Goal: Task Accomplishment & Management: Complete application form

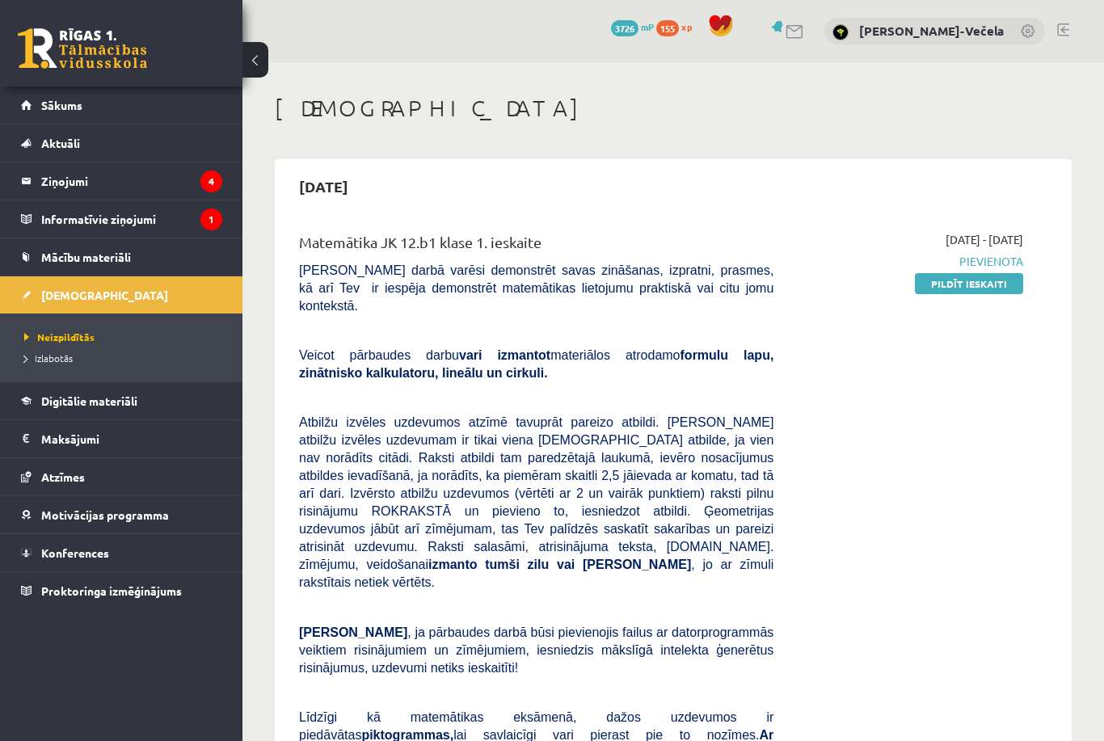
scroll to position [-12, 0]
click at [945, 292] on link "Pildīt ieskaiti" at bounding box center [969, 283] width 108 height 21
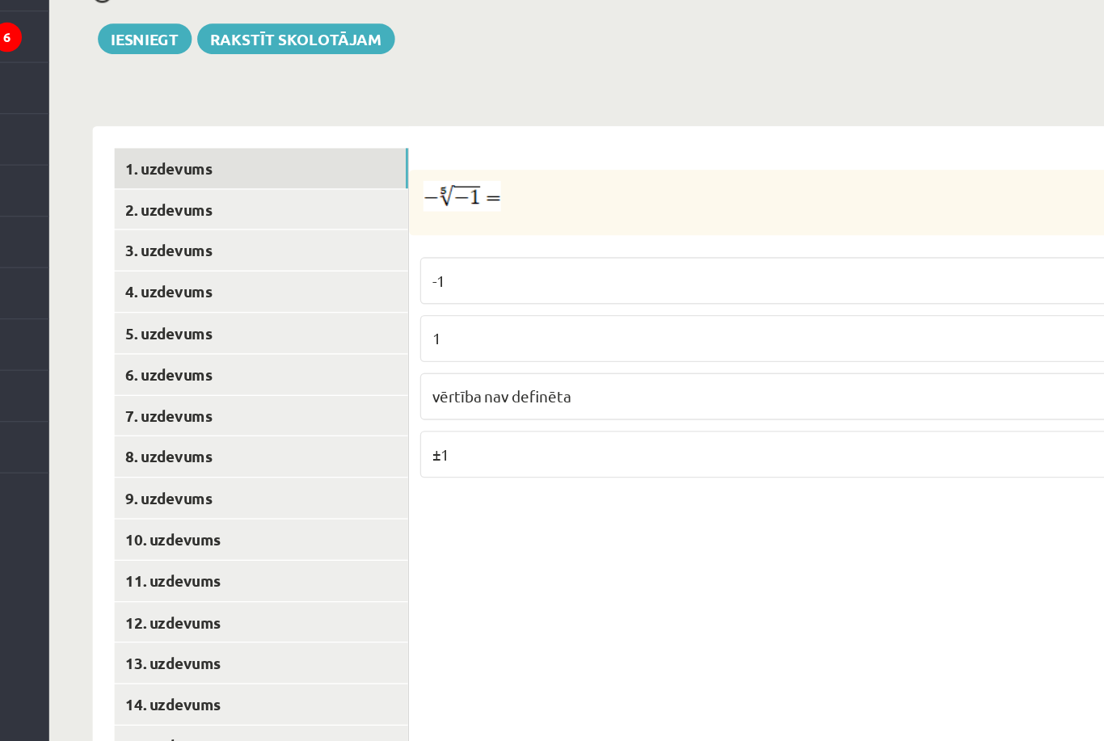
scroll to position [496, 0]
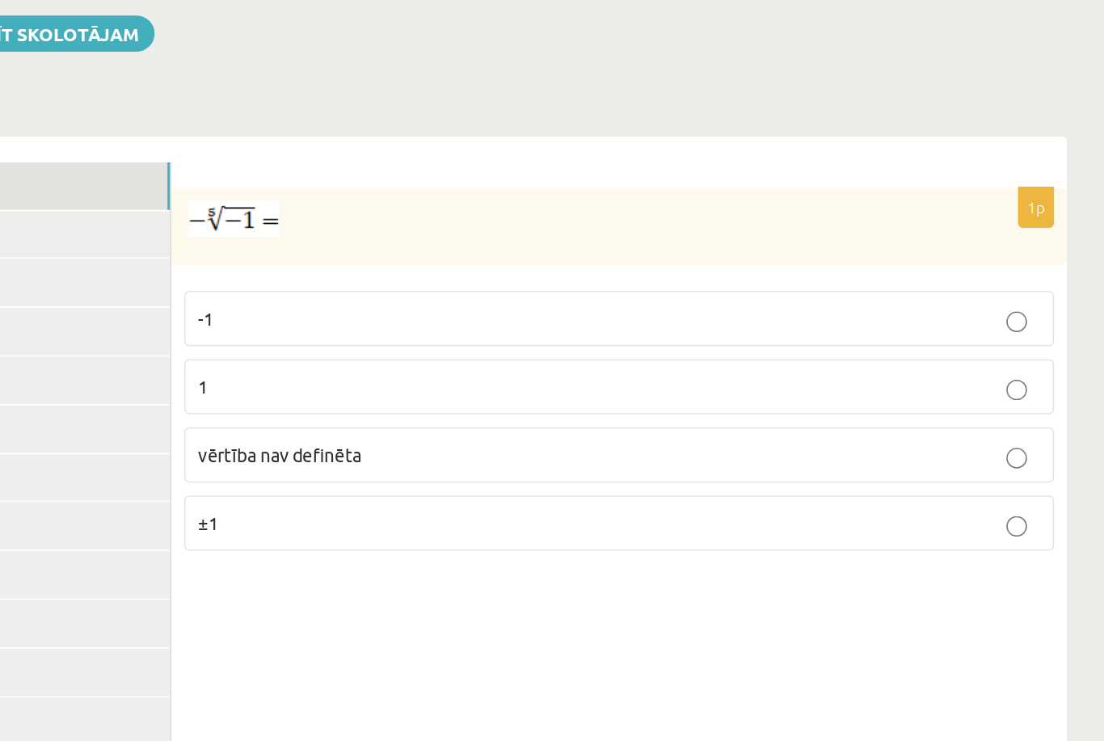
click at [526, 390] on p "1" at bounding box center [790, 398] width 529 height 17
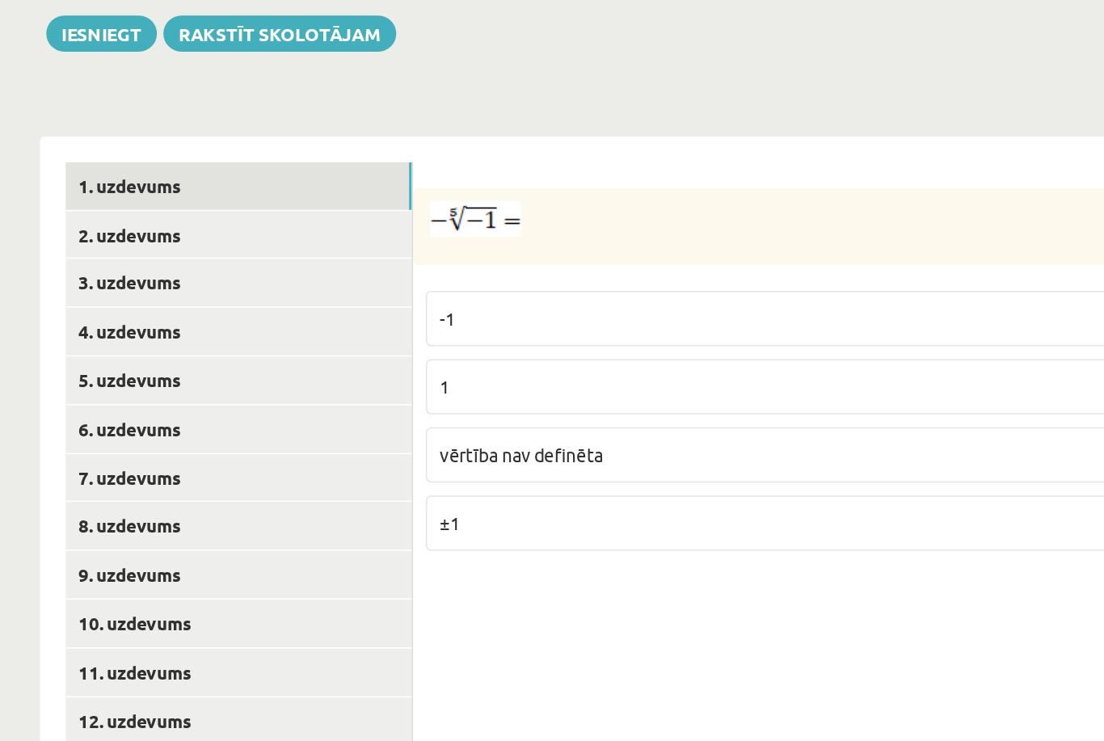
click at [291, 288] on link "2. uzdevums" at bounding box center [399, 303] width 217 height 30
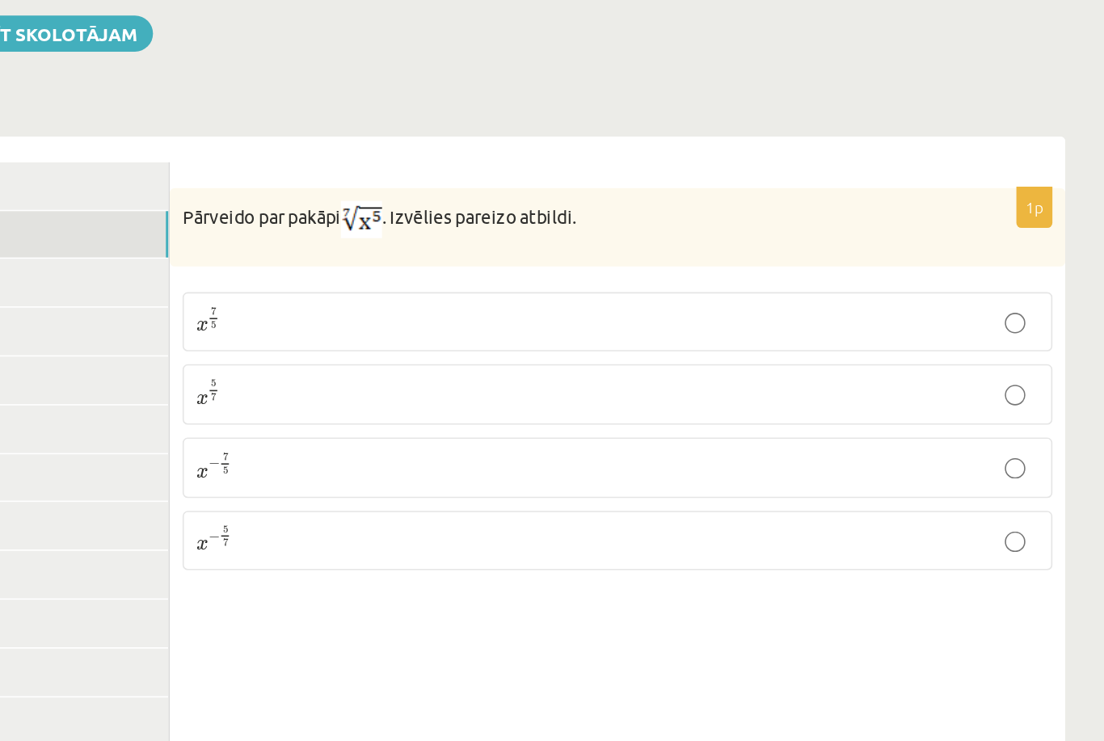
click at [526, 393] on p "x 5 7 x 5 7" at bounding box center [790, 403] width 529 height 20
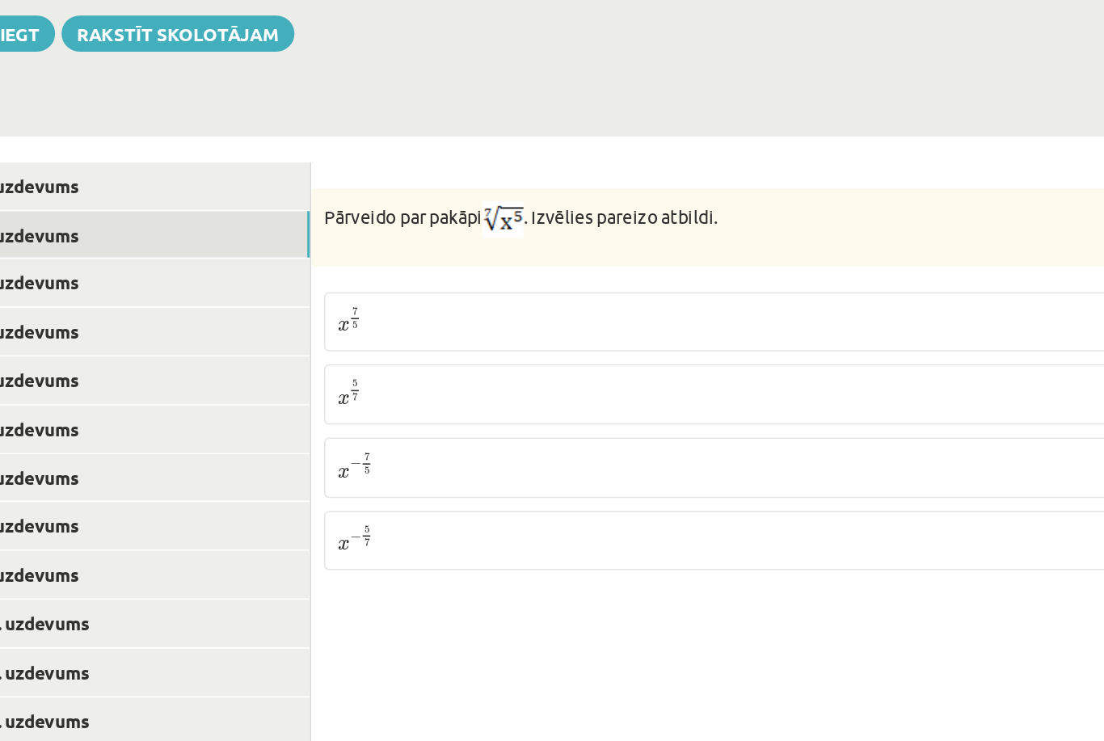
click at [291, 318] on link "3. uzdevums" at bounding box center [399, 333] width 217 height 30
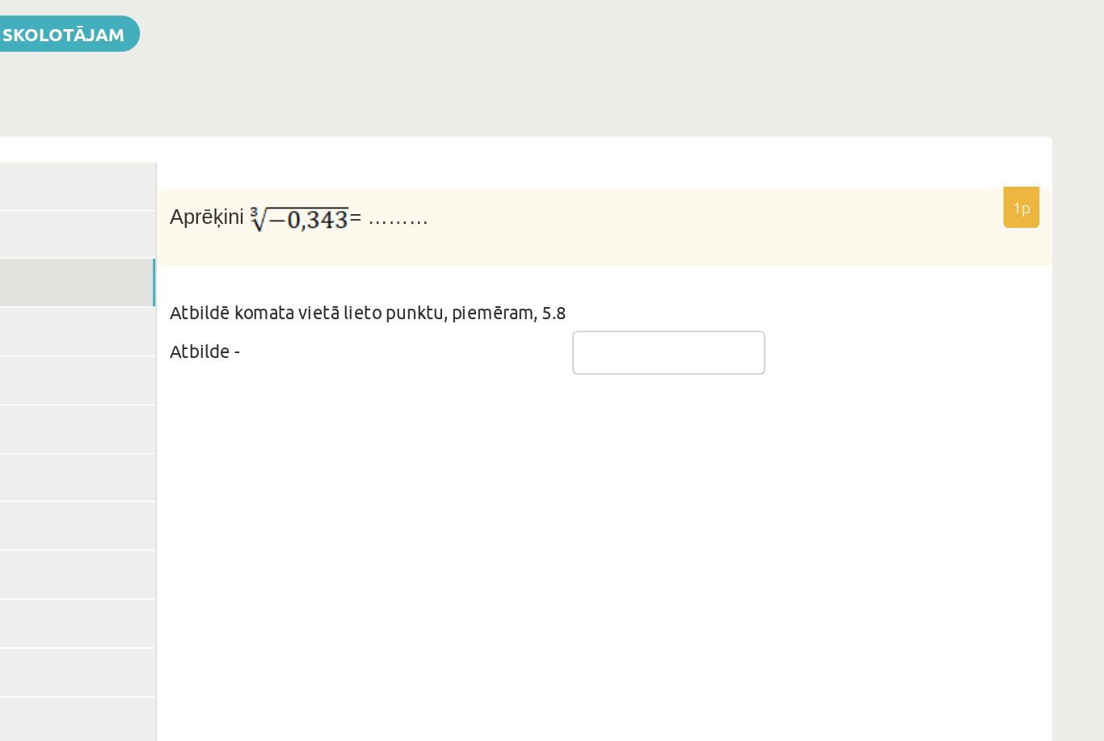
click at [770, 363] on input "text" at bounding box center [830, 376] width 121 height 27
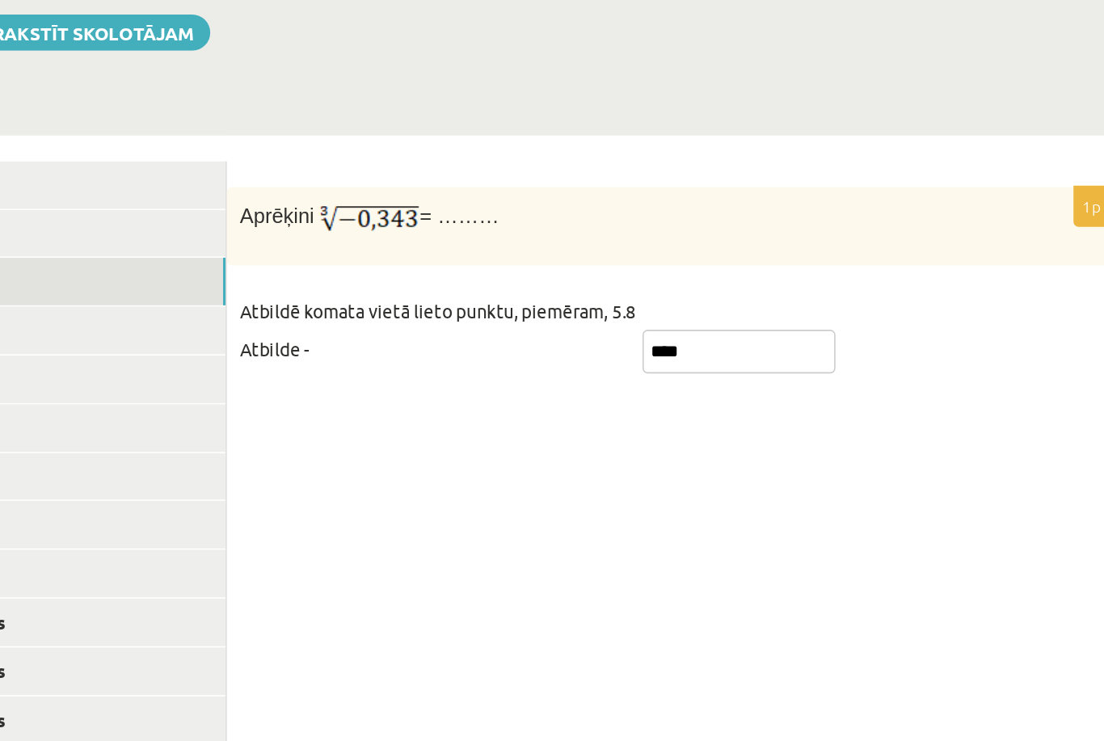
type input "****"
click at [291, 348] on link "4. uzdevums" at bounding box center [399, 363] width 217 height 30
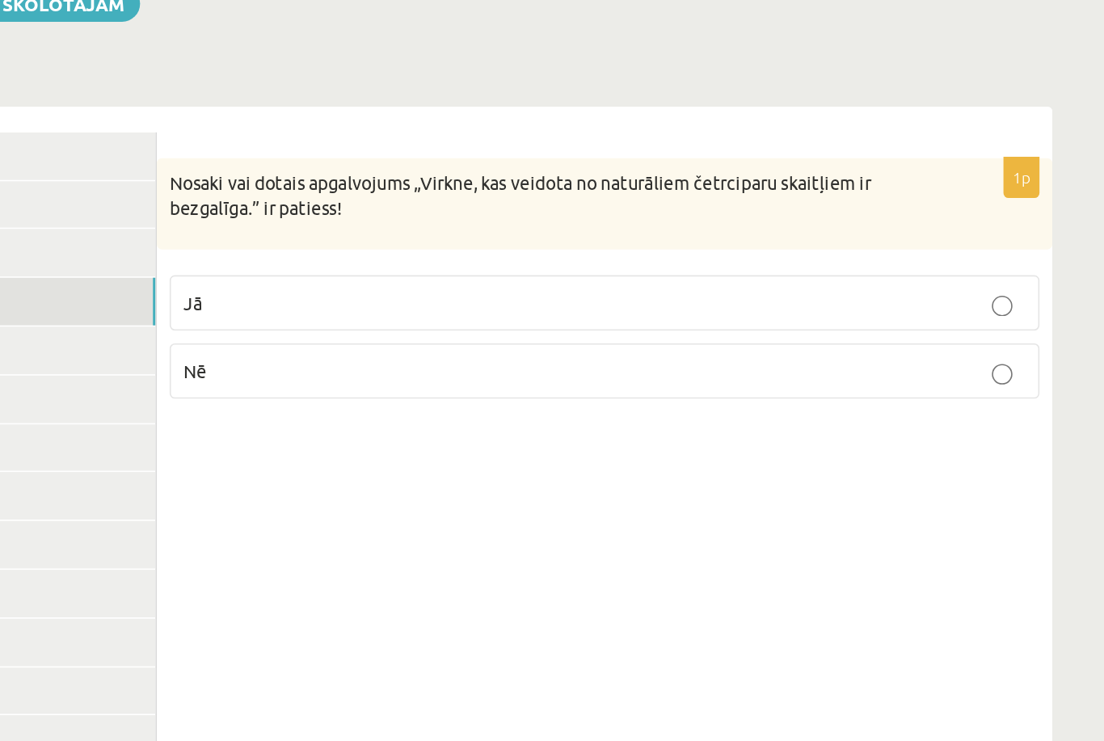
click at [526, 399] on p "Nē" at bounding box center [790, 407] width 529 height 17
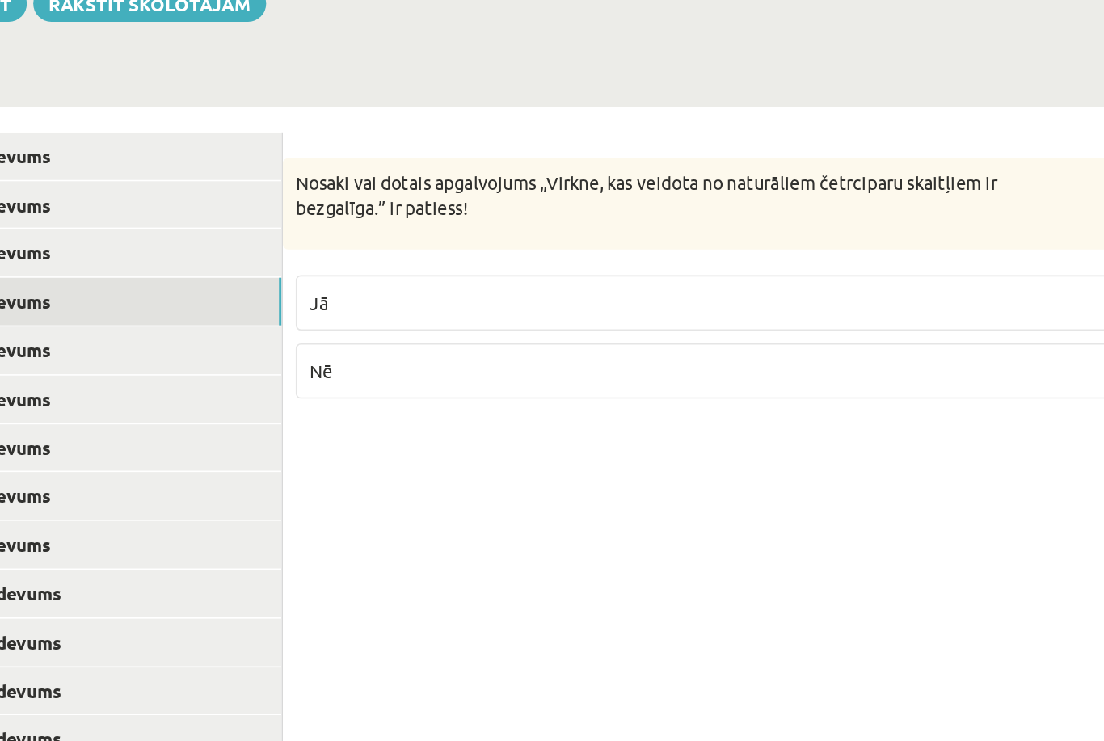
click at [291, 379] on link "5. uzdevums" at bounding box center [399, 394] width 217 height 30
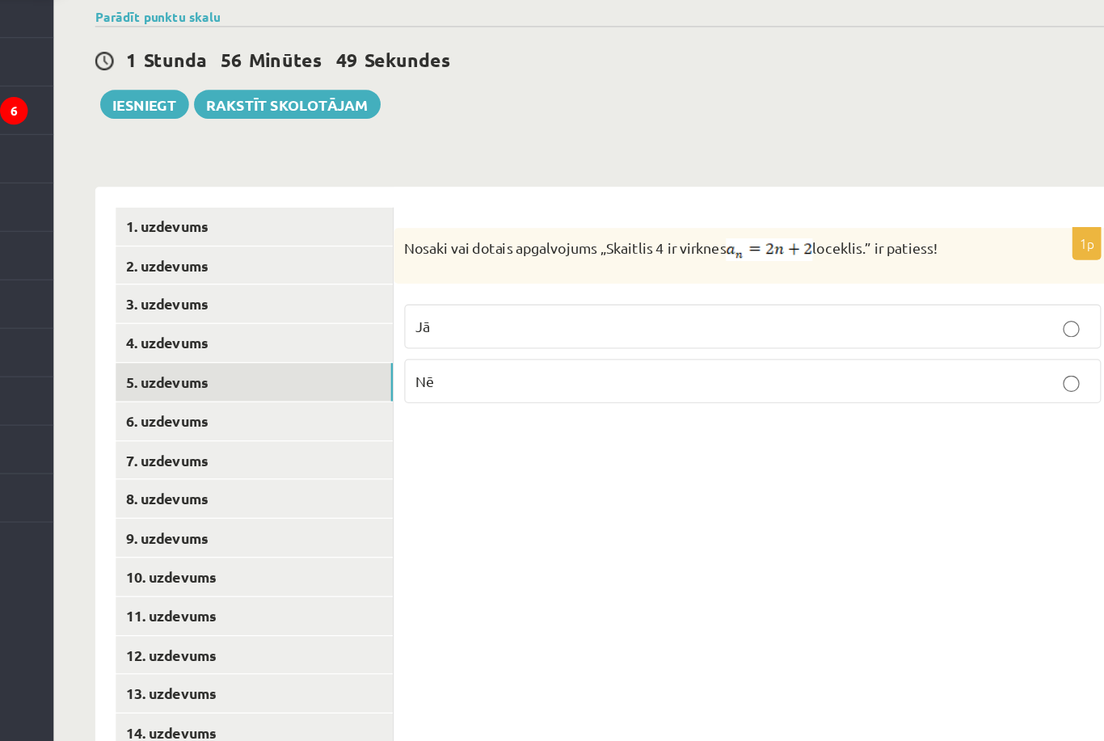
click at [291, 379] on link "5. uzdevums" at bounding box center [399, 394] width 217 height 30
click at [291, 348] on link "4. uzdevums" at bounding box center [399, 363] width 217 height 30
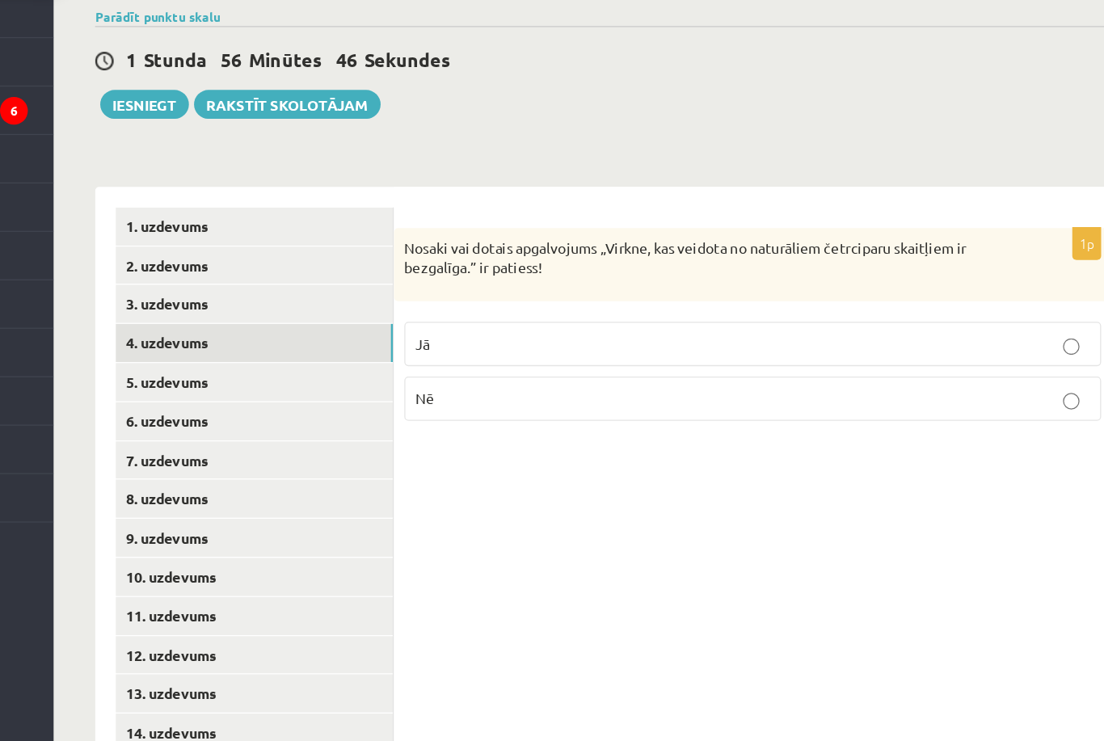
click at [291, 379] on link "5. uzdevums" at bounding box center [399, 394] width 217 height 30
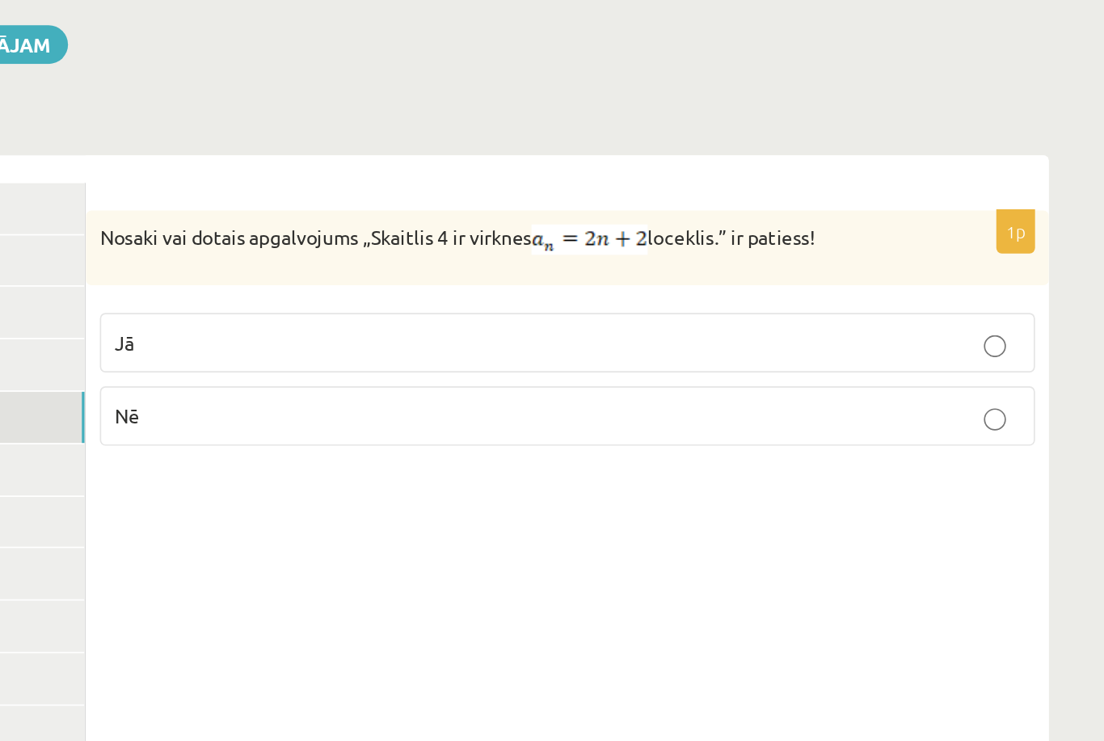
click at [526, 385] on p "Nē" at bounding box center [790, 393] width 529 height 17
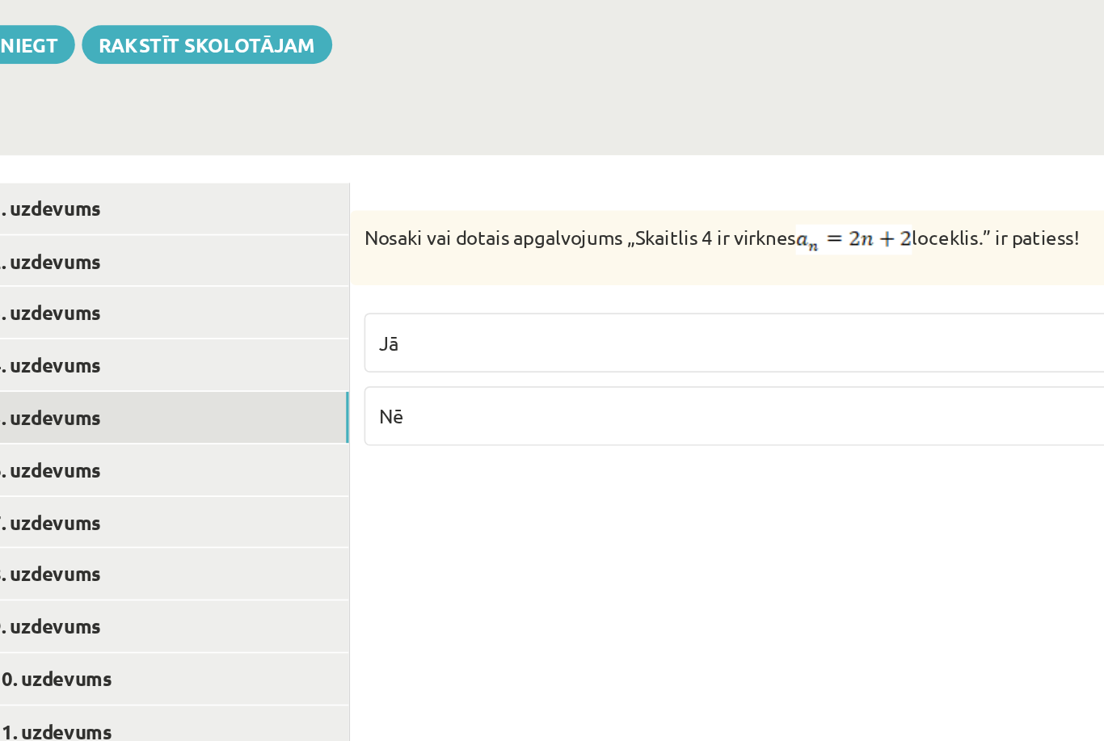
click at [291, 410] on link "6. uzdevums" at bounding box center [399, 425] width 217 height 30
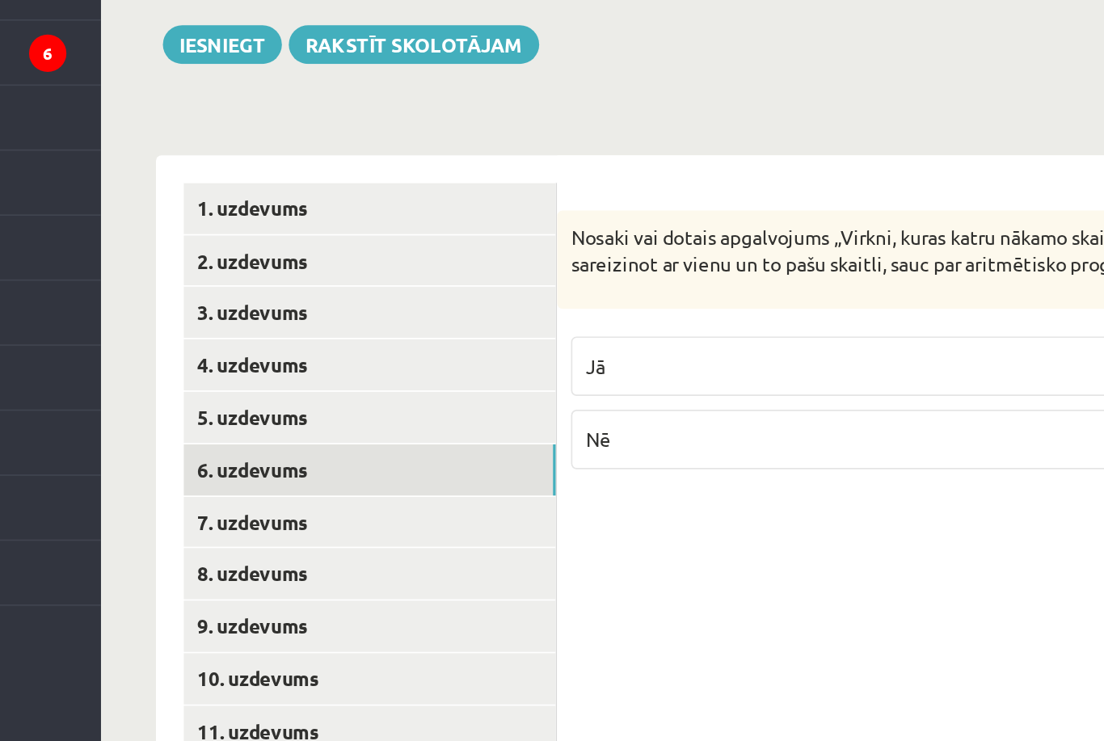
click at [291, 379] on link "5. uzdevums" at bounding box center [399, 394] width 217 height 30
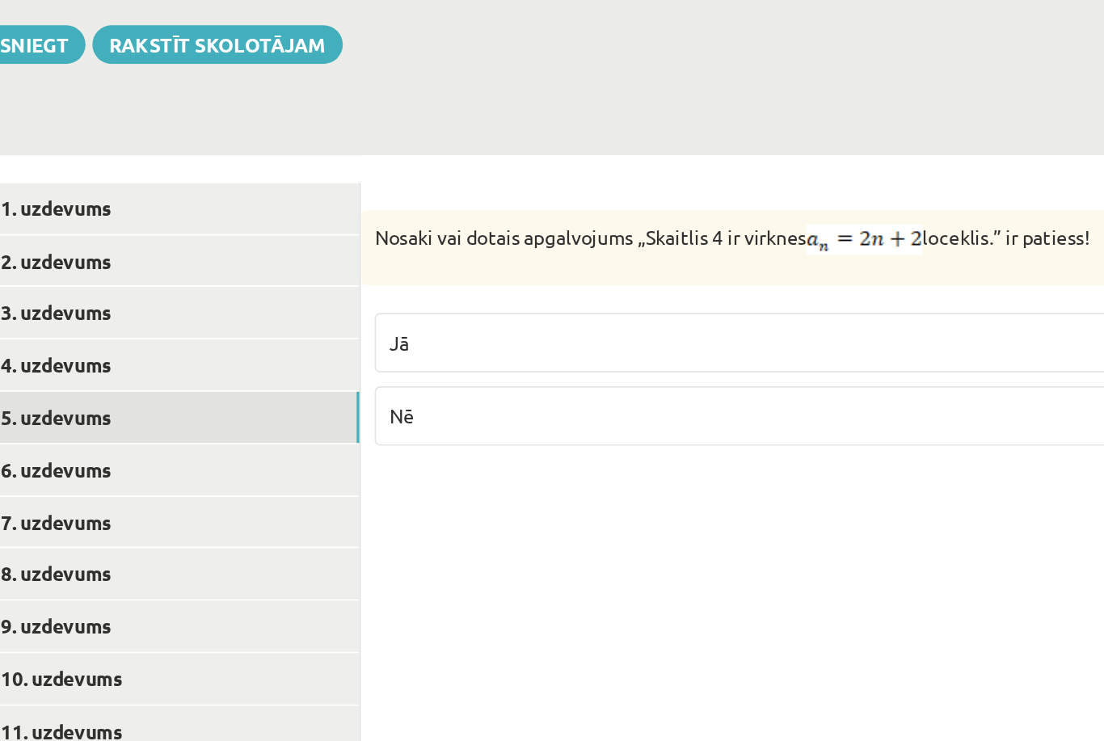
click at [291, 410] on link "6. uzdevums" at bounding box center [399, 425] width 217 height 30
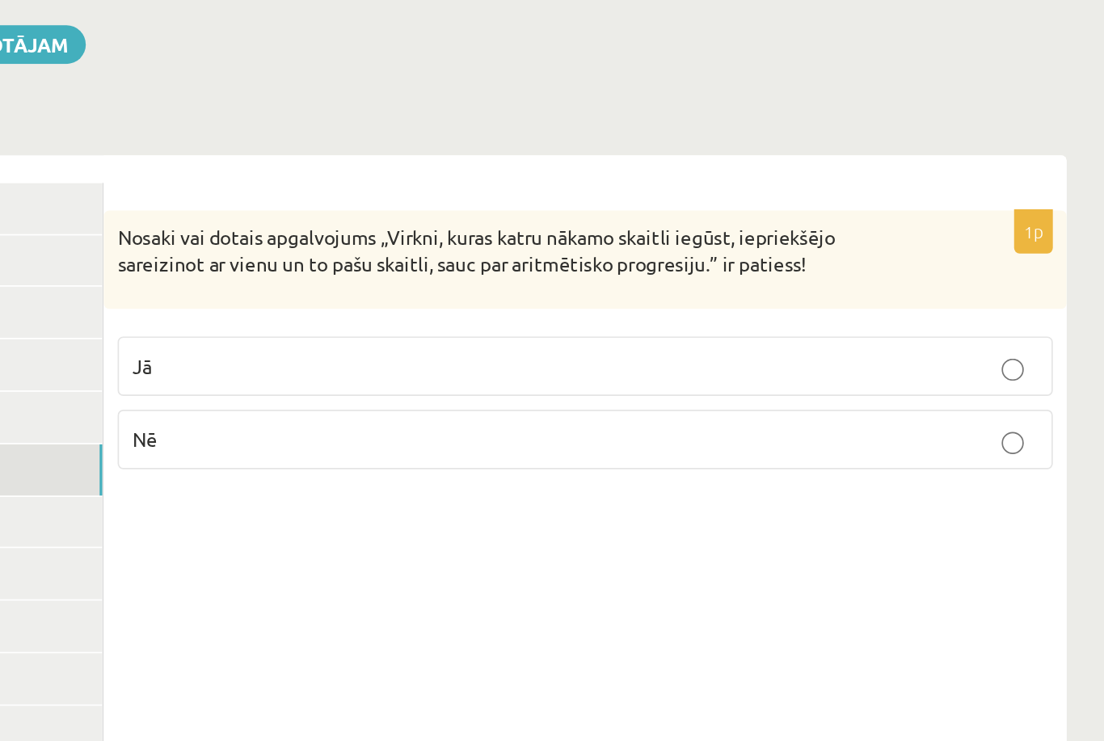
click at [291, 379] on link "5. uzdevums" at bounding box center [399, 394] width 217 height 30
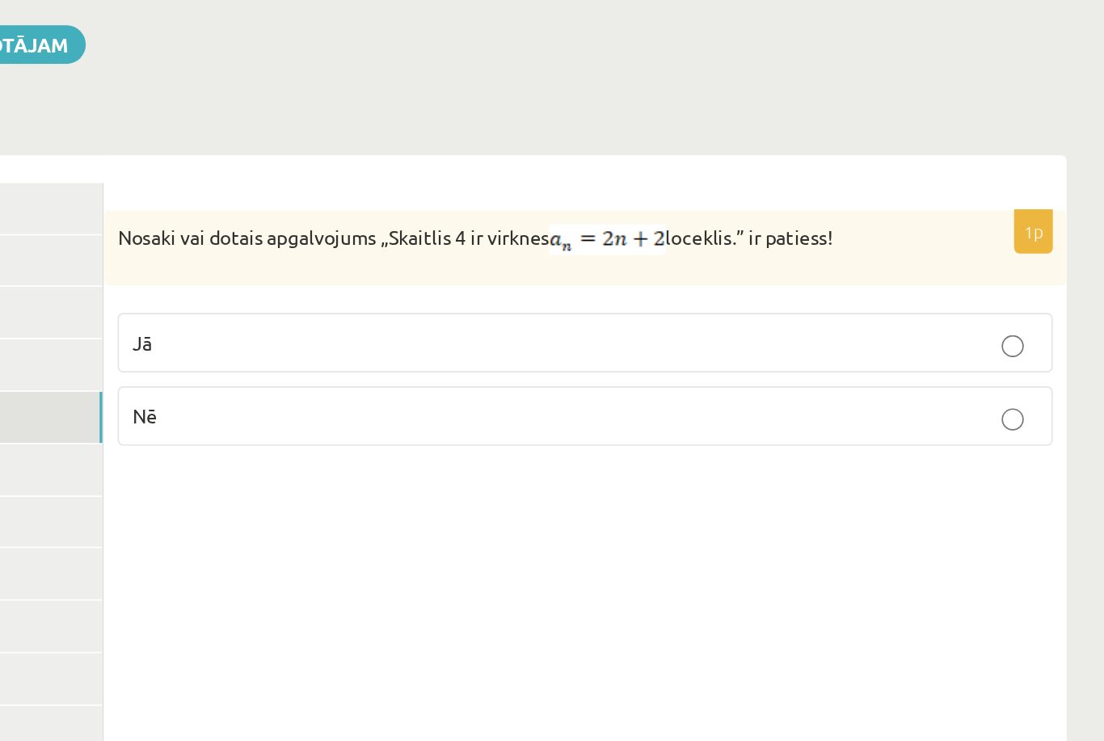
click at [526, 342] on p "Jā" at bounding box center [790, 350] width 529 height 17
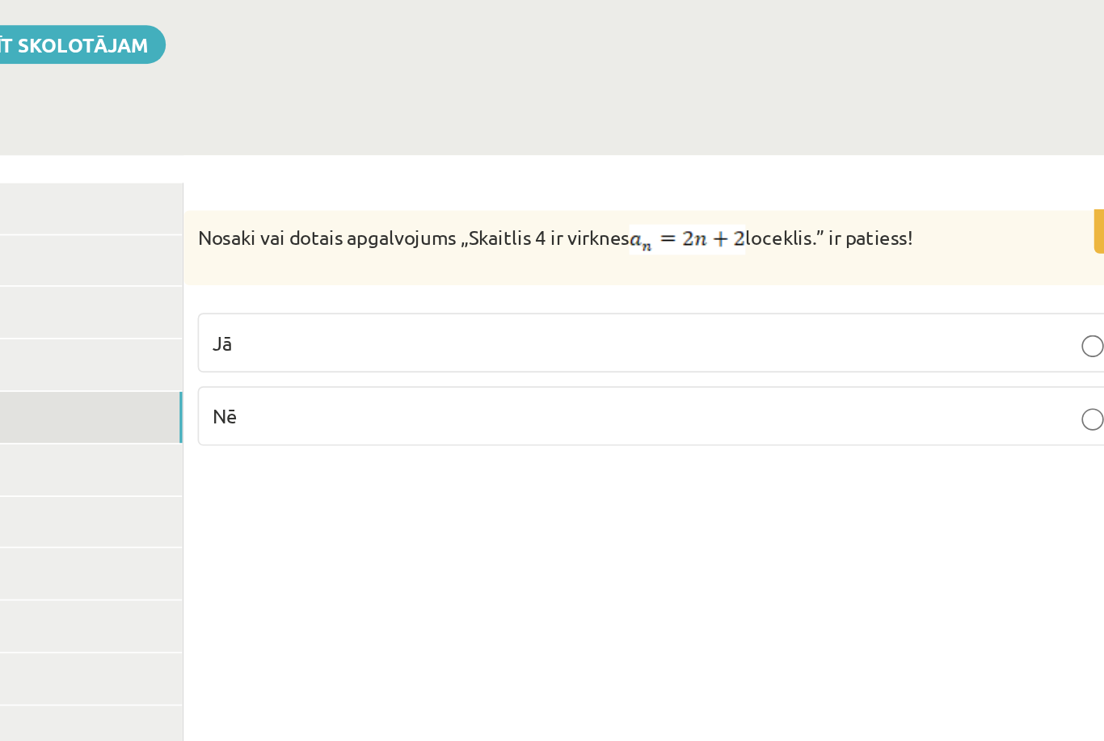
click at [291, 410] on link "6. uzdevums" at bounding box center [399, 425] width 217 height 30
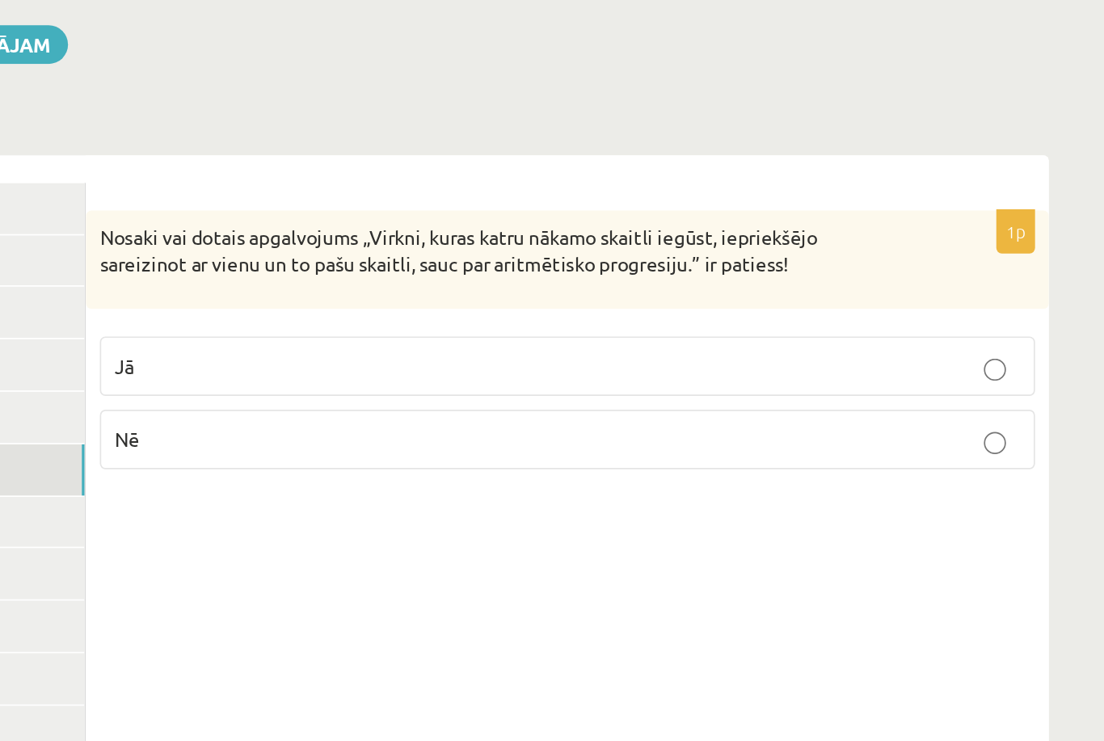
click at [526, 399] on p "Nē" at bounding box center [790, 407] width 529 height 17
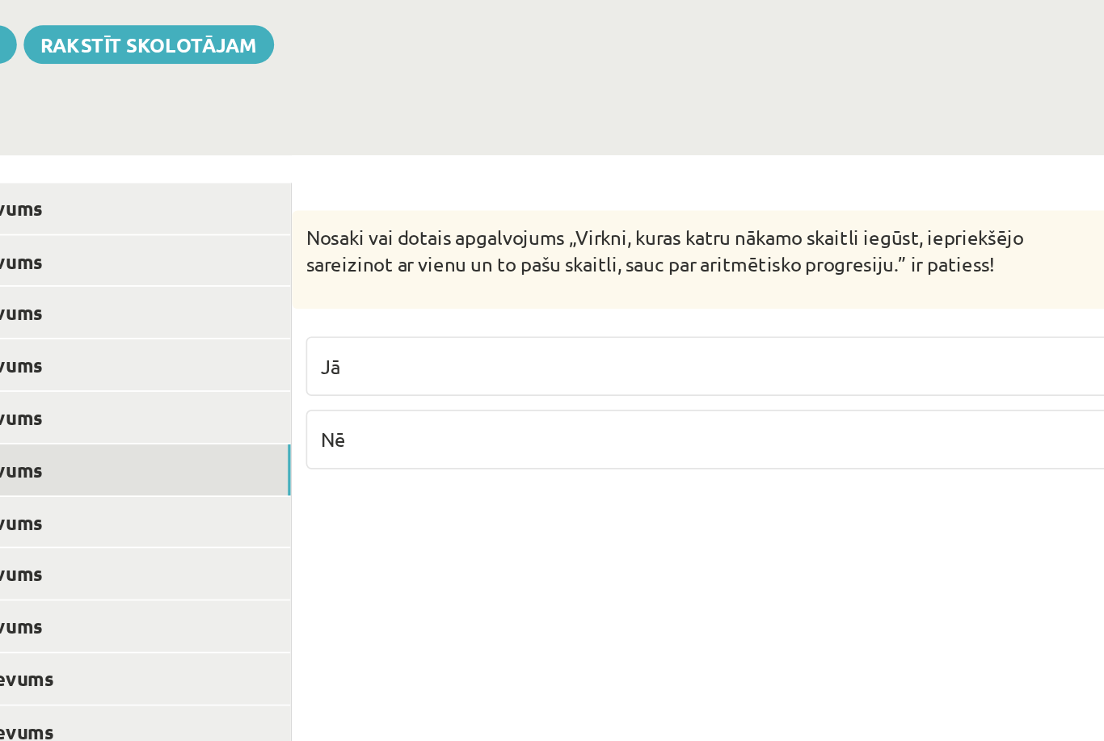
click at [291, 441] on link "7. uzdevums" at bounding box center [399, 456] width 217 height 30
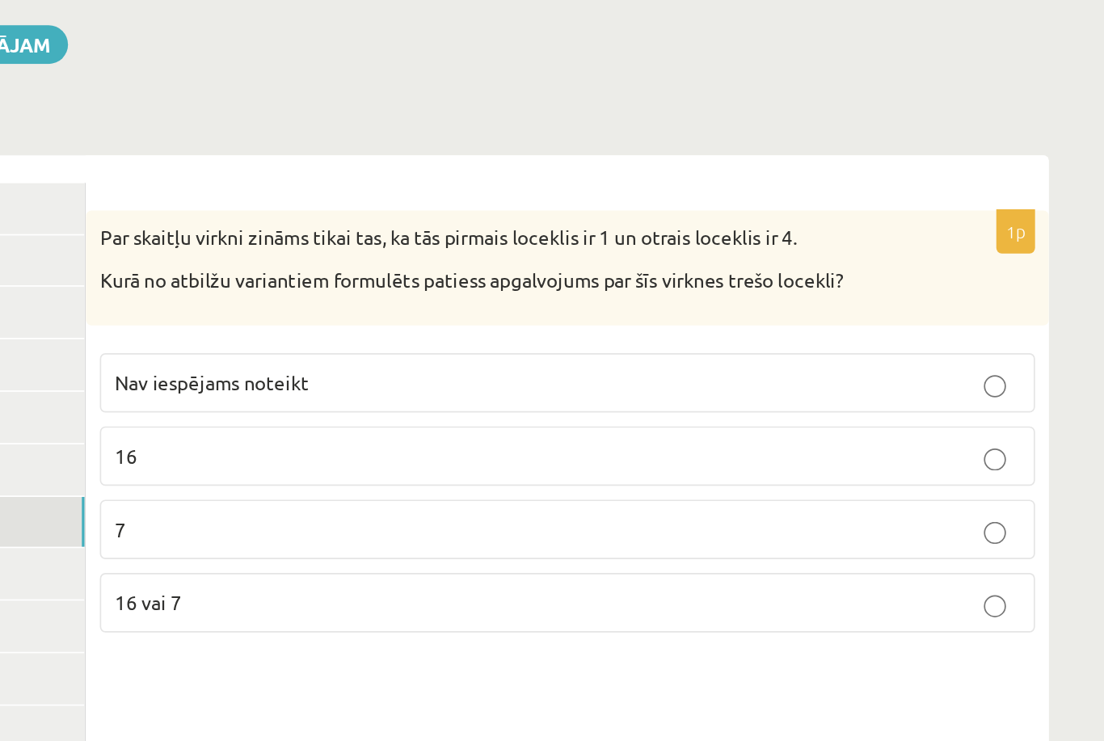
click at [517, 357] on label "Nav iespējams noteikt" at bounding box center [790, 374] width 547 height 35
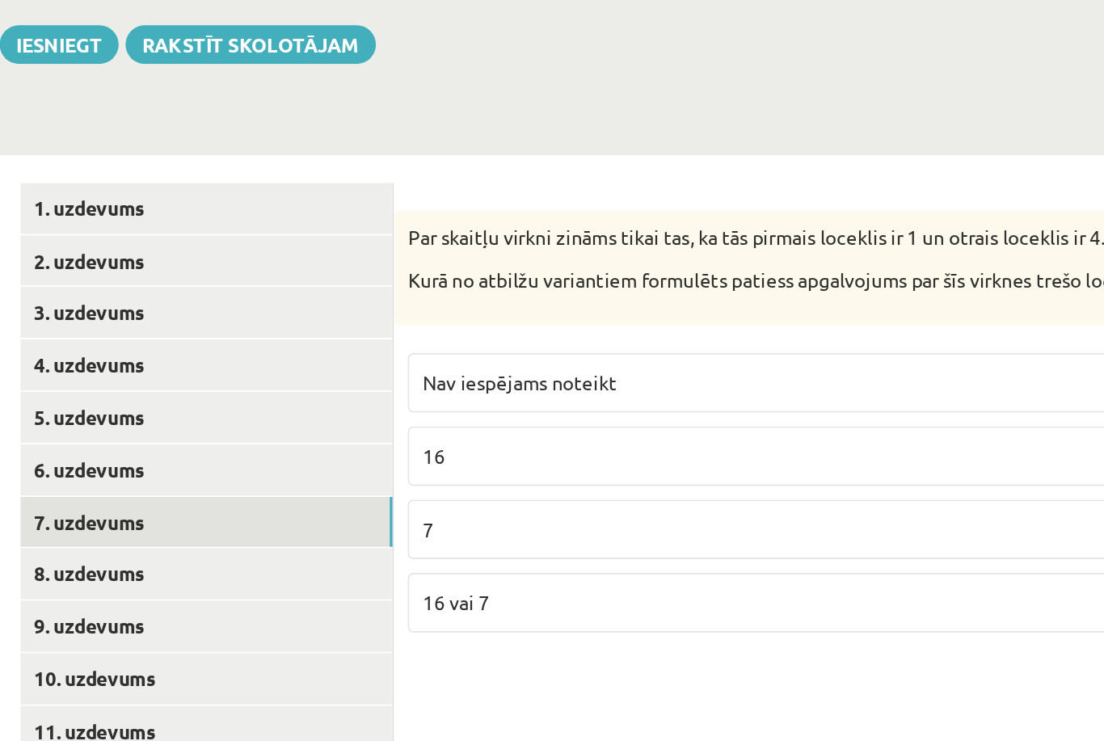
click at [291, 471] on link "8. uzdevums" at bounding box center [399, 486] width 217 height 30
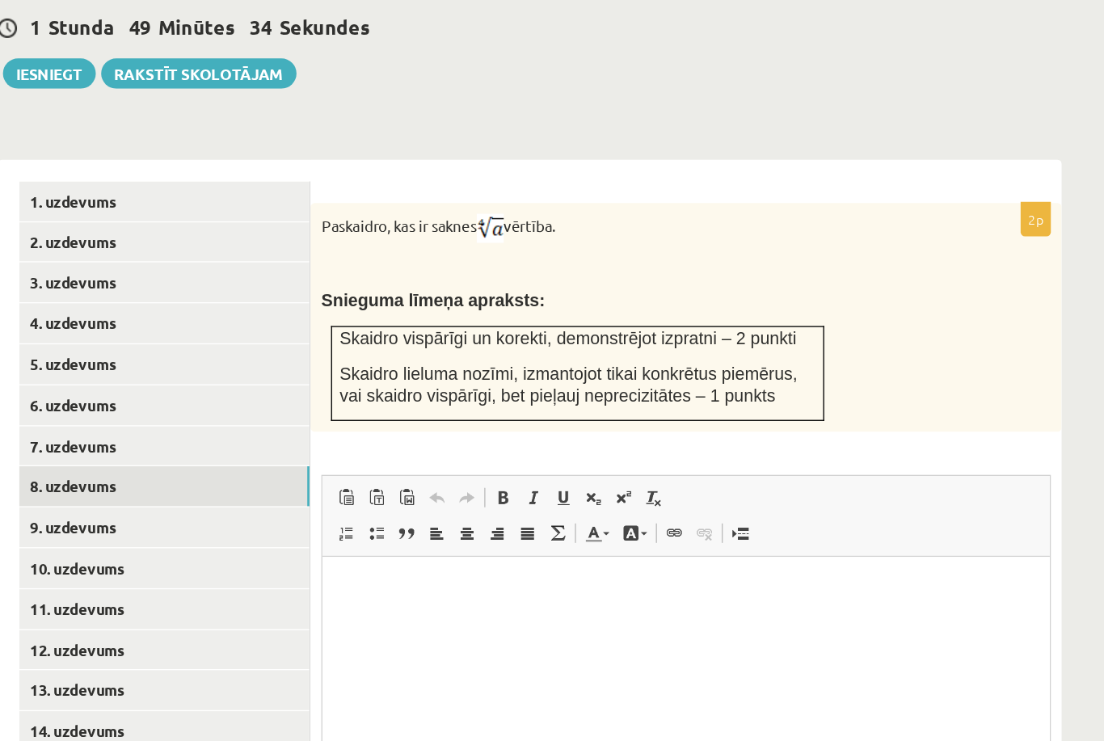
scroll to position [554, 0]
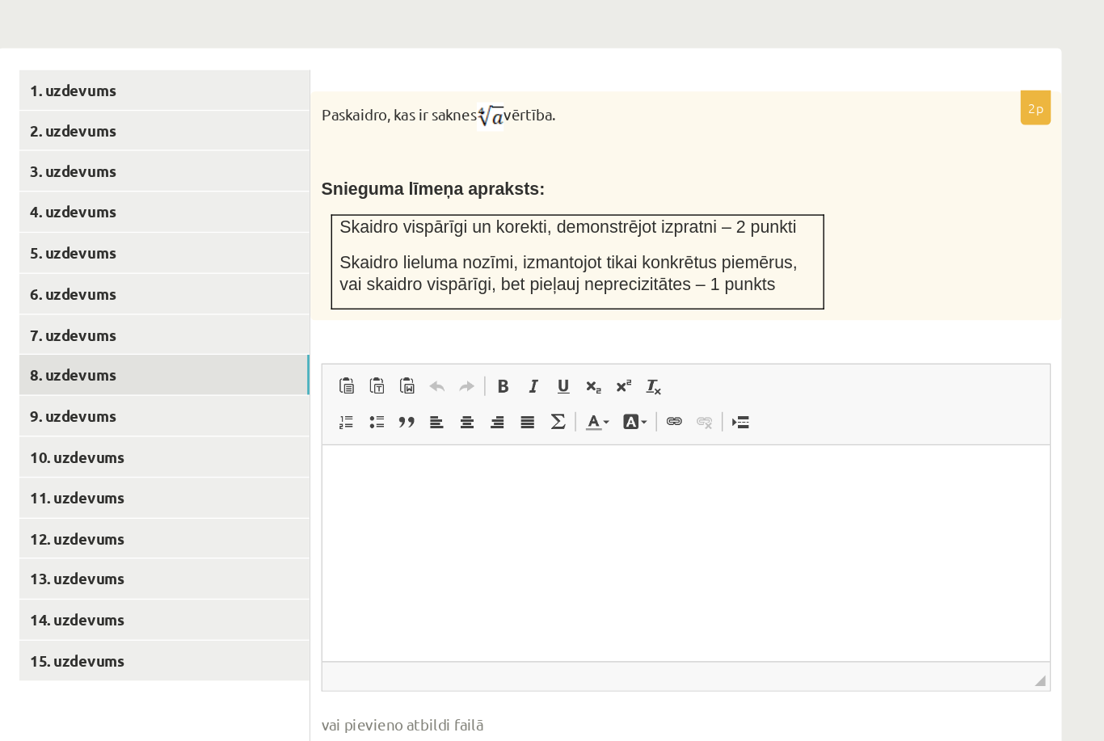
click at [658, 492] on html at bounding box center [595, 469] width 545 height 49
click at [517, 699] on input "file" at bounding box center [790, 715] width 547 height 33
click at [517, 698] on input "file" at bounding box center [790, 714] width 547 height 33
type input "**********"
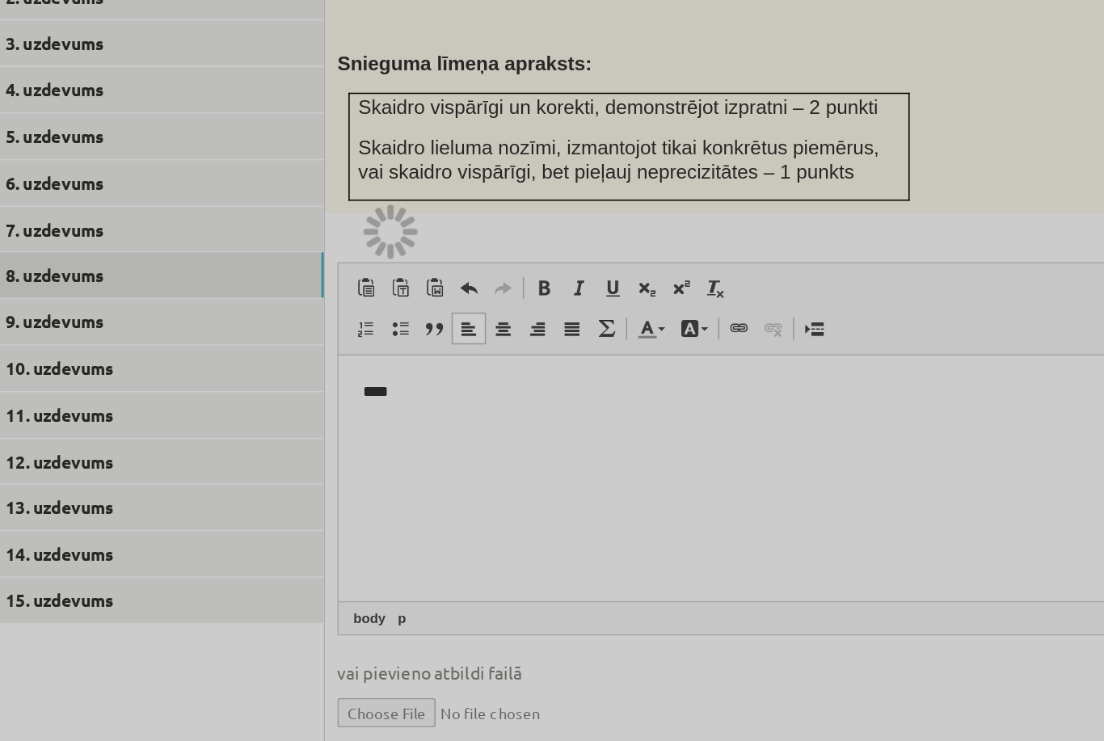
scroll to position [584, 0]
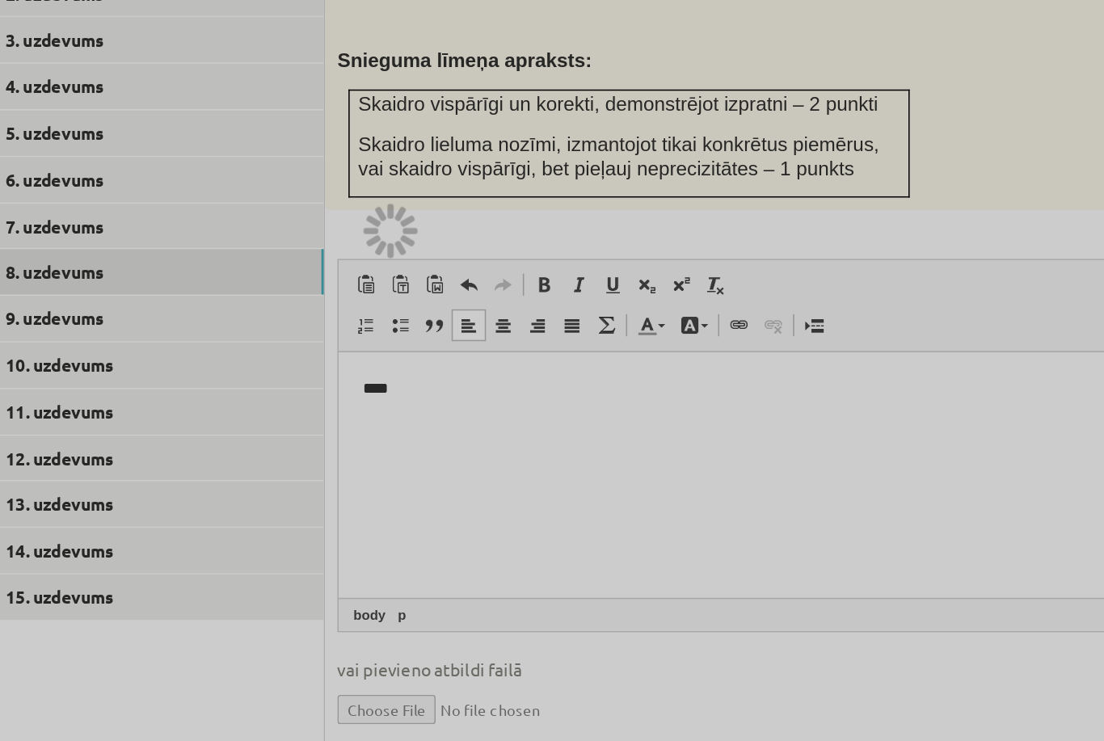
click at [588, 338] on div at bounding box center [552, 370] width 1104 height 741
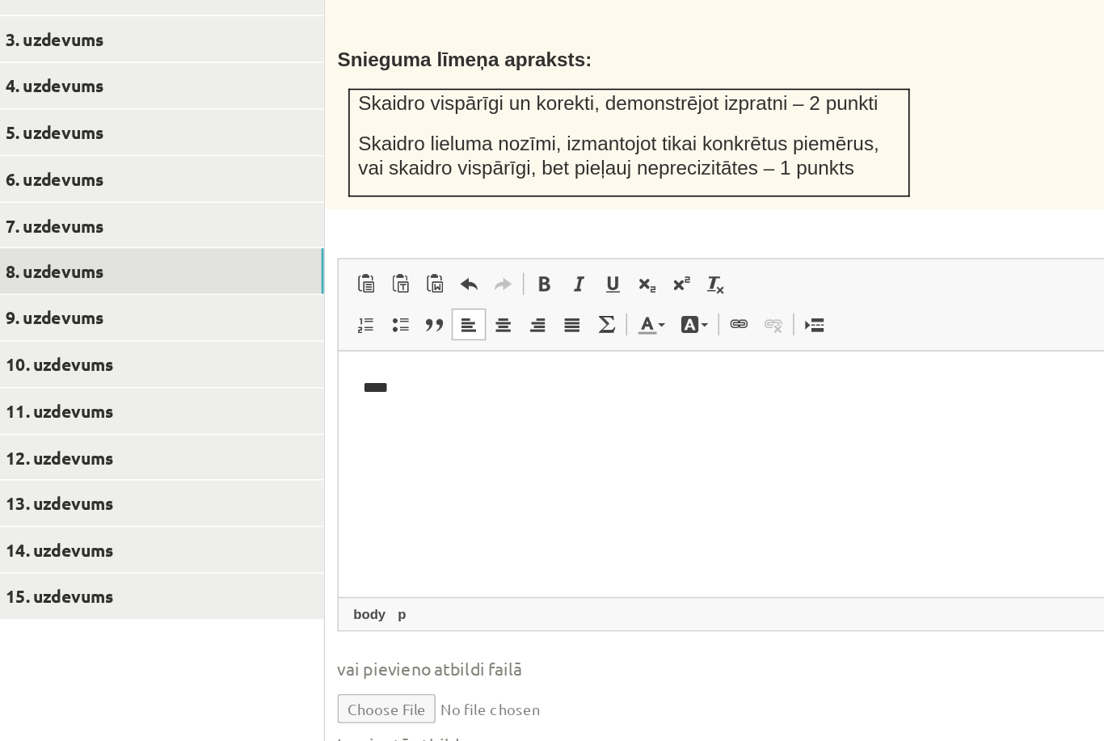
click at [291, 413] on link "9. uzdevums" at bounding box center [399, 428] width 217 height 30
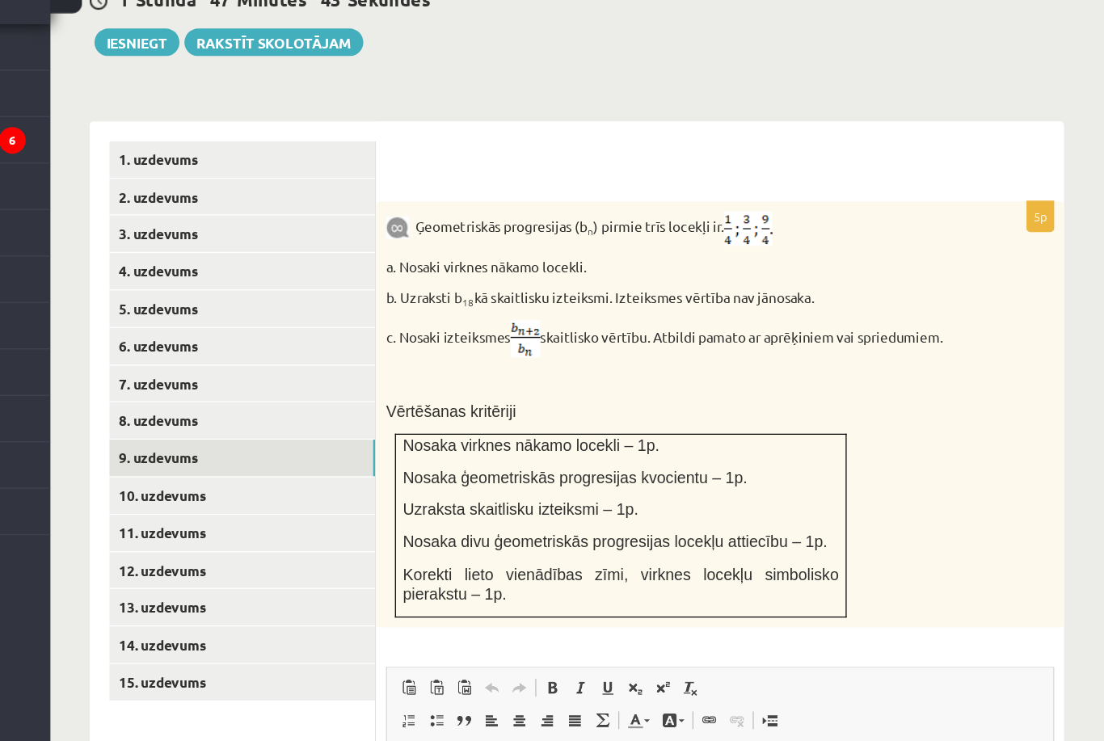
scroll to position [572, 0]
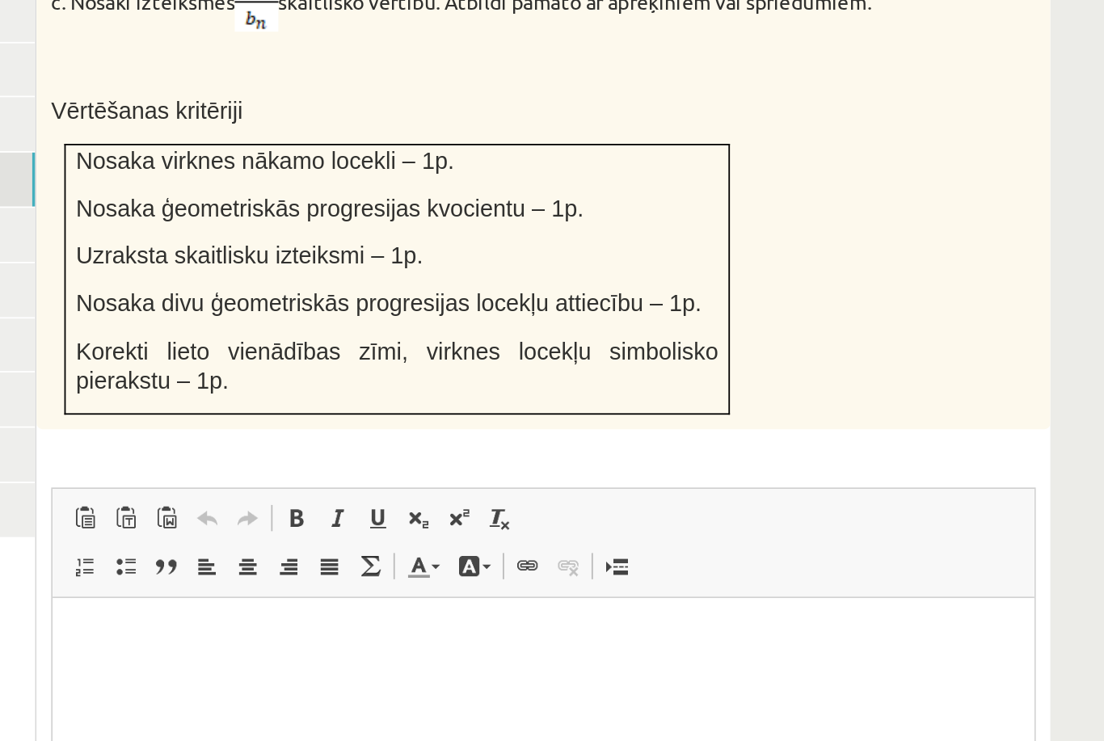
click at [344, 635] on html at bounding box center [324, 622] width 545 height 49
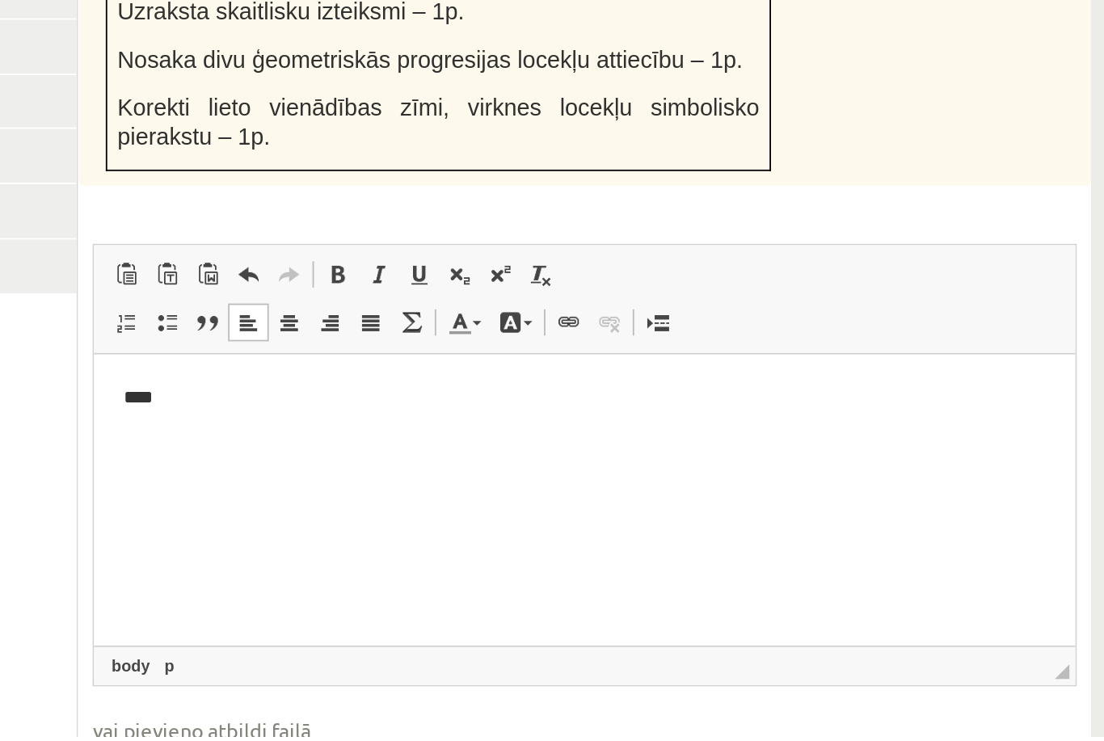
scroll to position [813, 0]
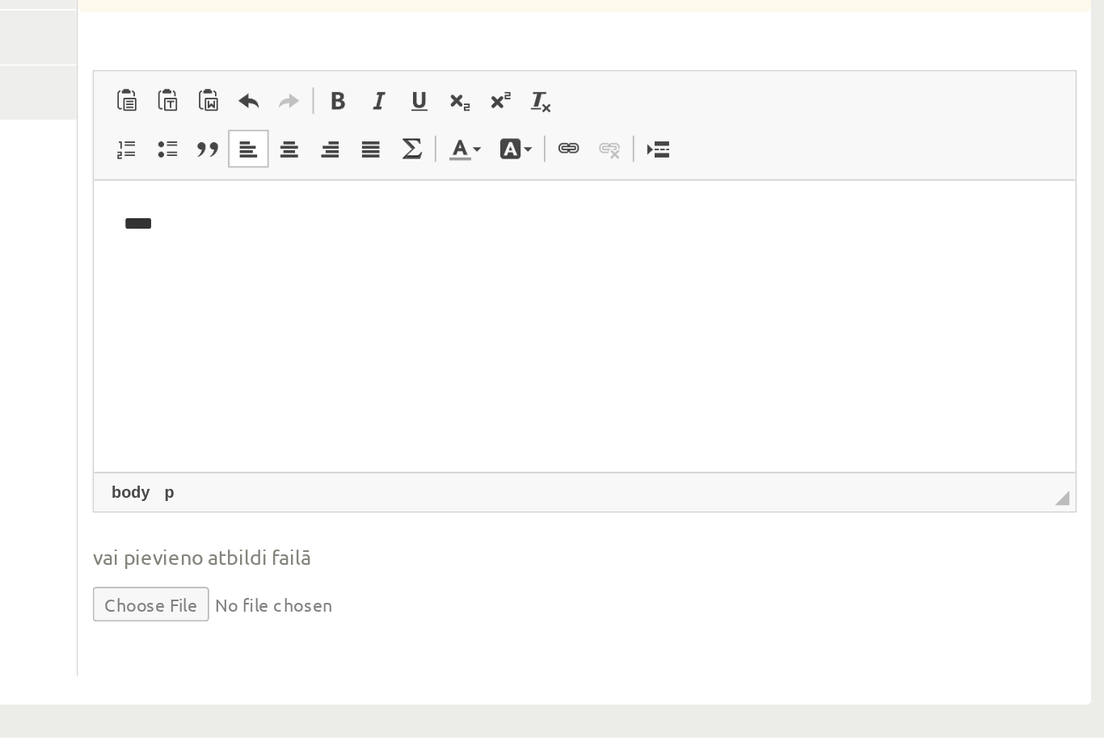
click at [517, 650] on input "file" at bounding box center [790, 666] width 547 height 33
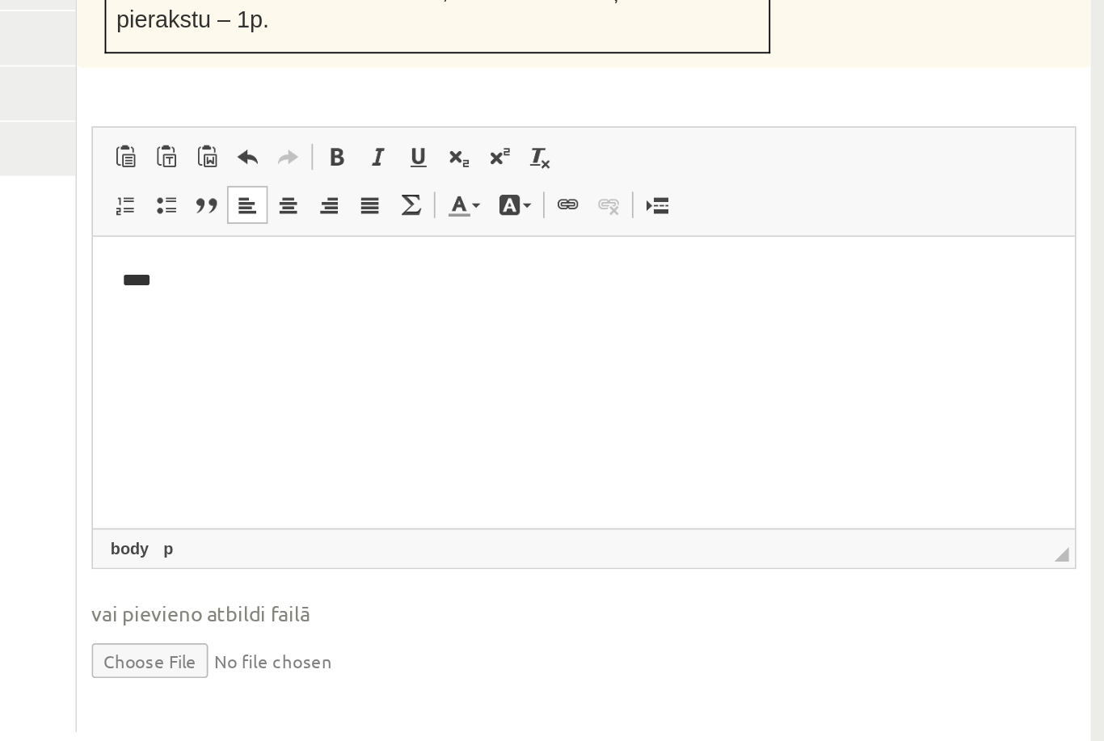
type input "**********"
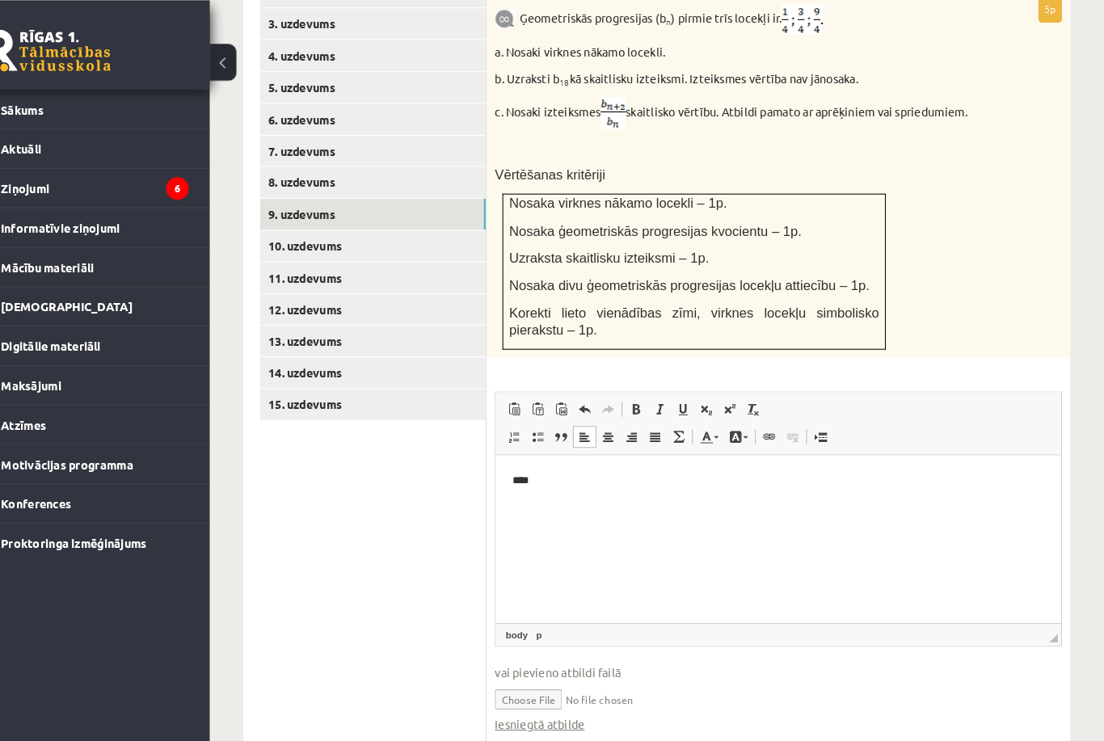
scroll to position [806, 0]
click at [356, 222] on link "10. uzdevums" at bounding box center [399, 237] width 217 height 30
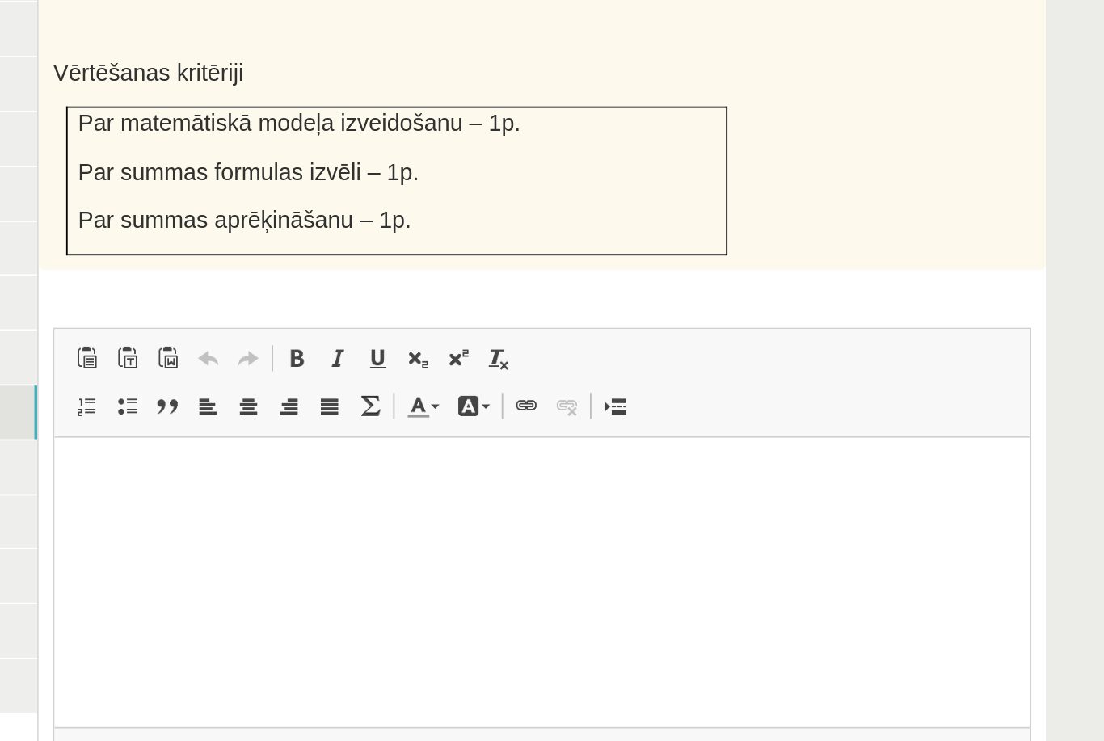
scroll to position [517, 0]
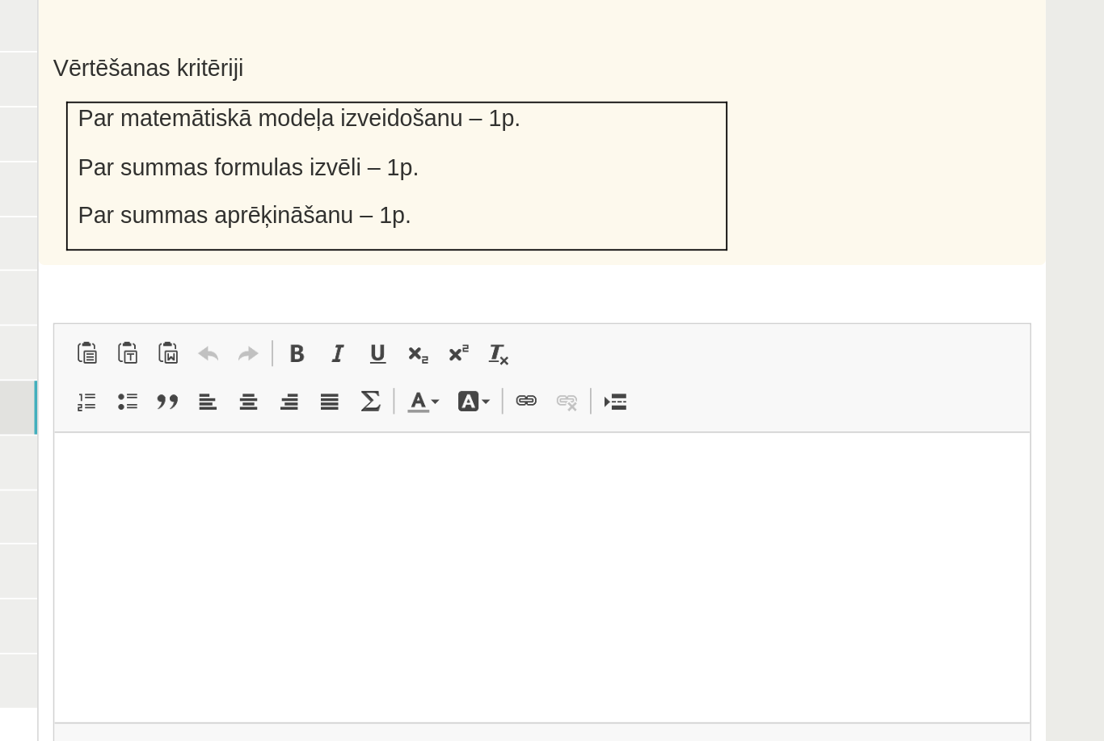
click at [337, 483] on html at bounding box center [327, 457] width 545 height 49
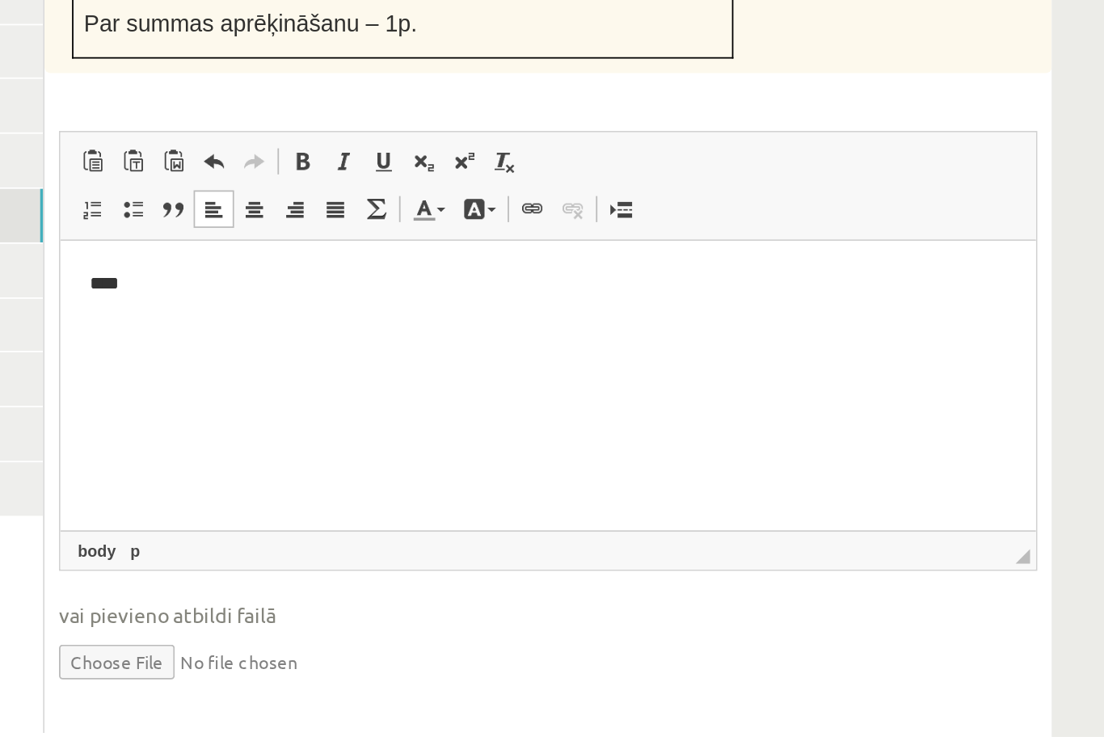
scroll to position [627, 0]
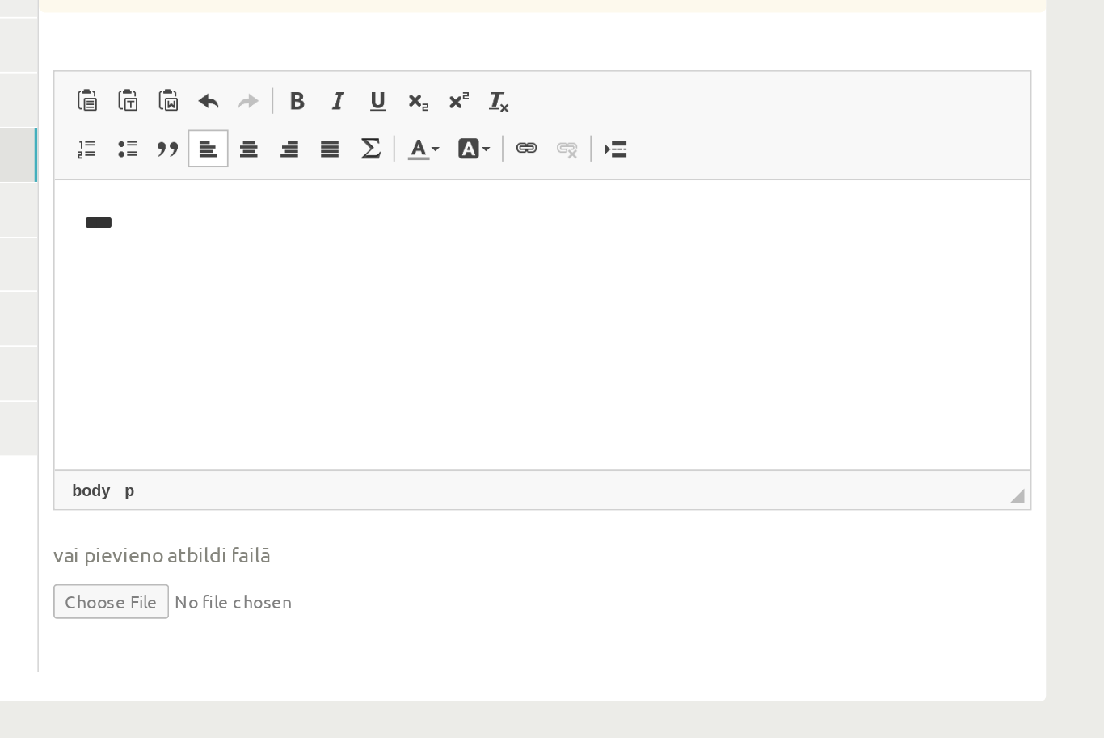
click at [517, 648] on input "file" at bounding box center [790, 664] width 547 height 33
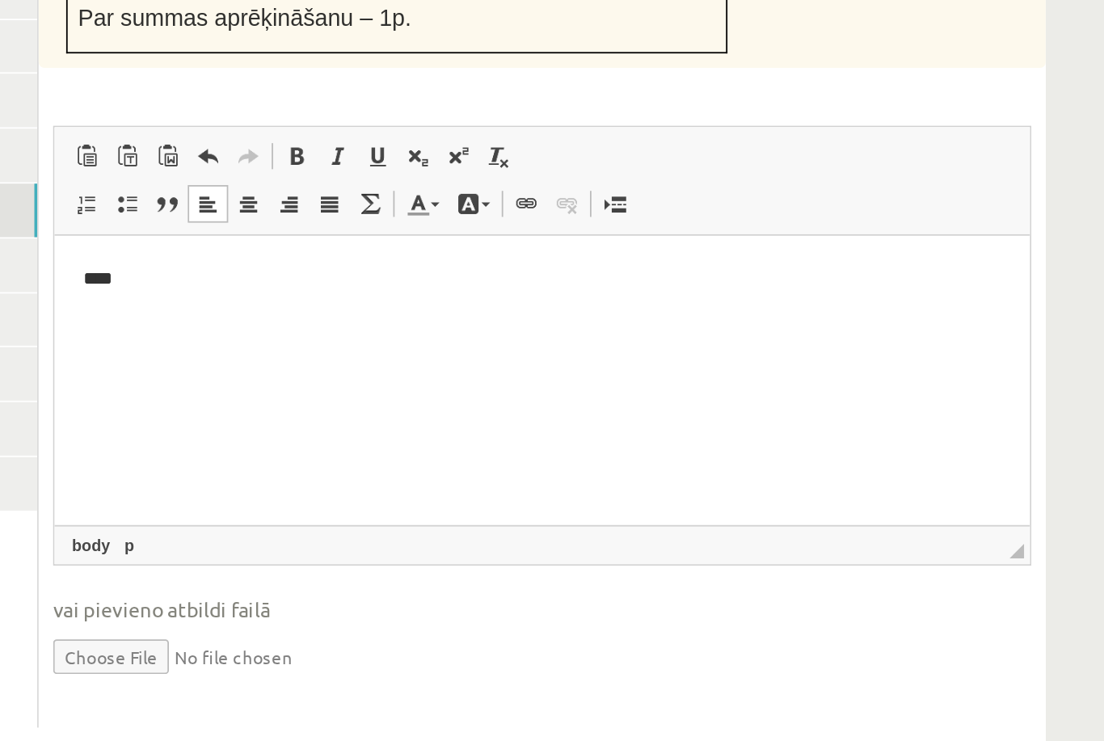
type input "**********"
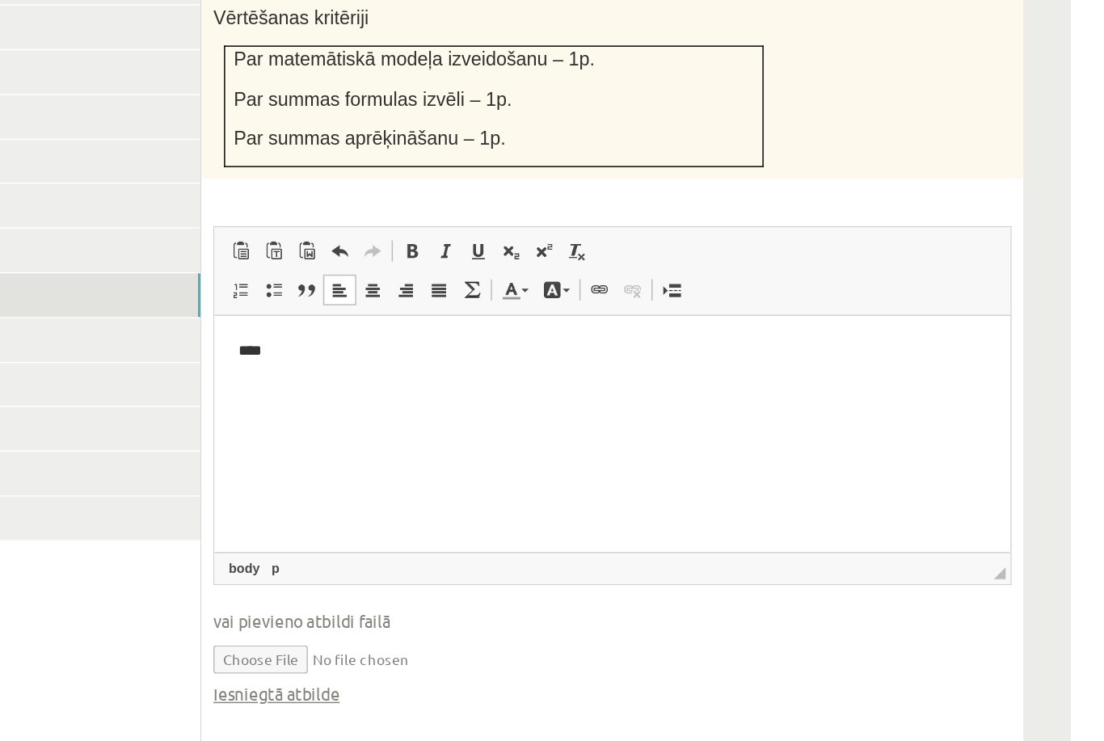
scroll to position [644, 0]
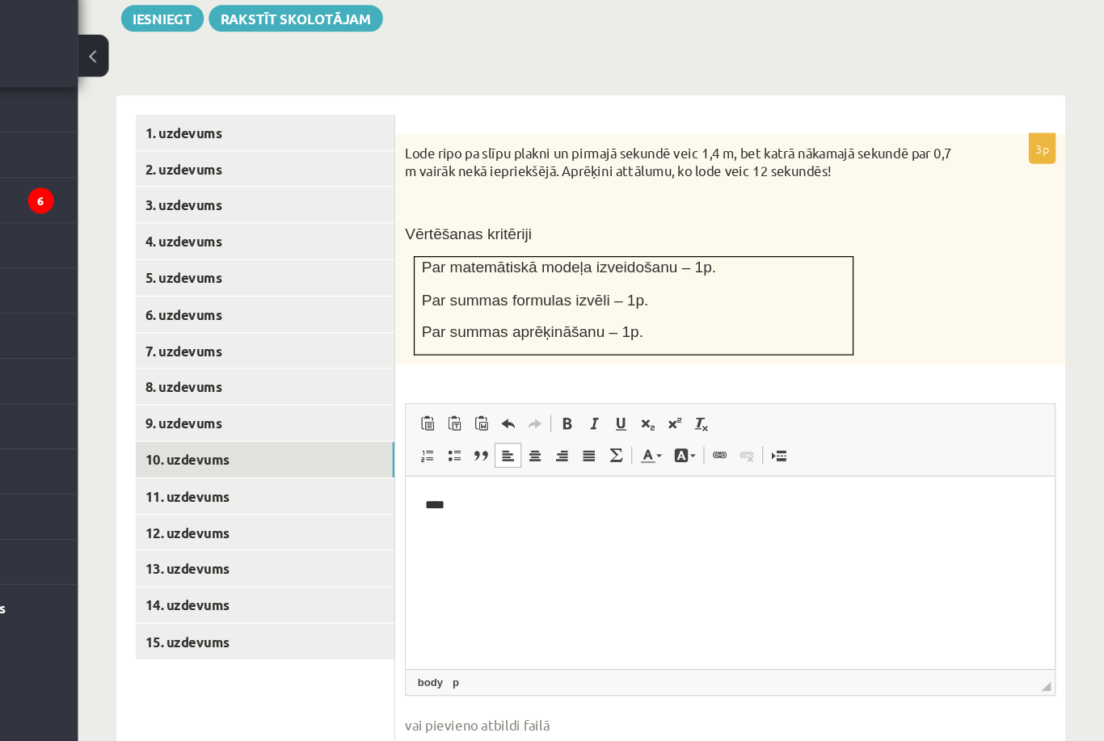
click at [293, 415] on link "11. uzdevums" at bounding box center [399, 430] width 217 height 30
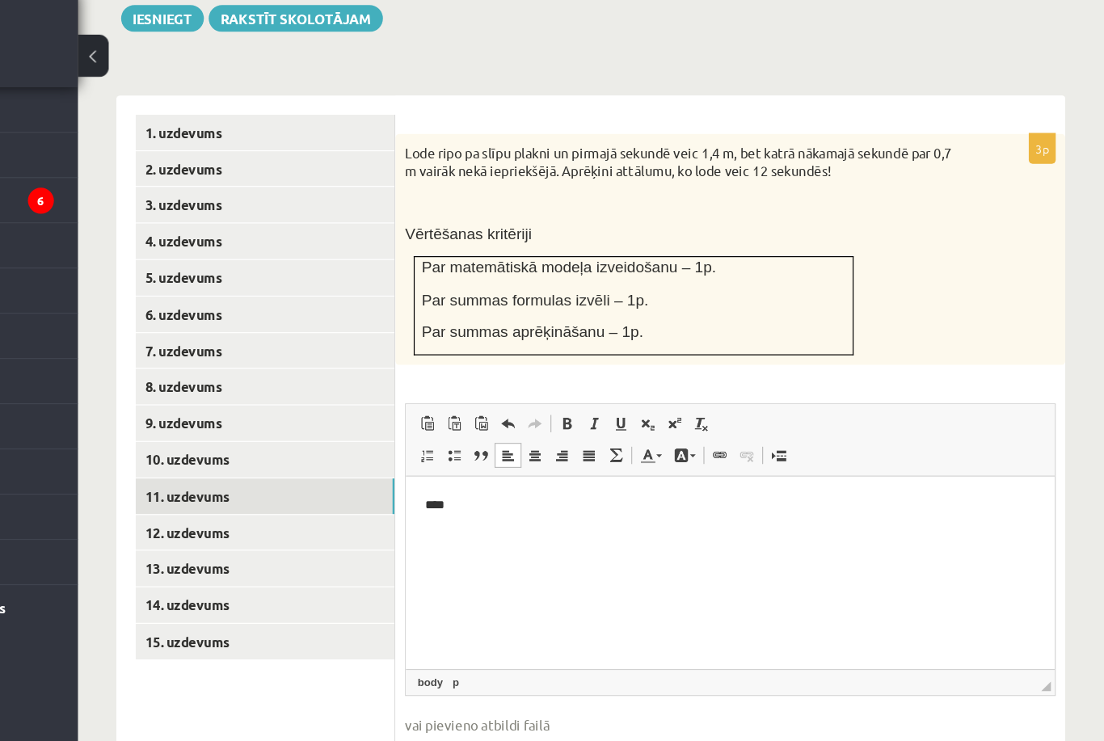
click at [291, 445] on link "12. uzdevums" at bounding box center [399, 460] width 217 height 30
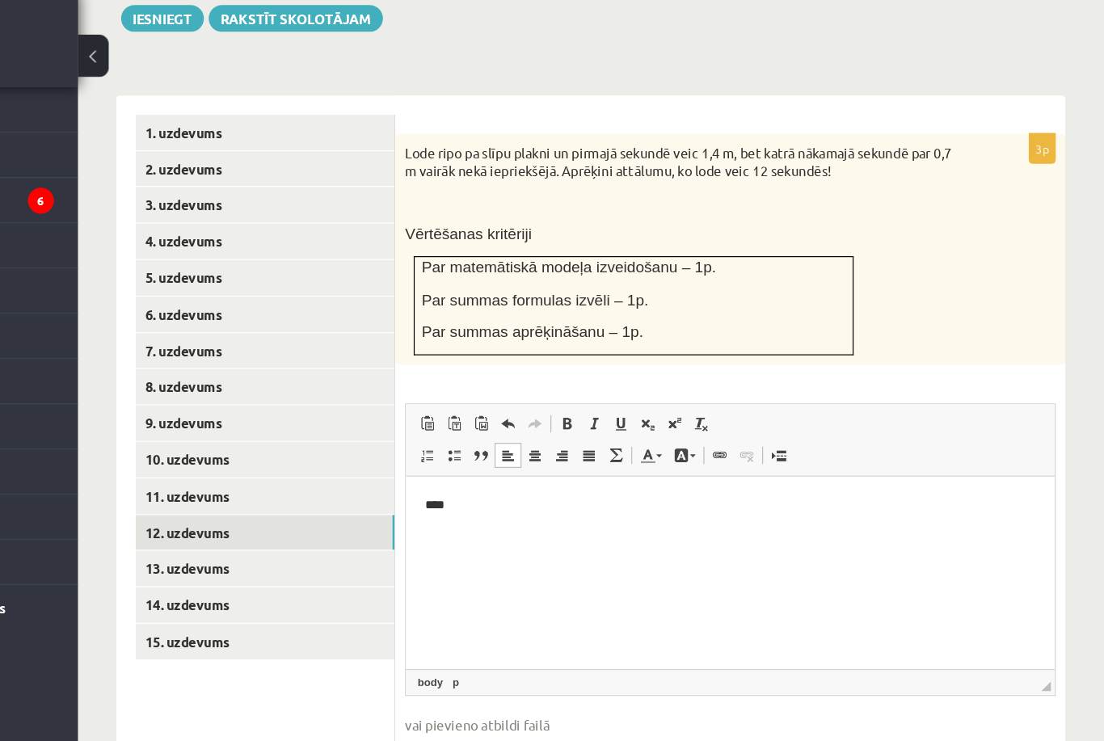
click at [291, 445] on link "12. uzdevums" at bounding box center [399, 460] width 217 height 30
click at [291, 415] on link "11. uzdevums" at bounding box center [399, 430] width 217 height 30
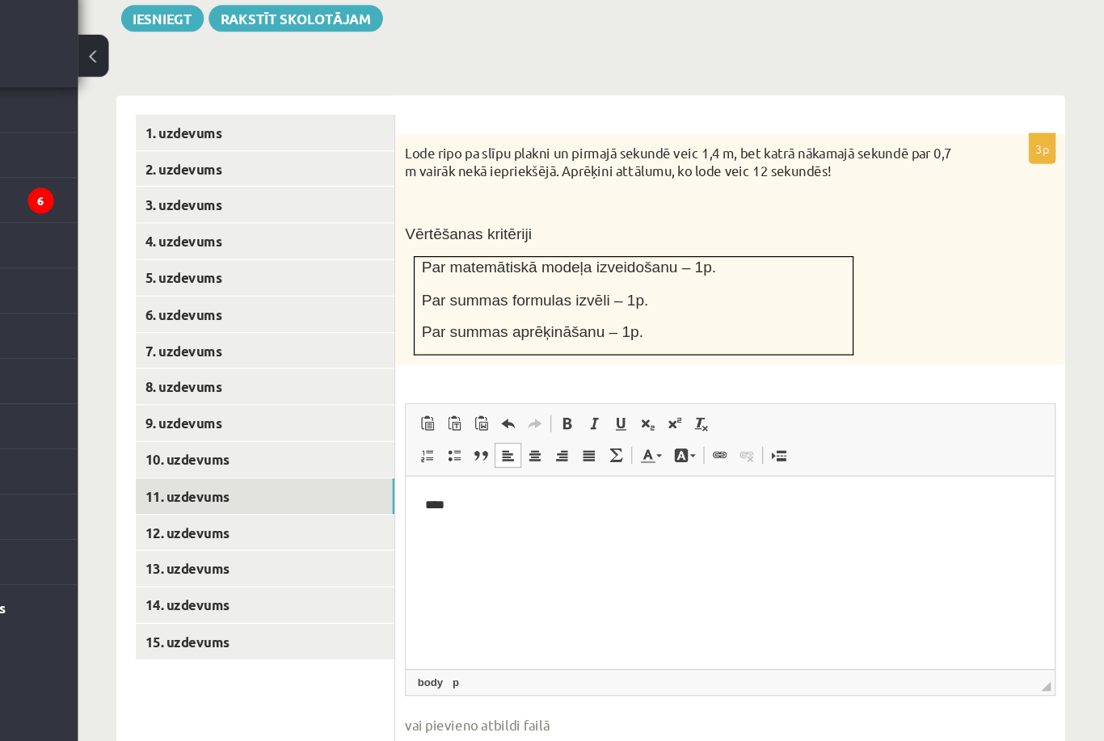
click at [291, 445] on link "12. uzdevums" at bounding box center [399, 460] width 217 height 30
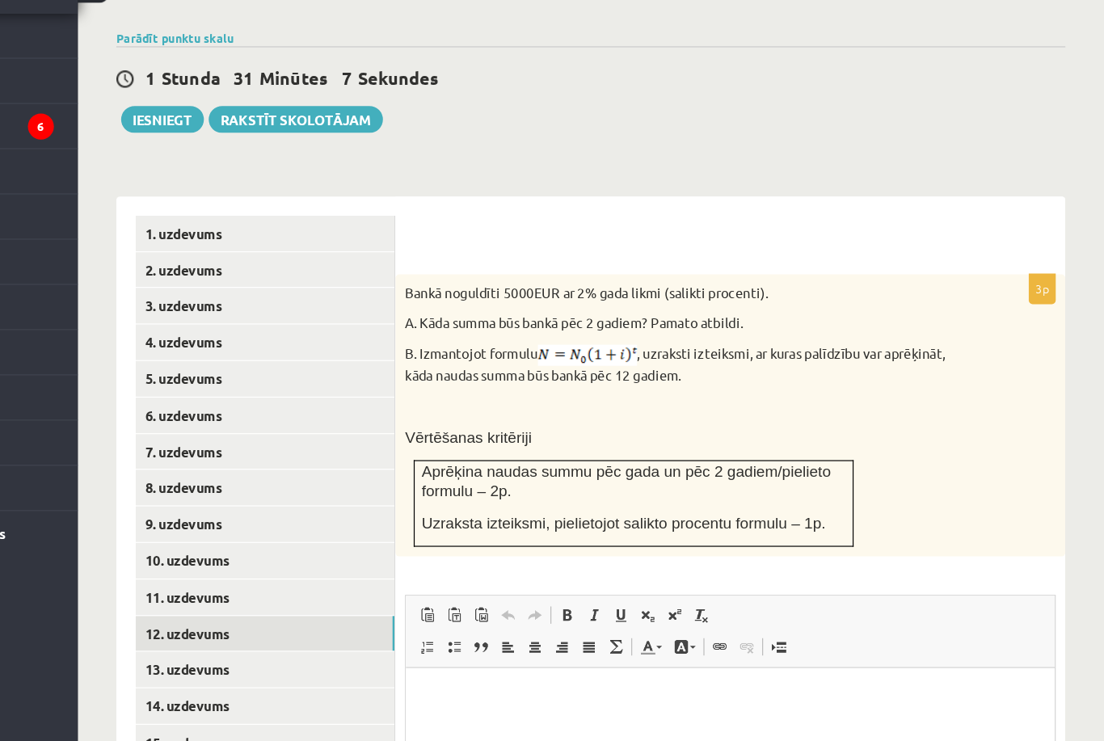
scroll to position [0, 0]
click at [291, 562] on link "11. uzdevums" at bounding box center [399, 577] width 217 height 30
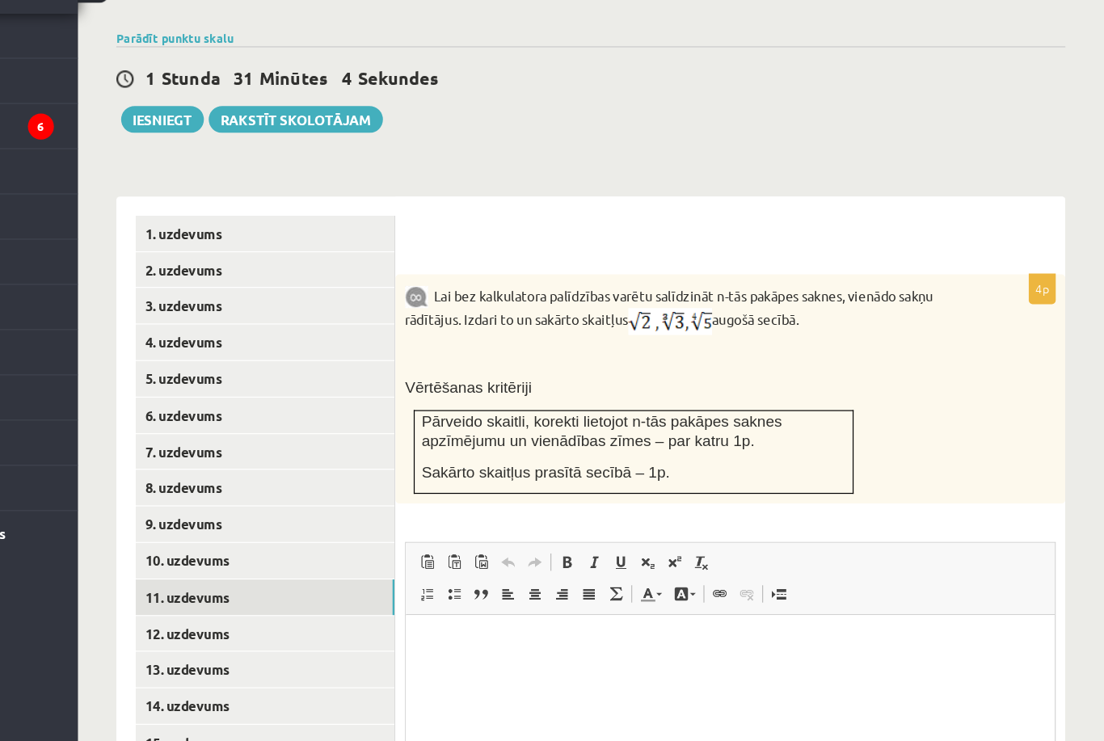
click at [291, 531] on link "10. uzdevums" at bounding box center [399, 546] width 217 height 30
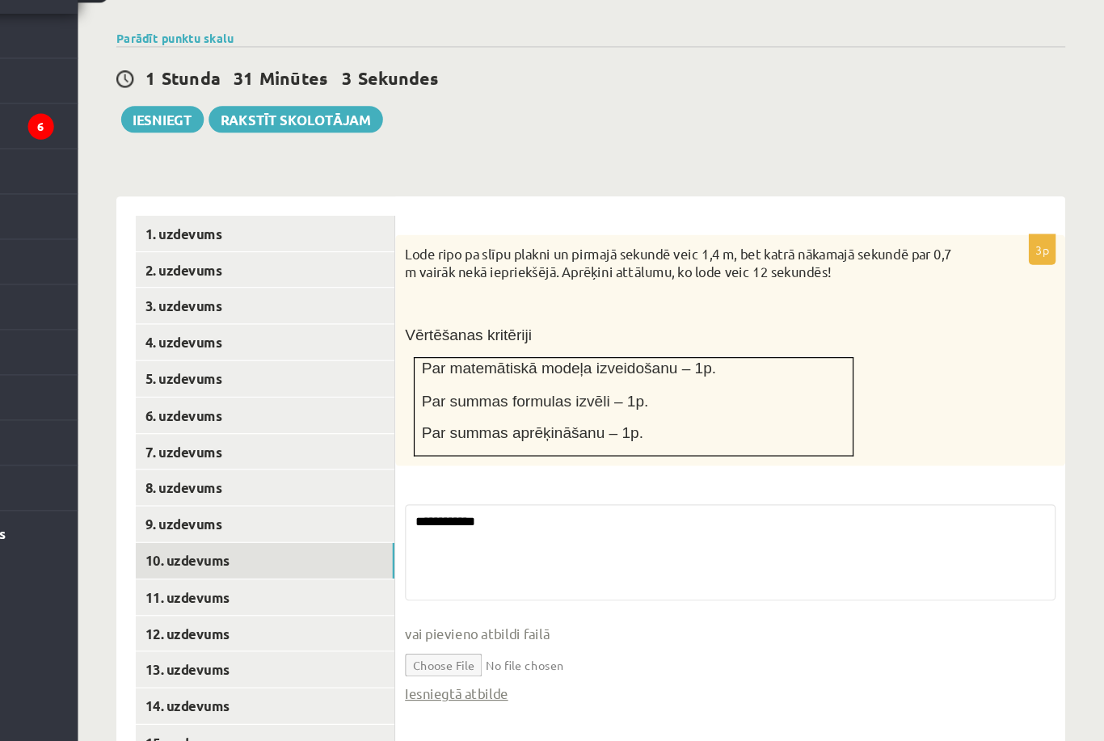
click at [291, 562] on link "11. uzdevums" at bounding box center [399, 577] width 217 height 30
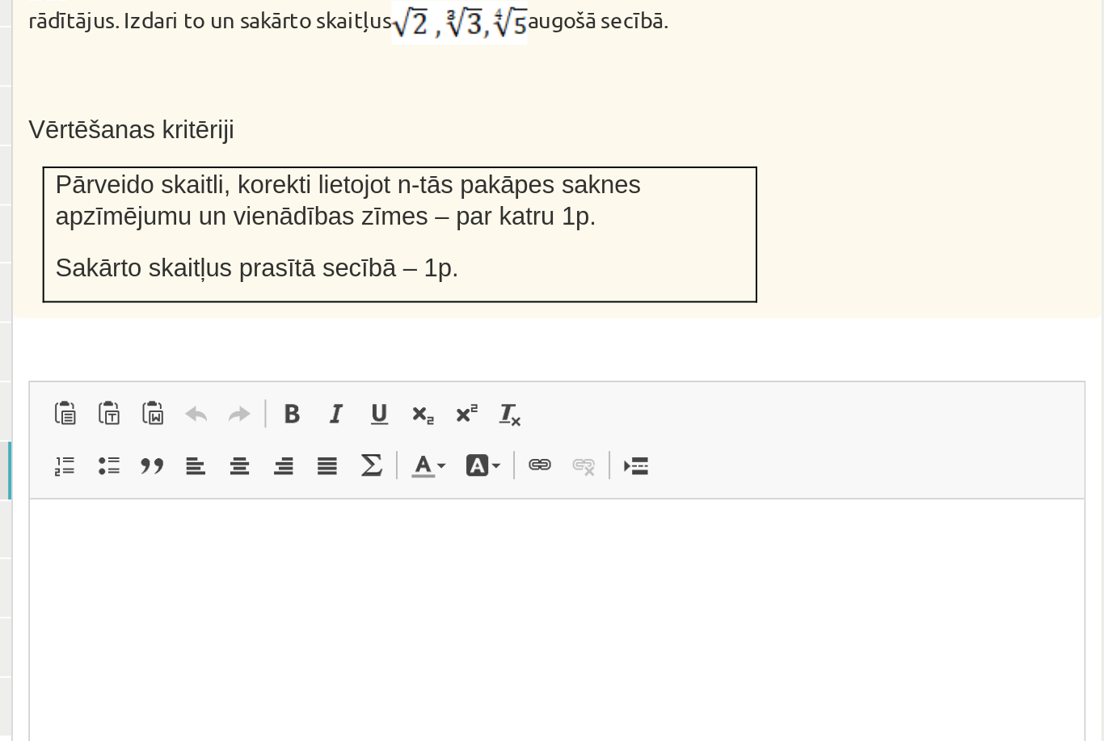
scroll to position [500, 0]
click at [241, 541] on html at bounding box center [301, 524] width 545 height 49
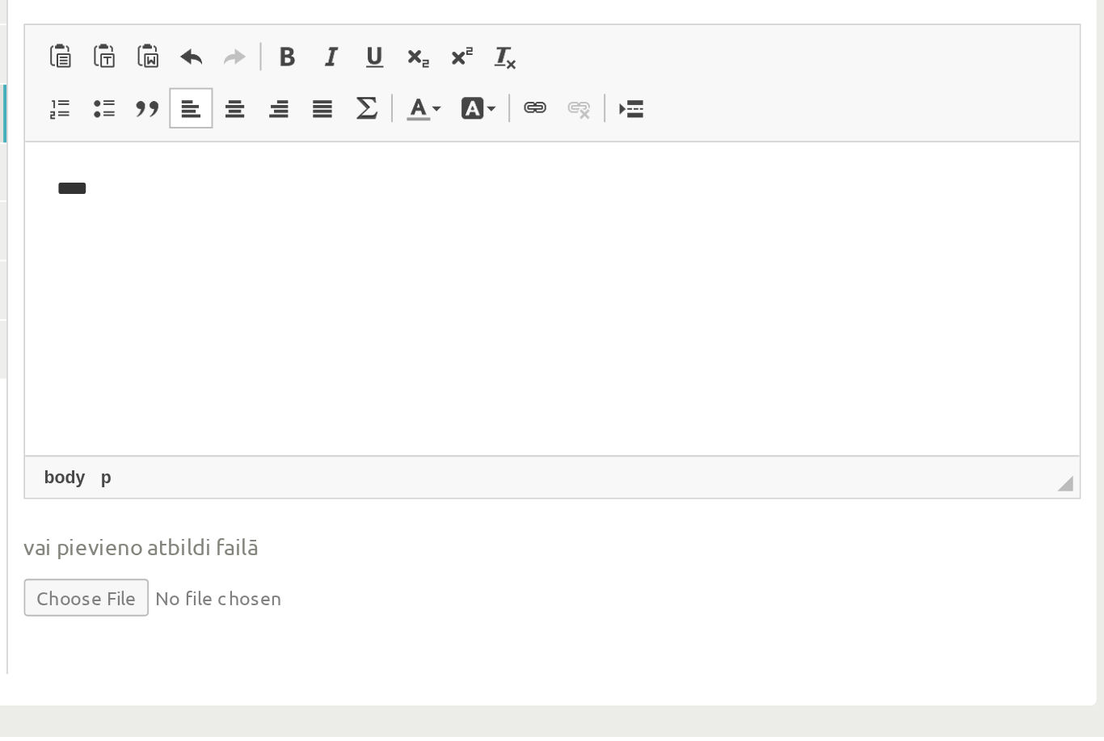
scroll to position [656, 0]
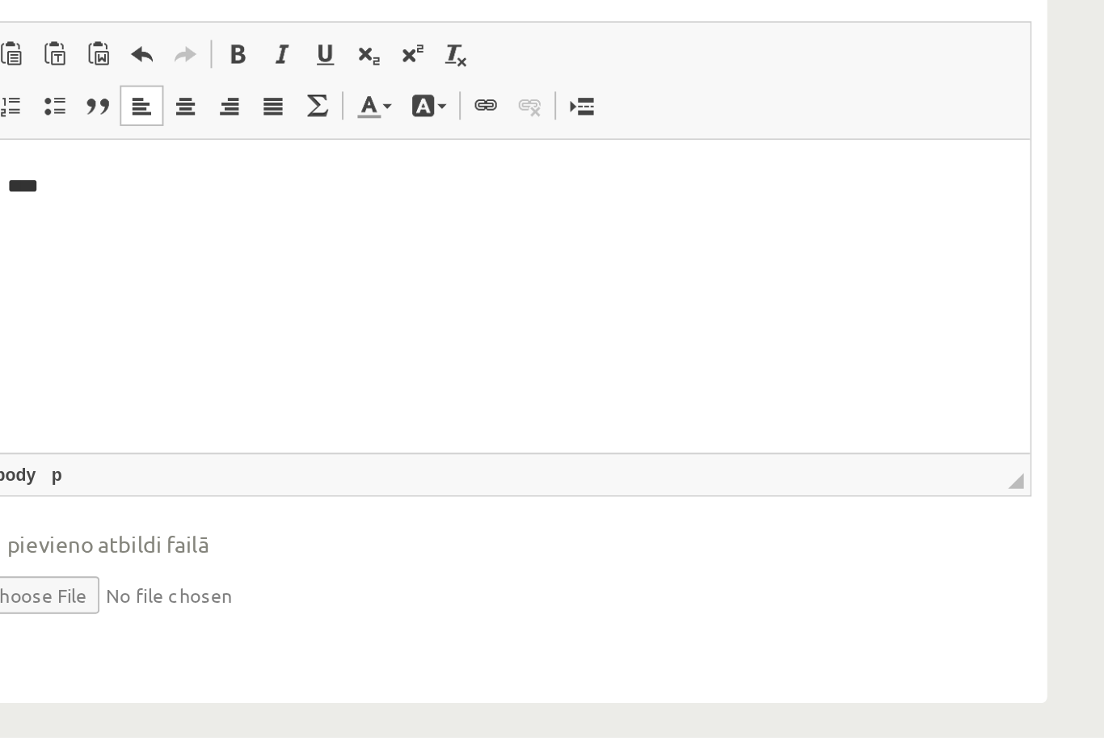
click at [517, 650] on input "file" at bounding box center [790, 666] width 547 height 33
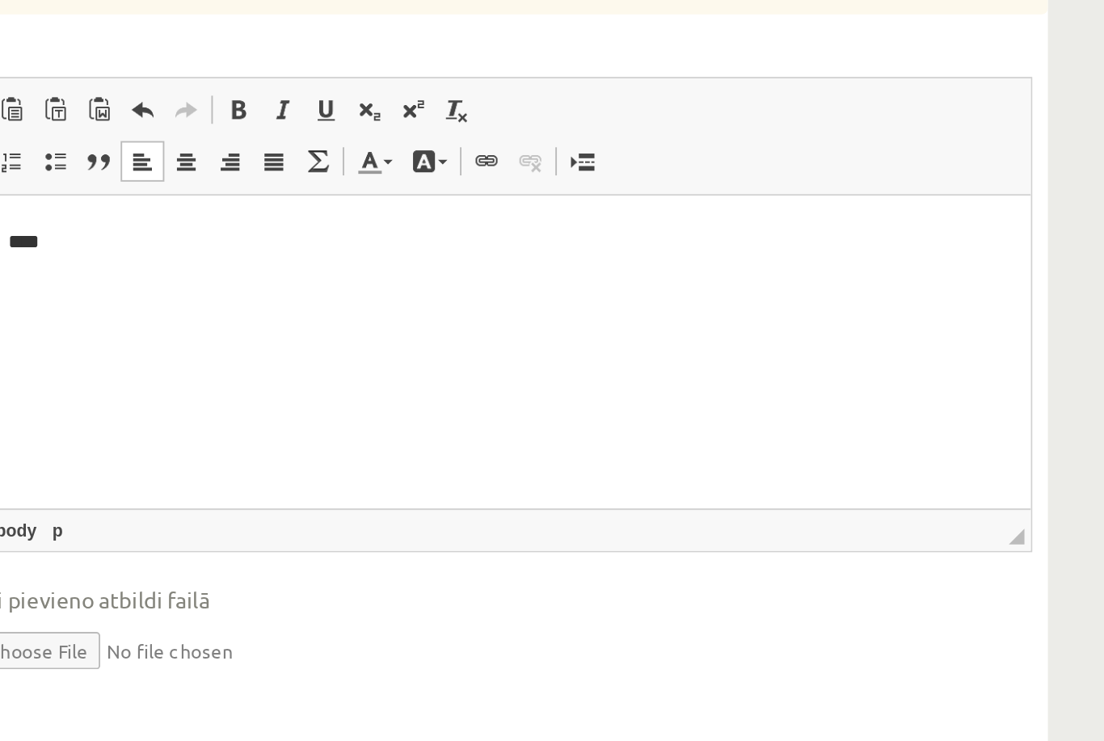
type input "**********"
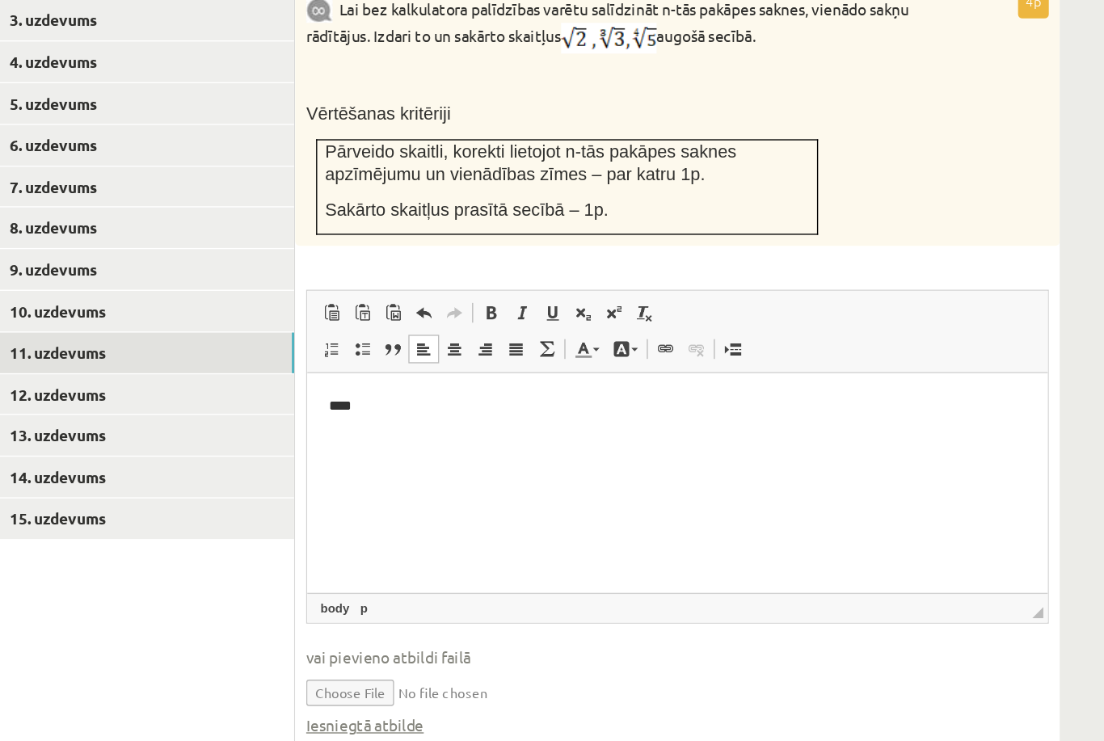
click at [291, 433] on link "12. uzdevums" at bounding box center [399, 448] width 217 height 30
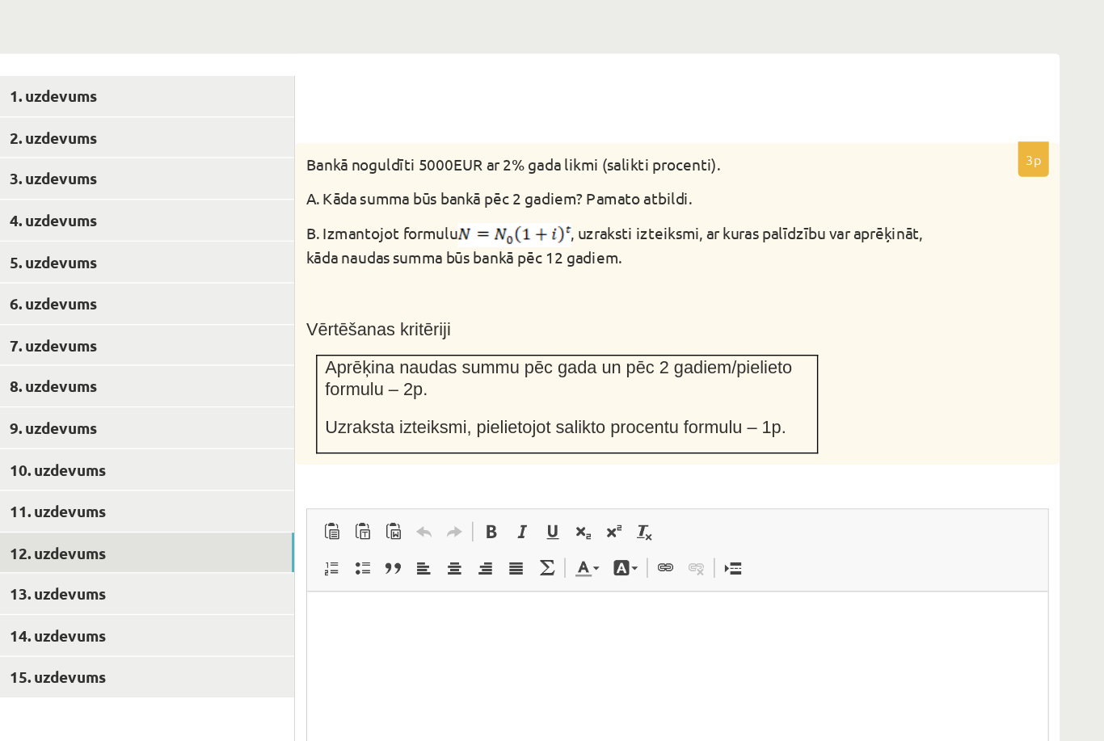
scroll to position [0, 0]
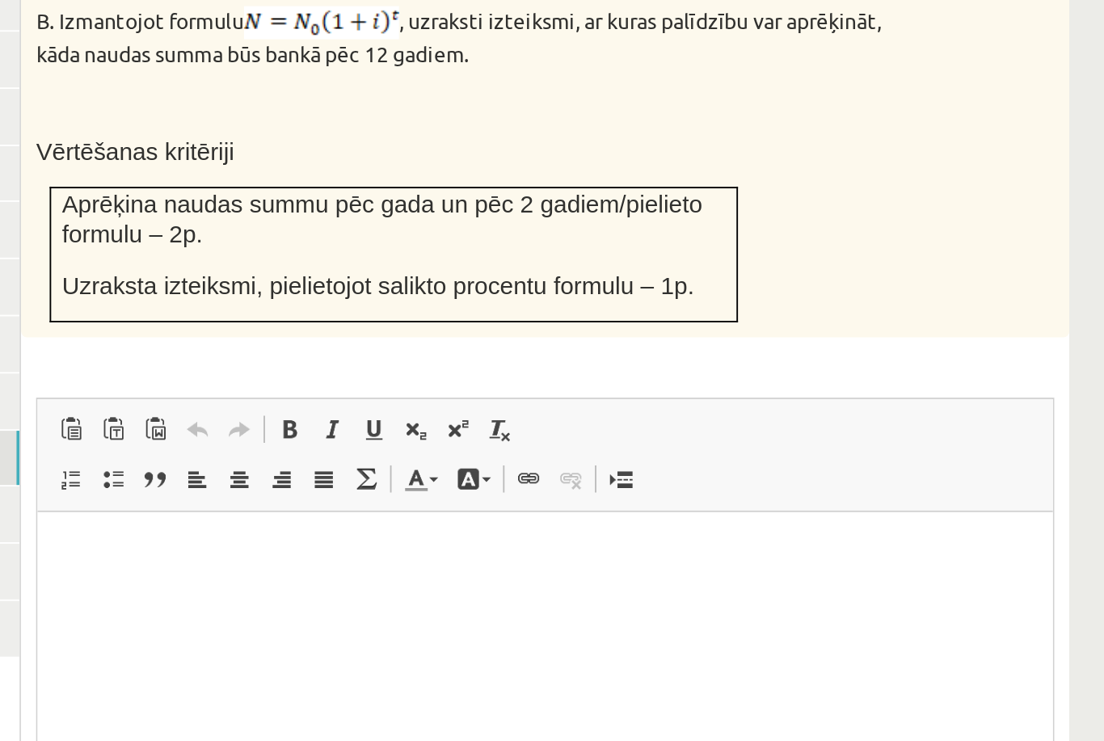
click at [293, 544] on html at bounding box center [309, 536] width 545 height 49
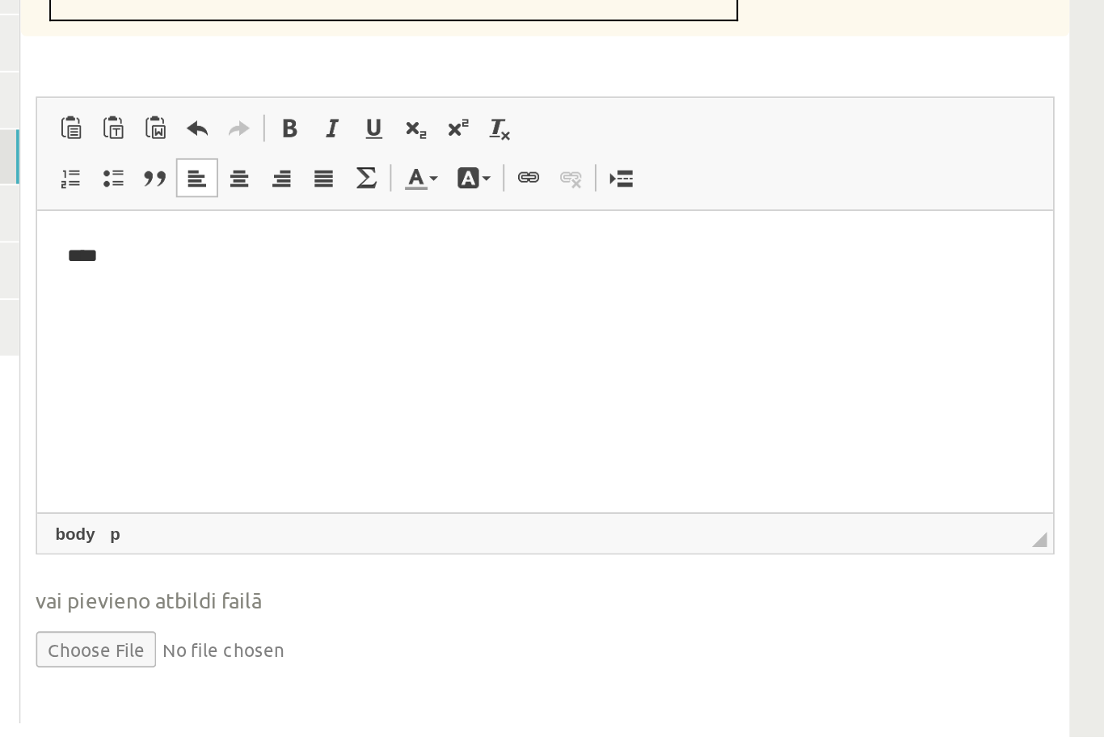
scroll to position [685, 0]
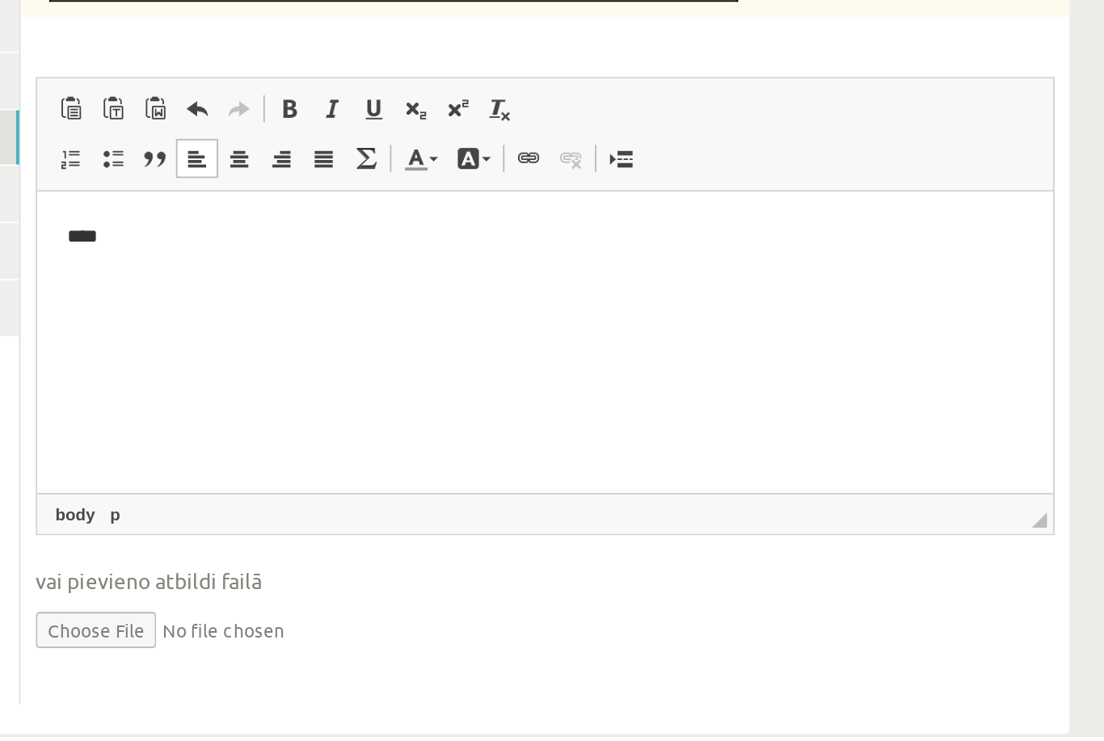
click at [517, 666] on input "file" at bounding box center [790, 682] width 547 height 33
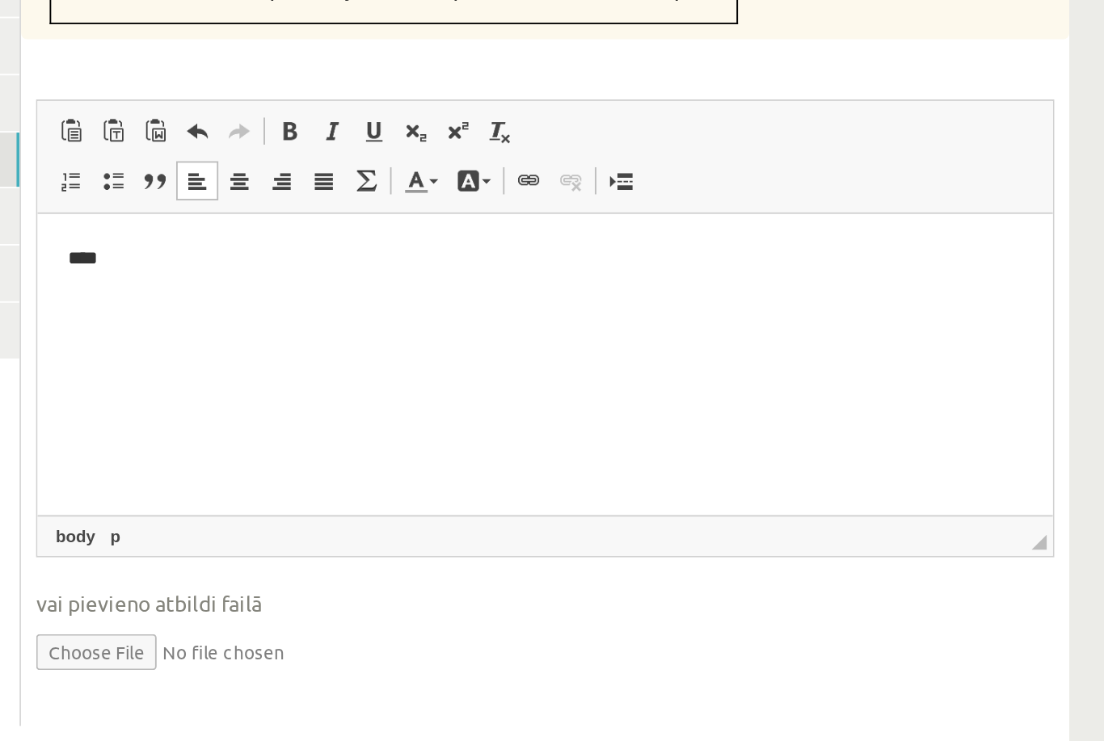
type input "**********"
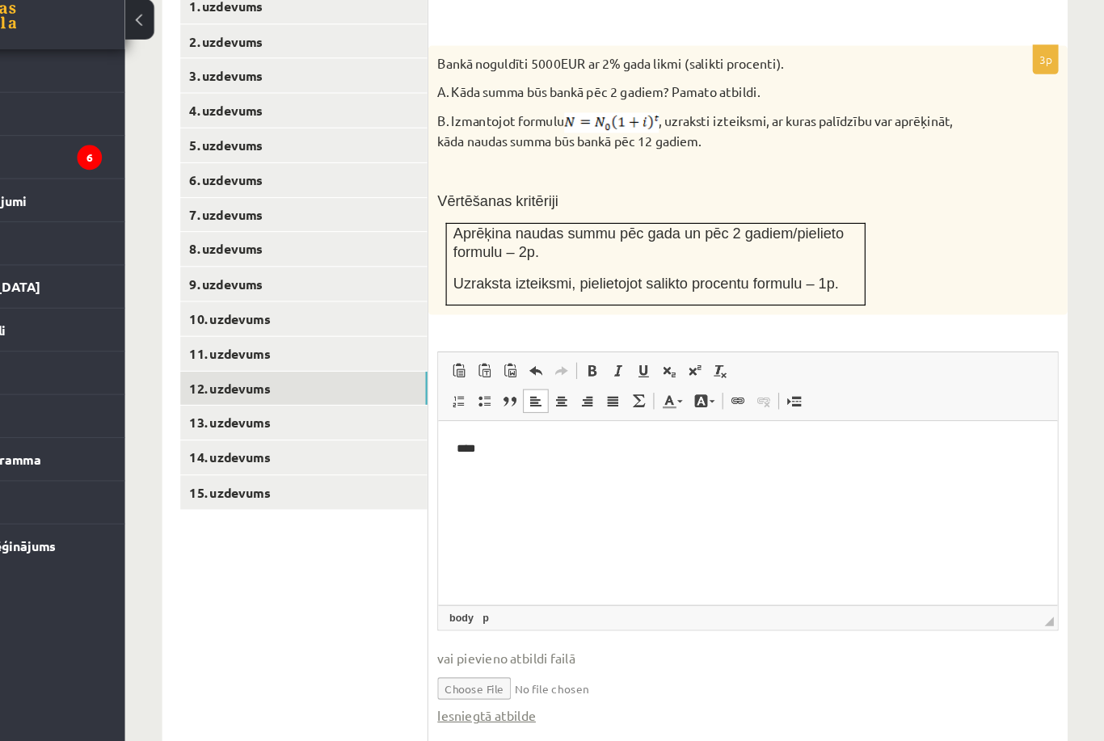
click at [291, 400] on link "13. uzdevums" at bounding box center [399, 415] width 217 height 30
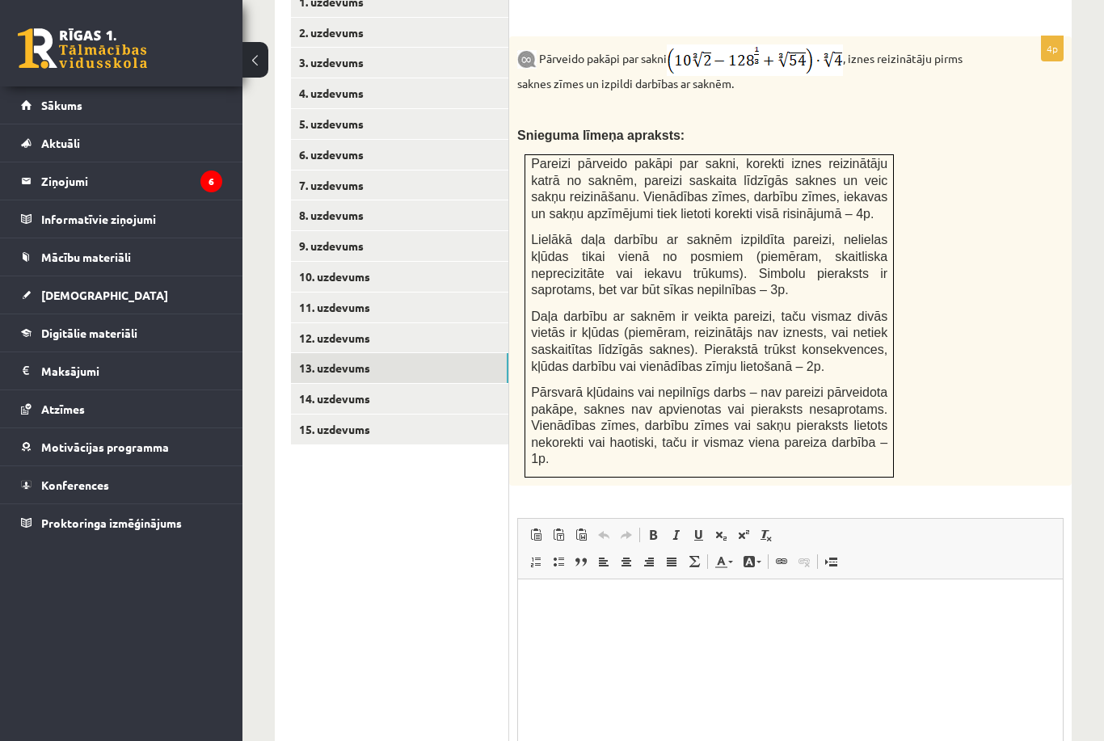
scroll to position [798, 0]
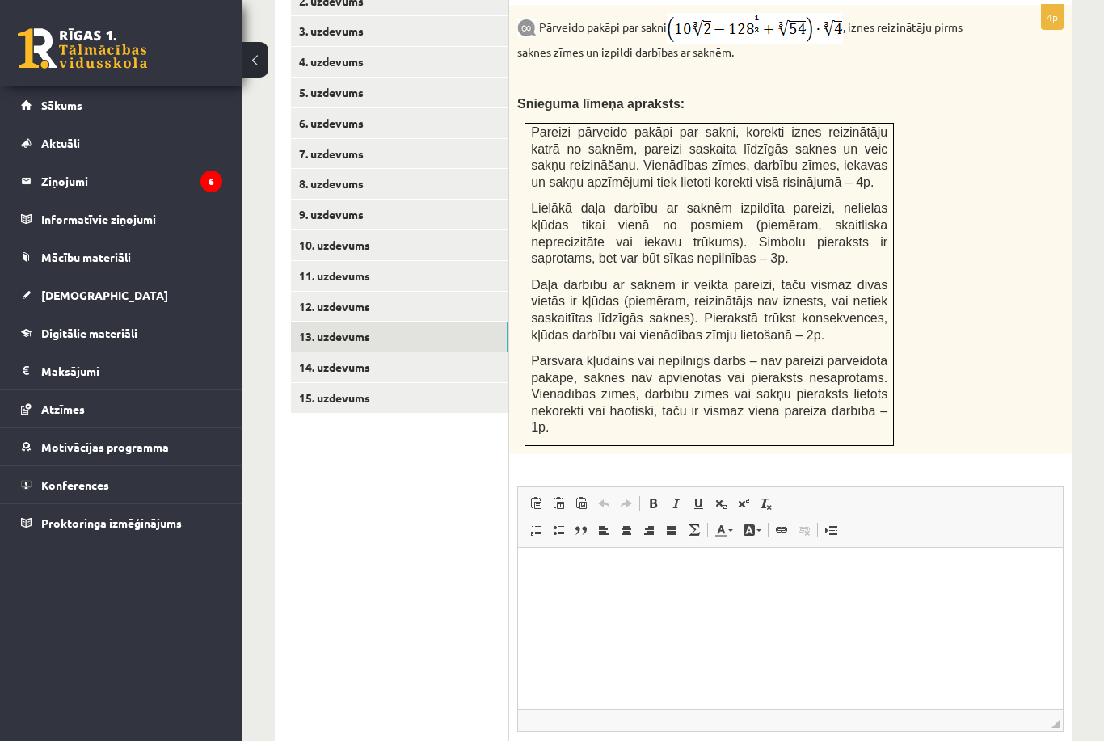
click at [680, 594] on html at bounding box center [790, 572] width 545 height 49
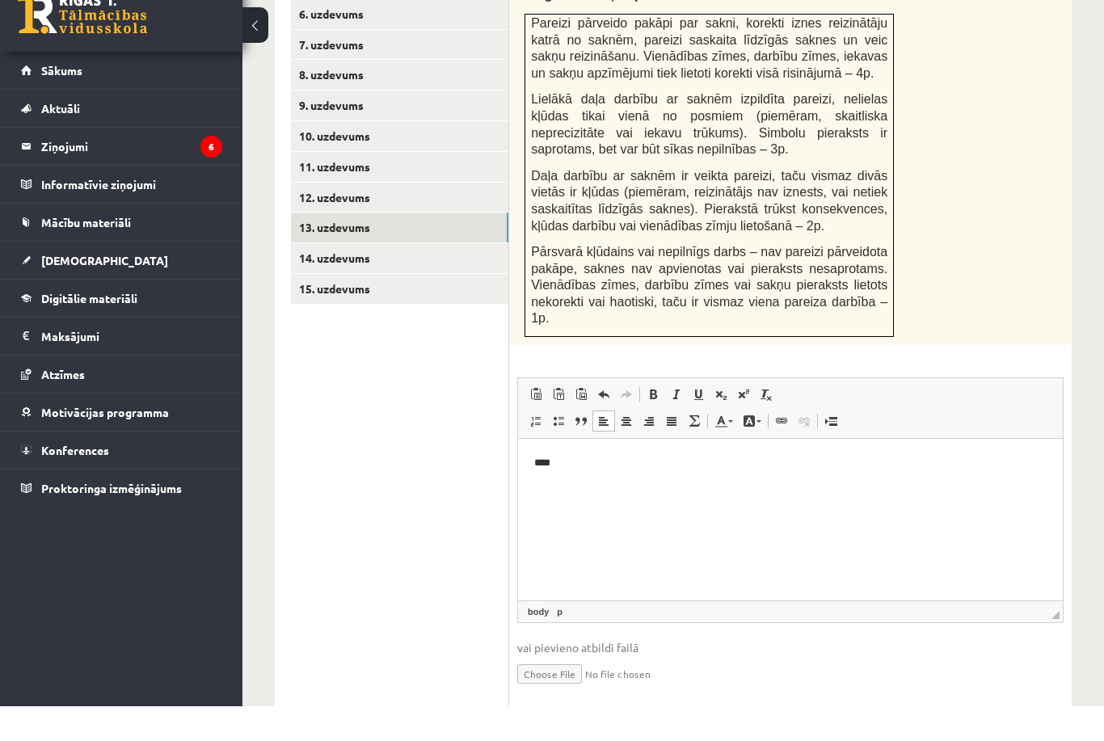
scroll to position [875, 0]
click at [560, 689] on input "file" at bounding box center [790, 705] width 547 height 33
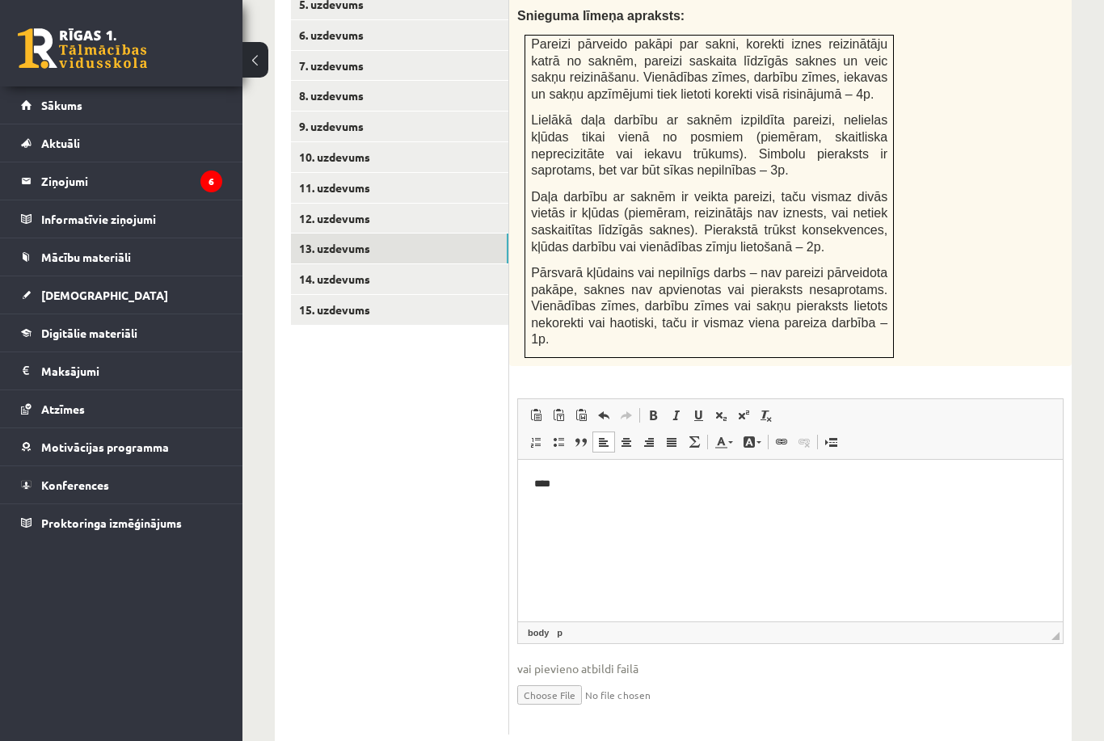
type input "**********"
click at [420, 264] on link "14. uzdevums" at bounding box center [399, 279] width 217 height 30
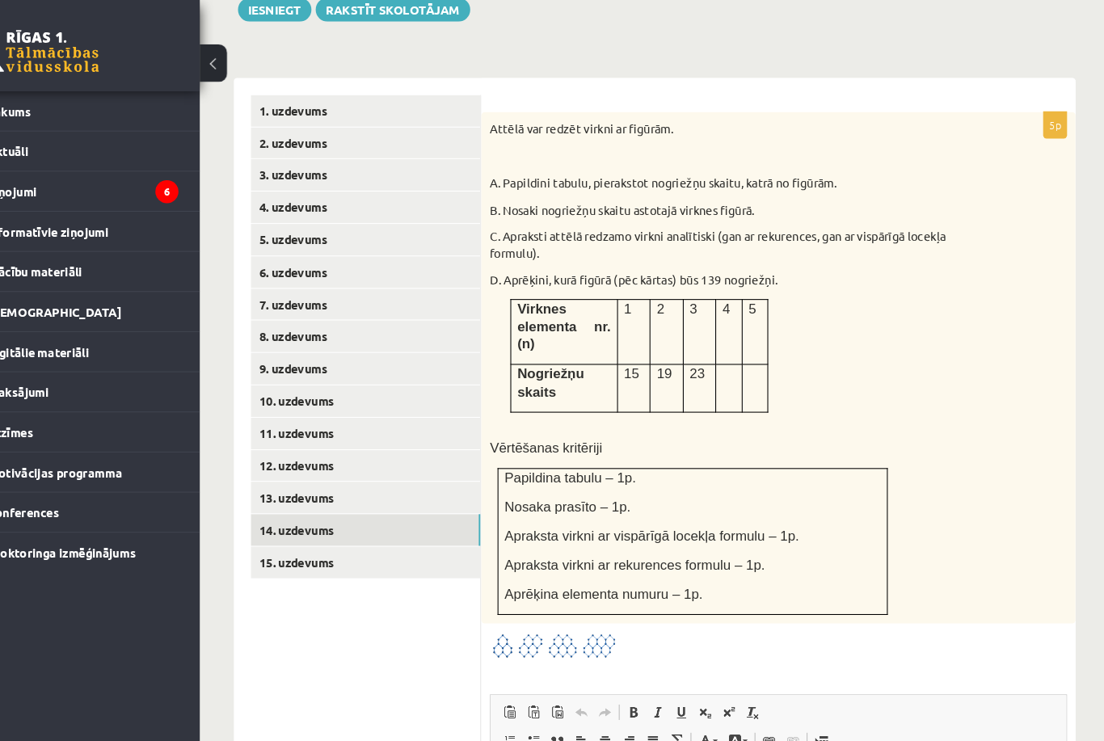
scroll to position [668, 0]
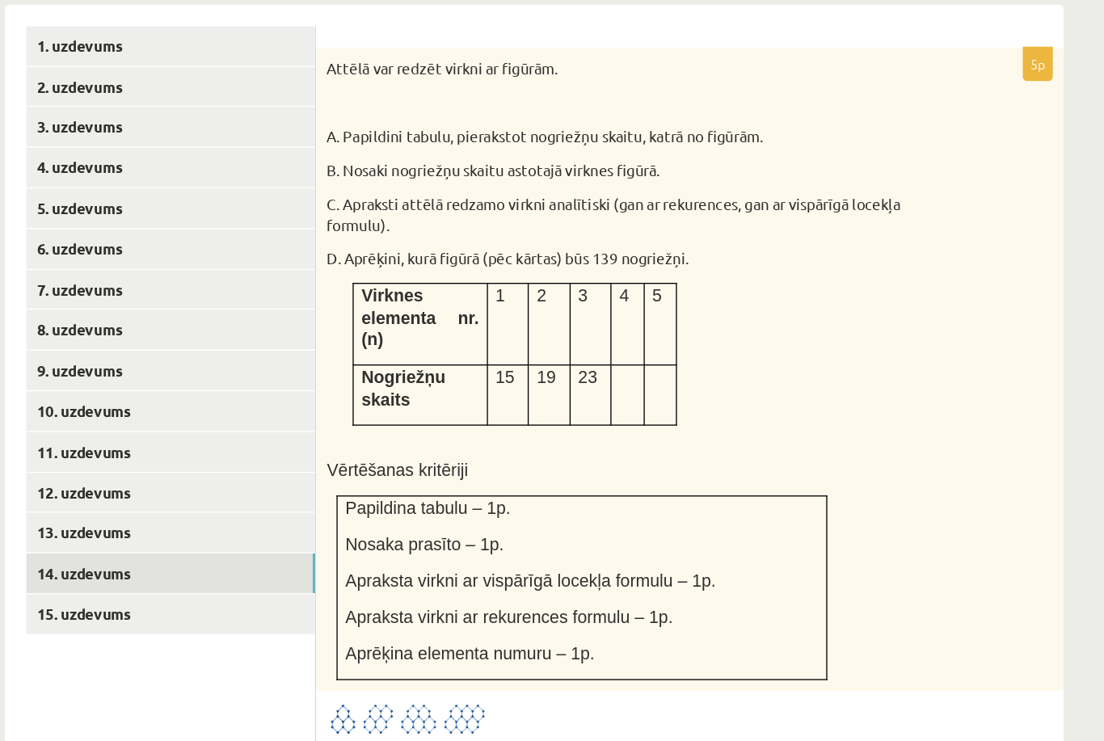
click at [517, 594] on img at bounding box center [577, 607] width 121 height 27
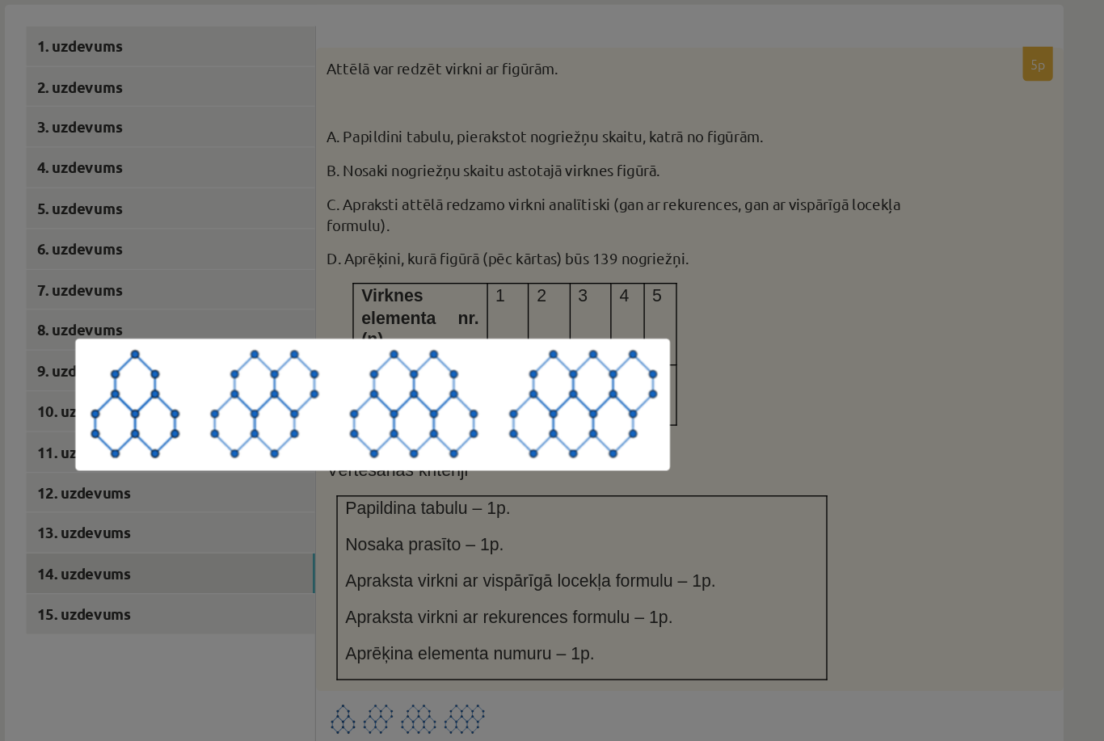
click at [707, 281] on div at bounding box center [552, 370] width 1104 height 741
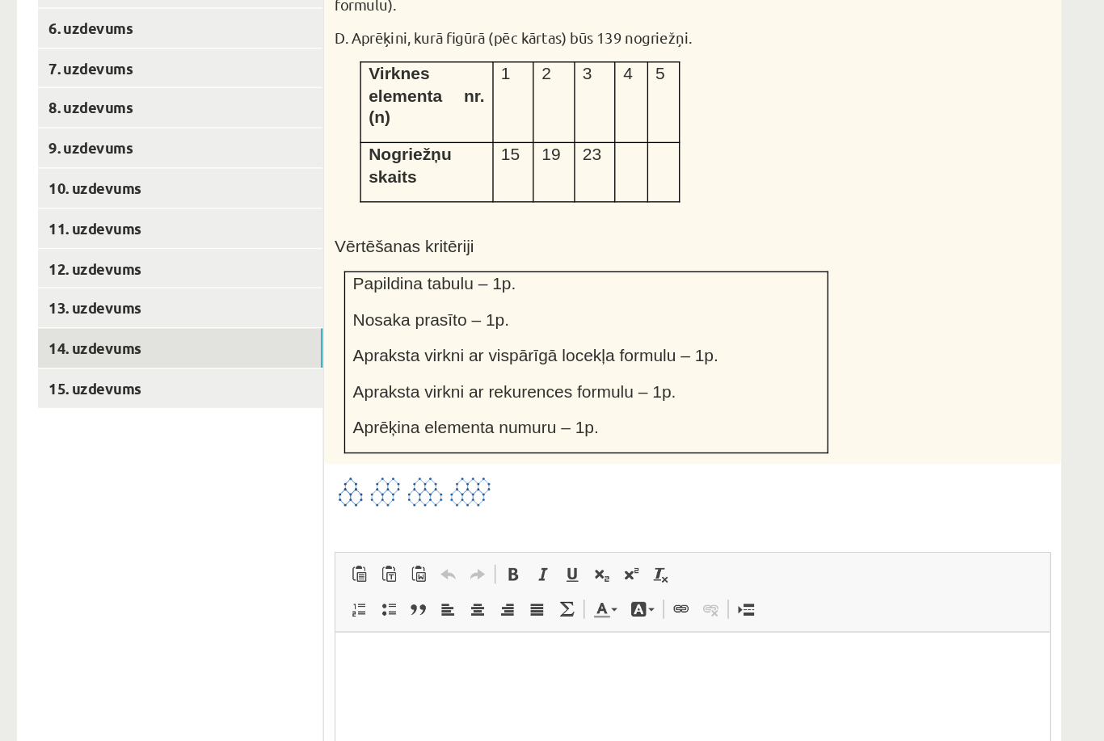
scroll to position [781, 0]
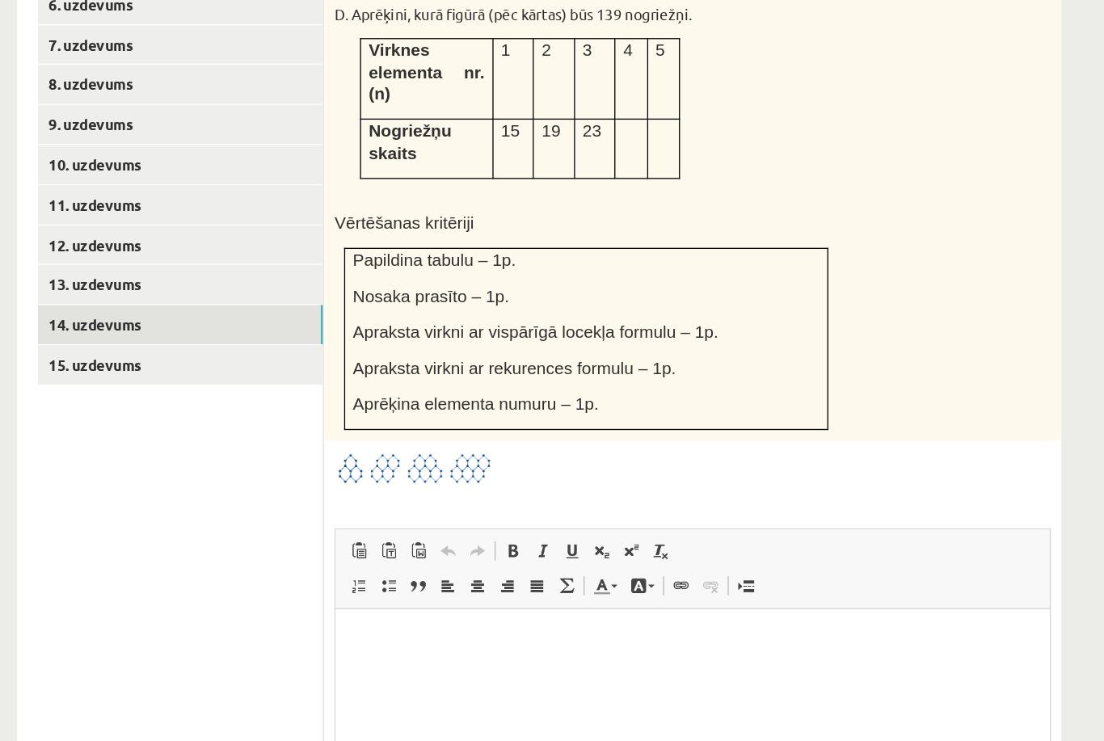
click at [547, 658] on html at bounding box center [608, 633] width 545 height 49
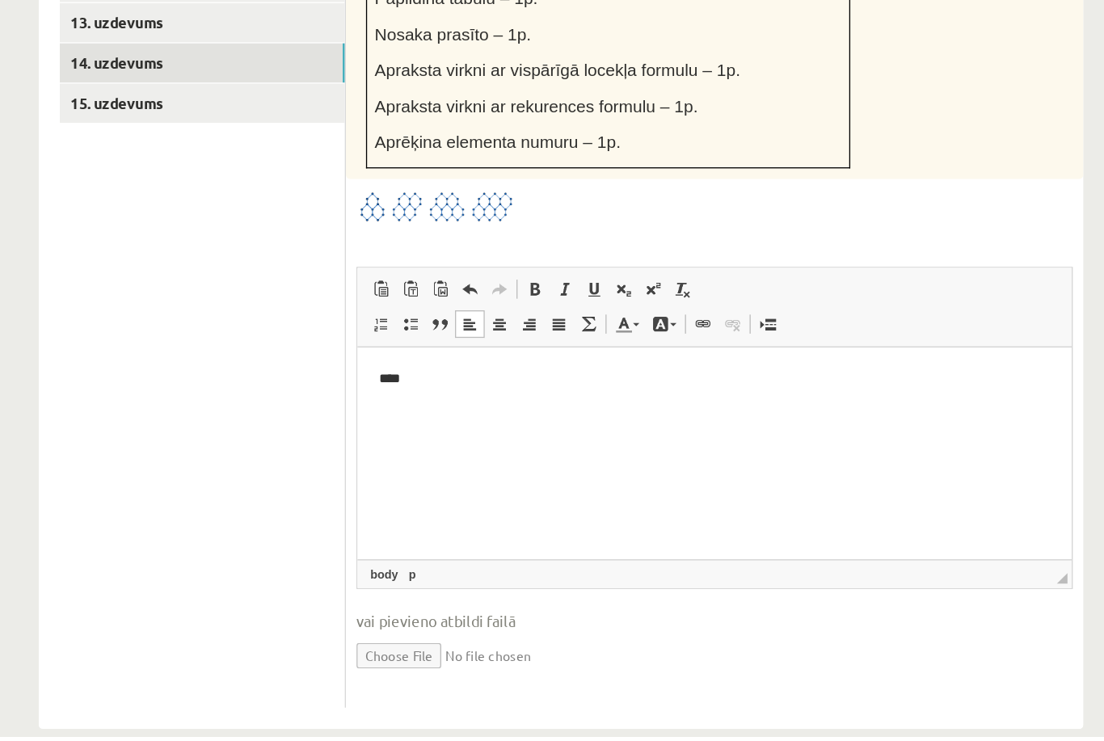
scroll to position [952, 0]
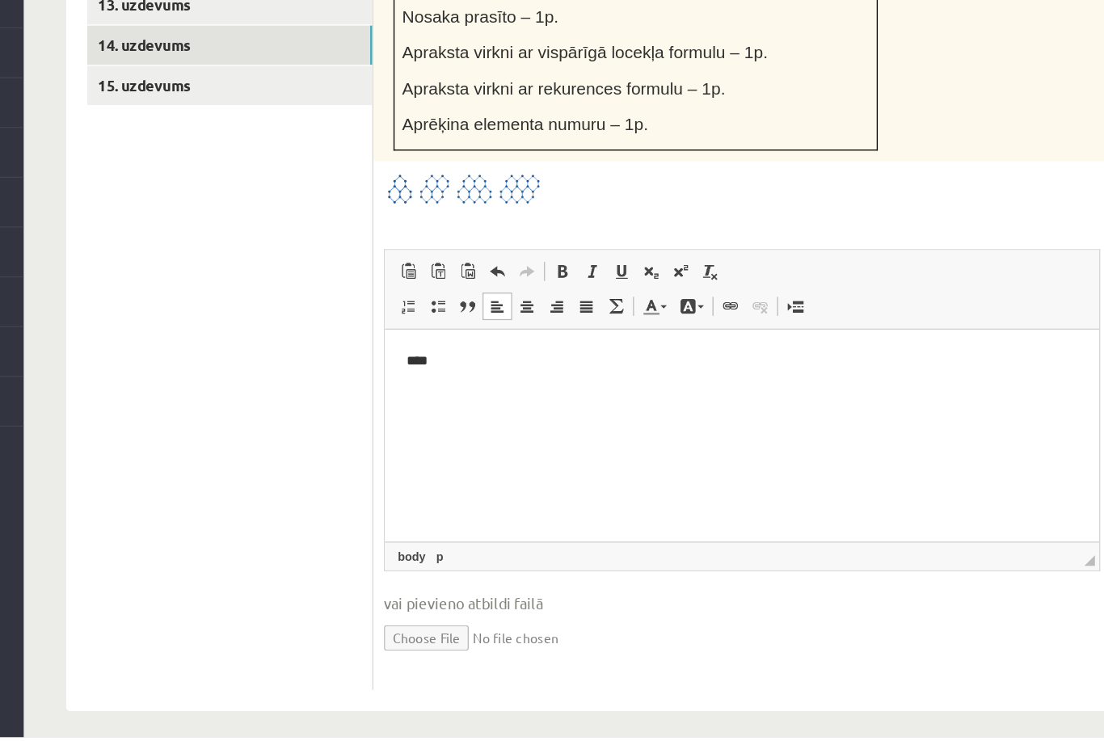
click at [517, 648] on input "file" at bounding box center [790, 664] width 547 height 33
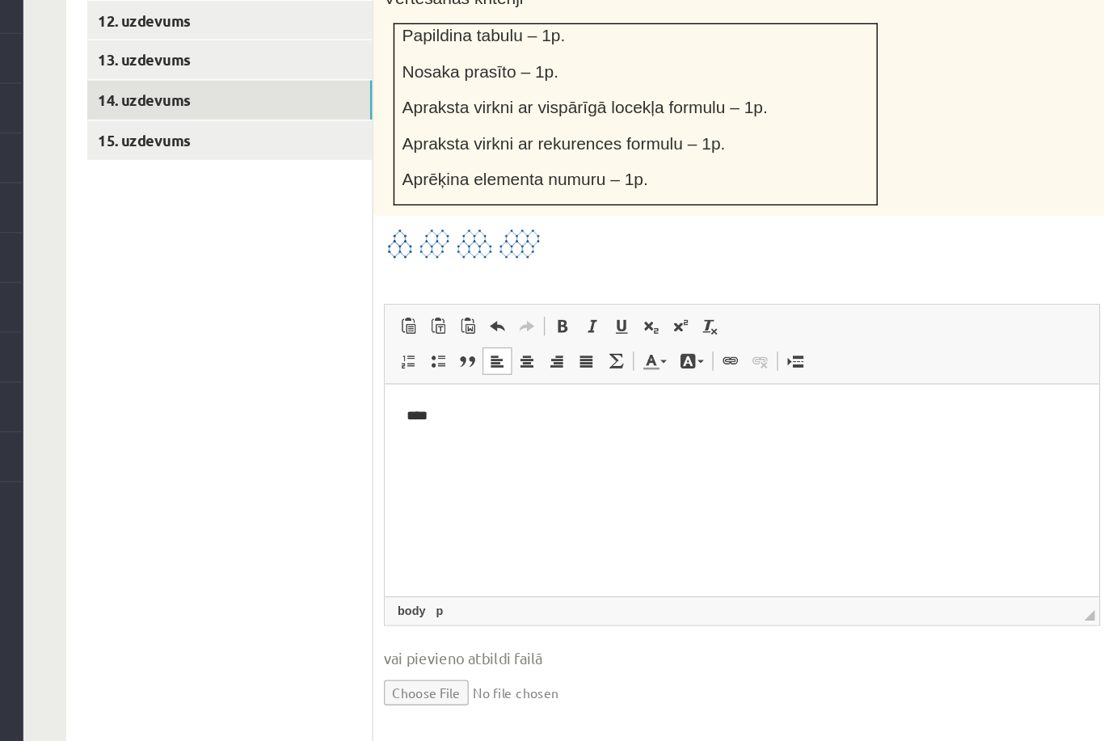
type input "**********"
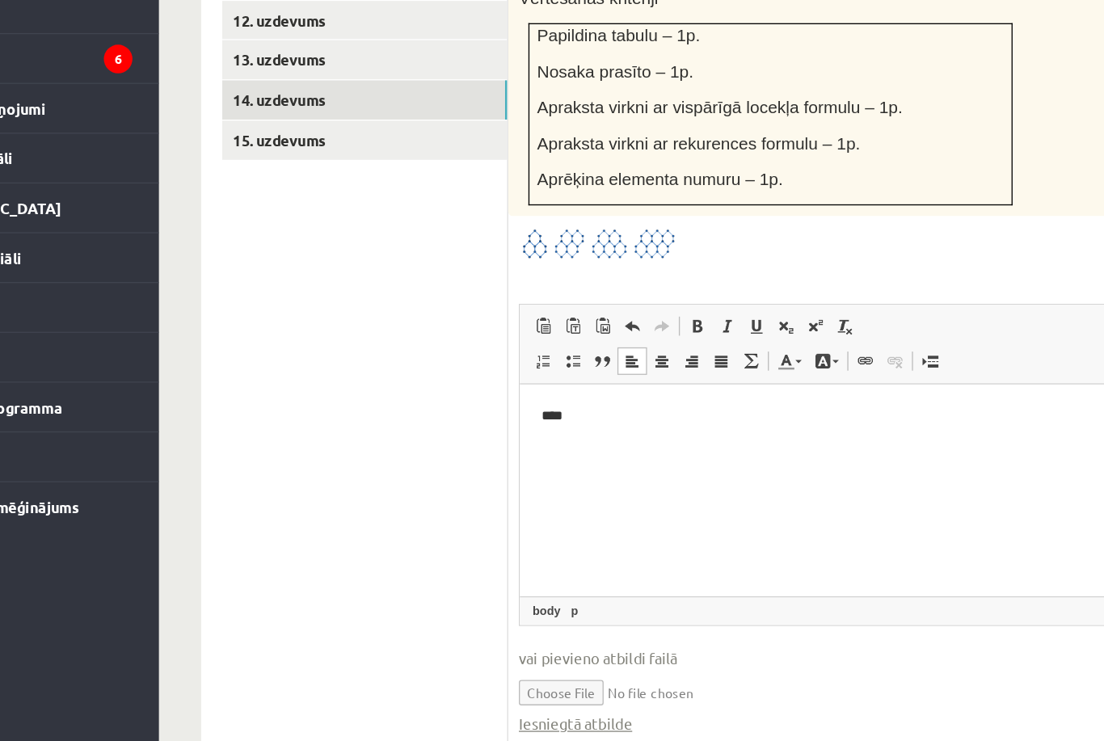
click at [300, 229] on link "15. uzdevums" at bounding box center [399, 244] width 217 height 30
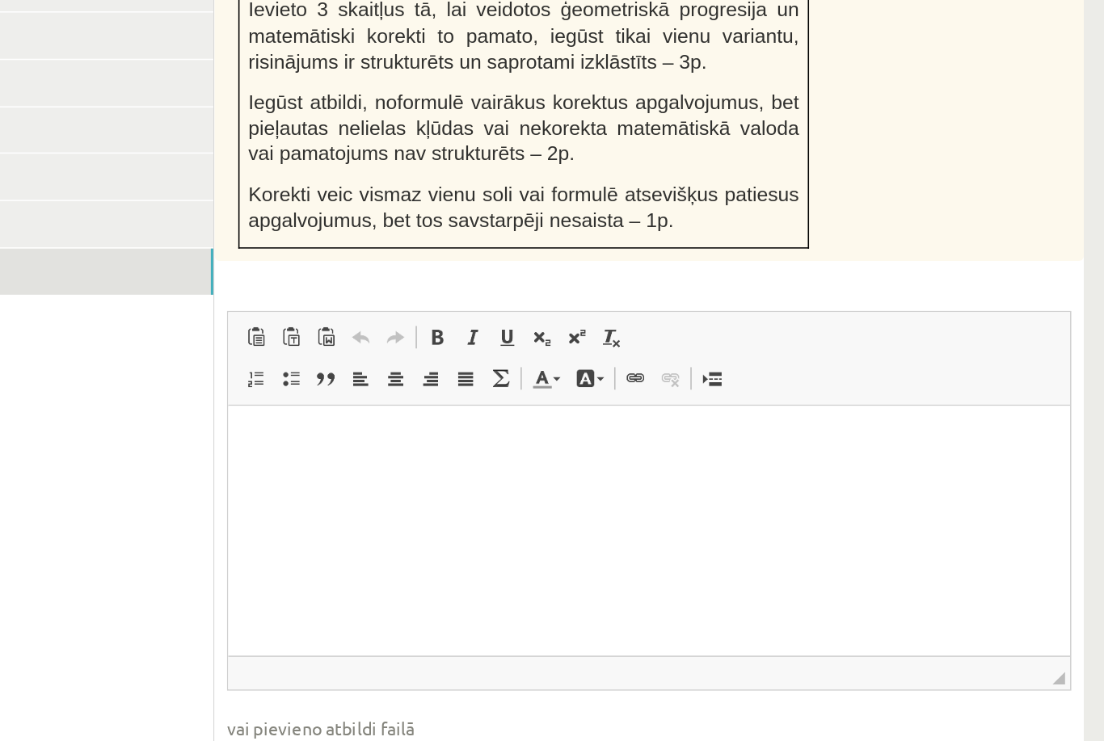
scroll to position [858, 0]
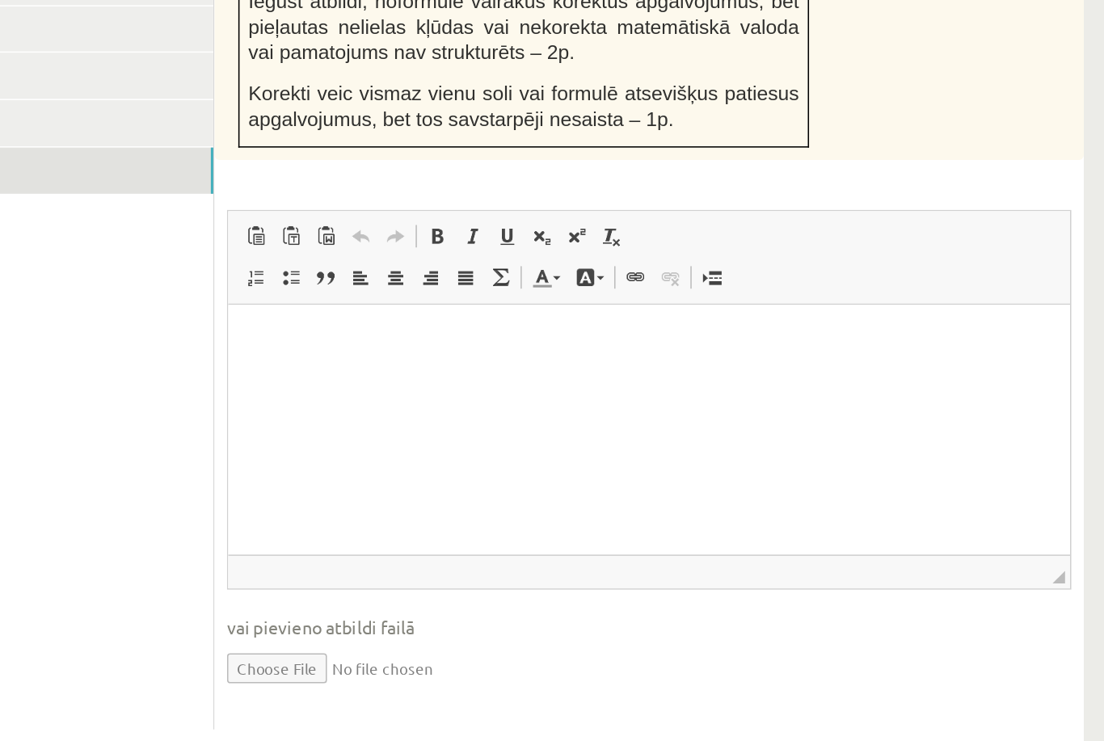
click at [367, 354] on html at bounding box center [500, 329] width 545 height 49
click at [517, 643] on input "file" at bounding box center [790, 659] width 547 height 33
type input "**********"
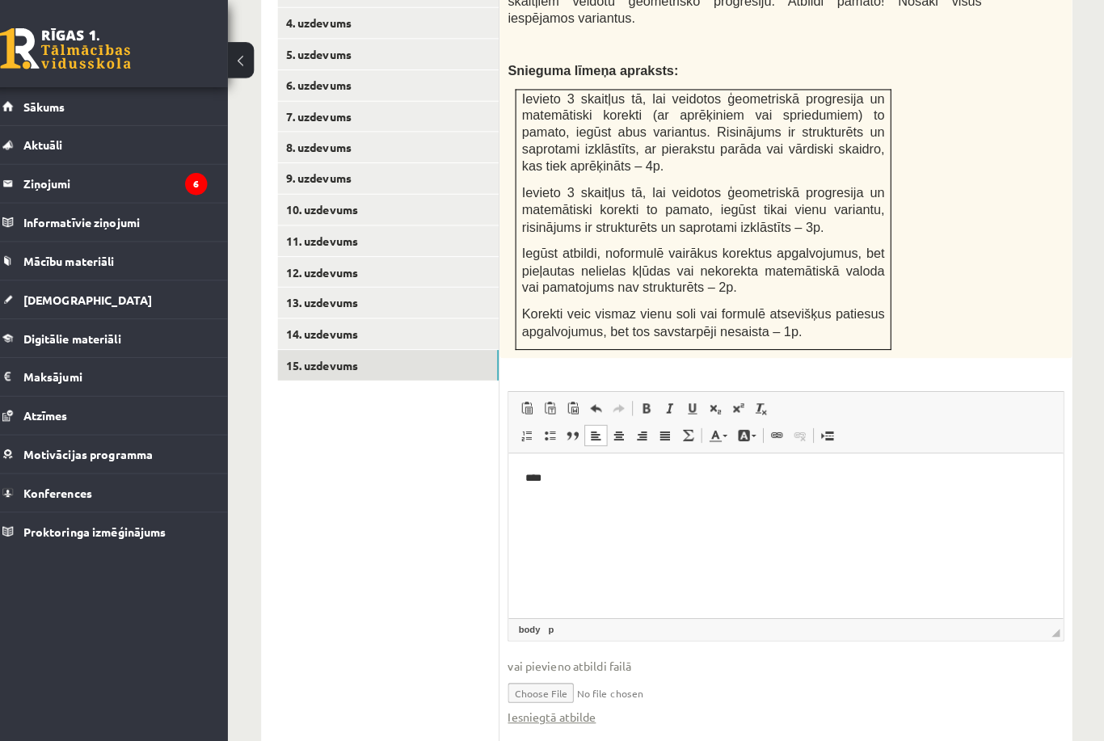
scroll to position [837, 0]
click at [303, 314] on link "14. uzdevums" at bounding box center [399, 329] width 217 height 30
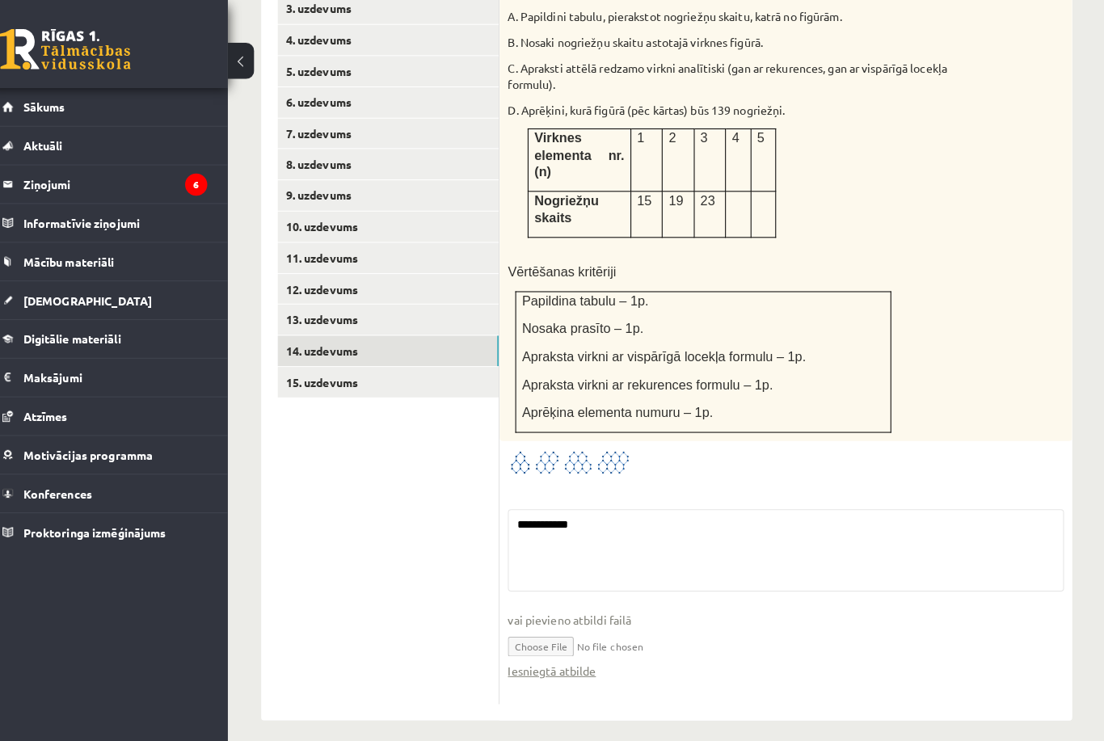
scroll to position [769, 0]
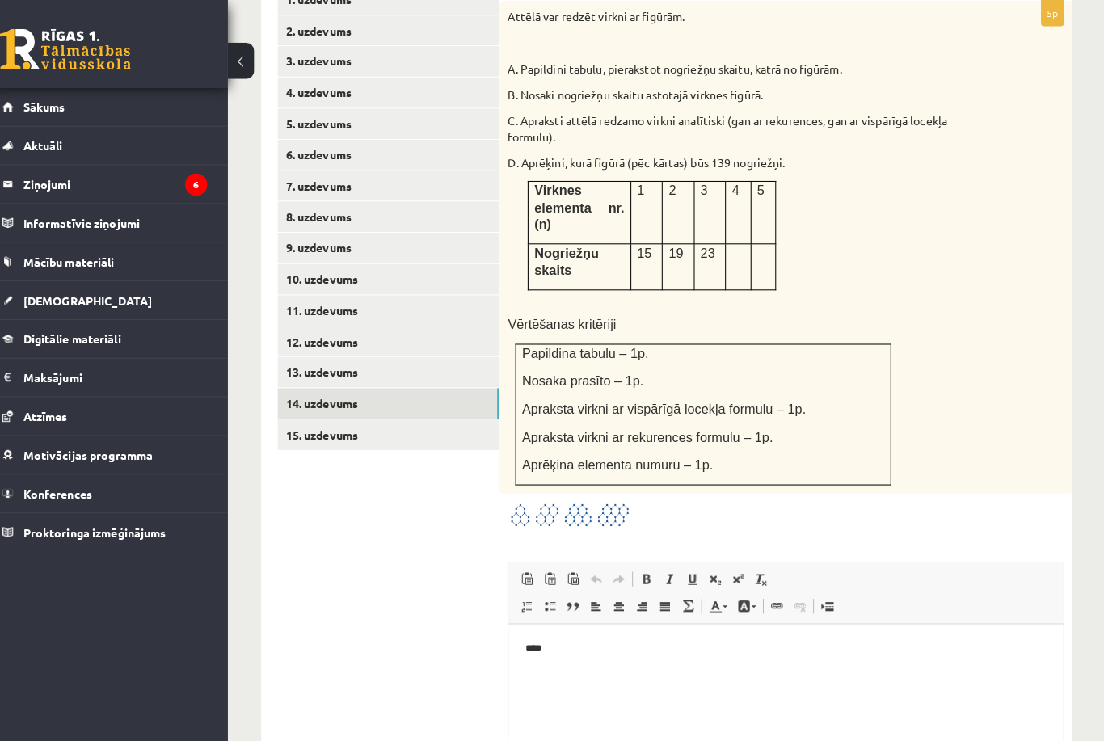
click at [308, 351] on link "13. uzdevums" at bounding box center [399, 366] width 217 height 30
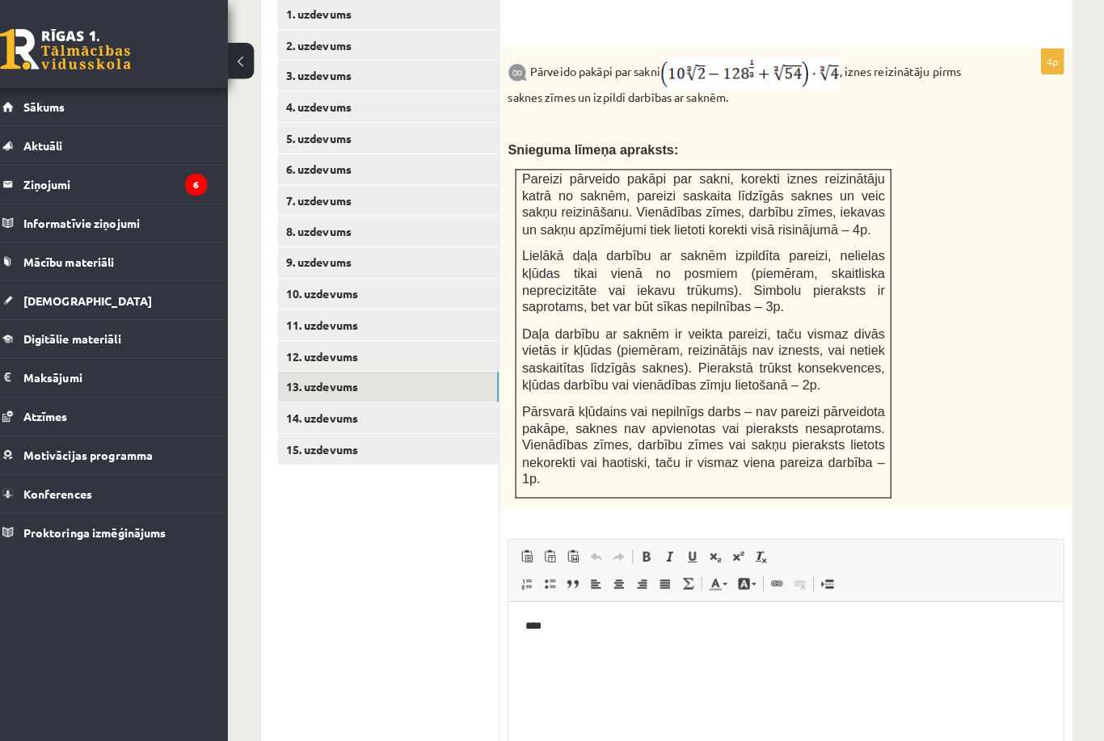
scroll to position [0, 0]
click at [310, 336] on link "12. uzdevums" at bounding box center [399, 351] width 217 height 30
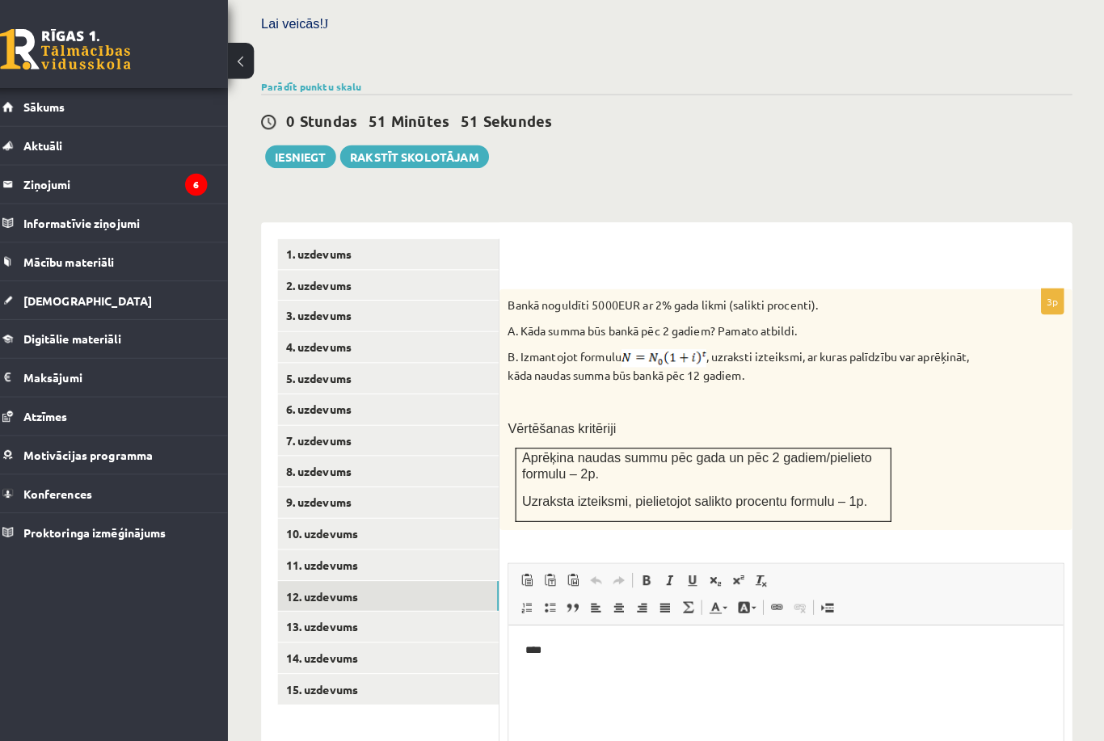
click at [314, 540] on link "11. uzdevums" at bounding box center [399, 555] width 217 height 30
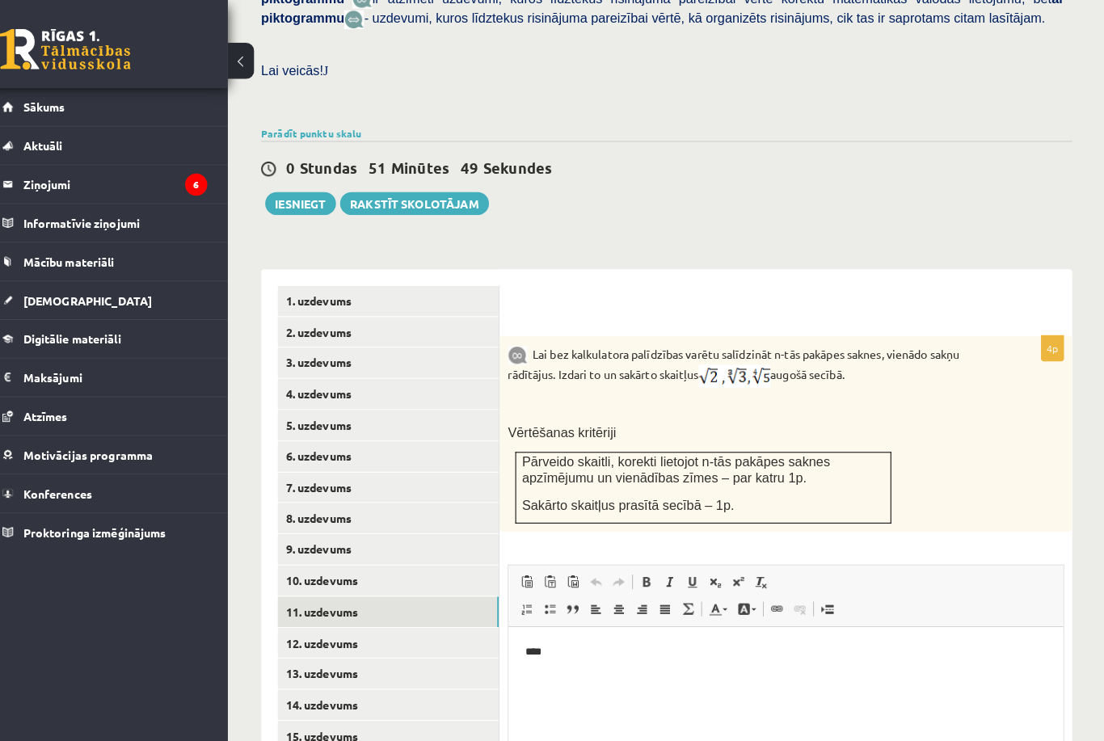
click at [310, 555] on link "10. uzdevums" at bounding box center [399, 570] width 217 height 30
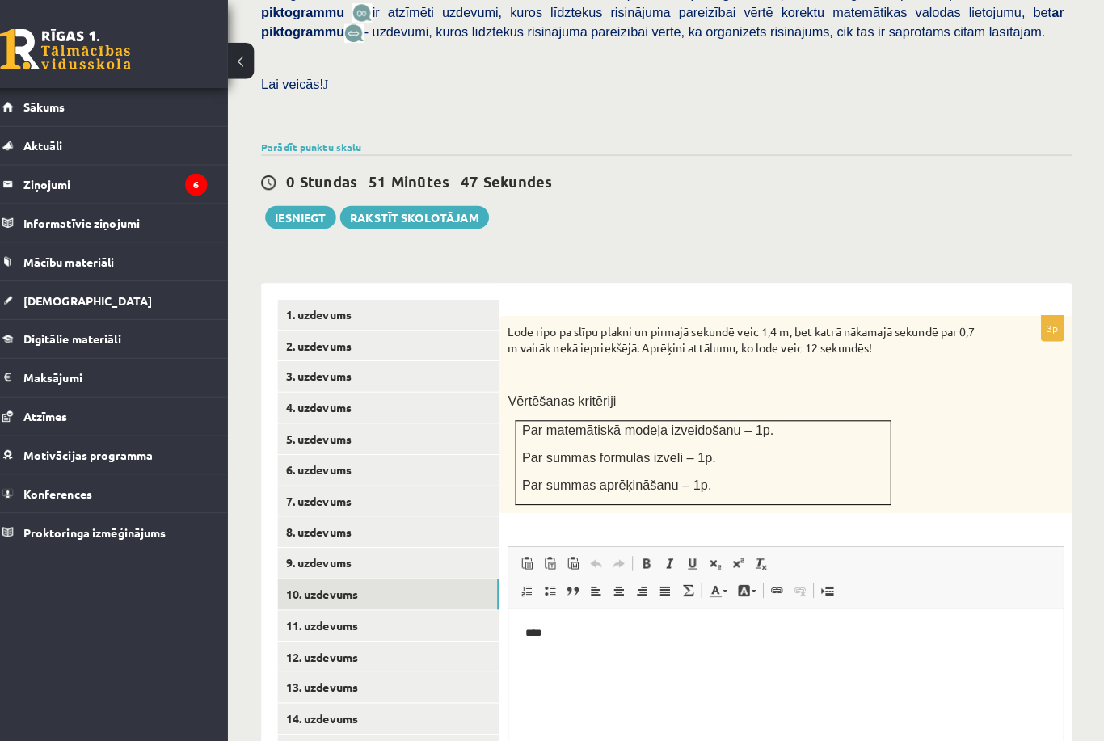
click at [294, 538] on link "9. uzdevums" at bounding box center [399, 553] width 217 height 30
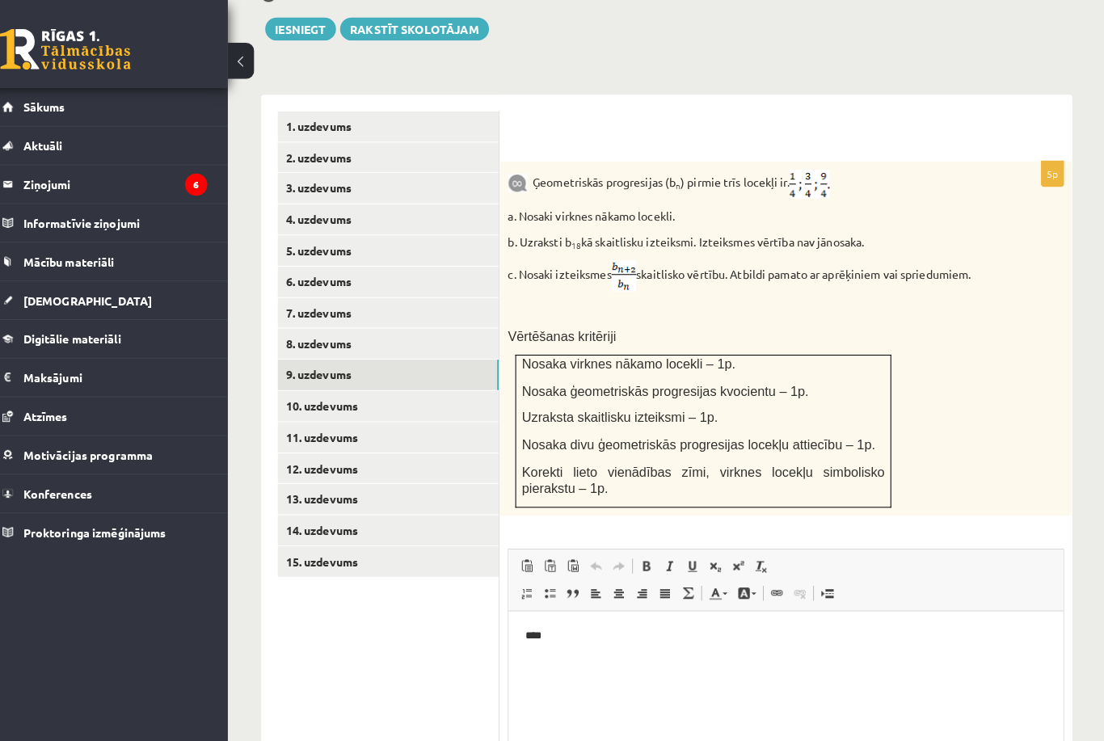
scroll to position [648, 0]
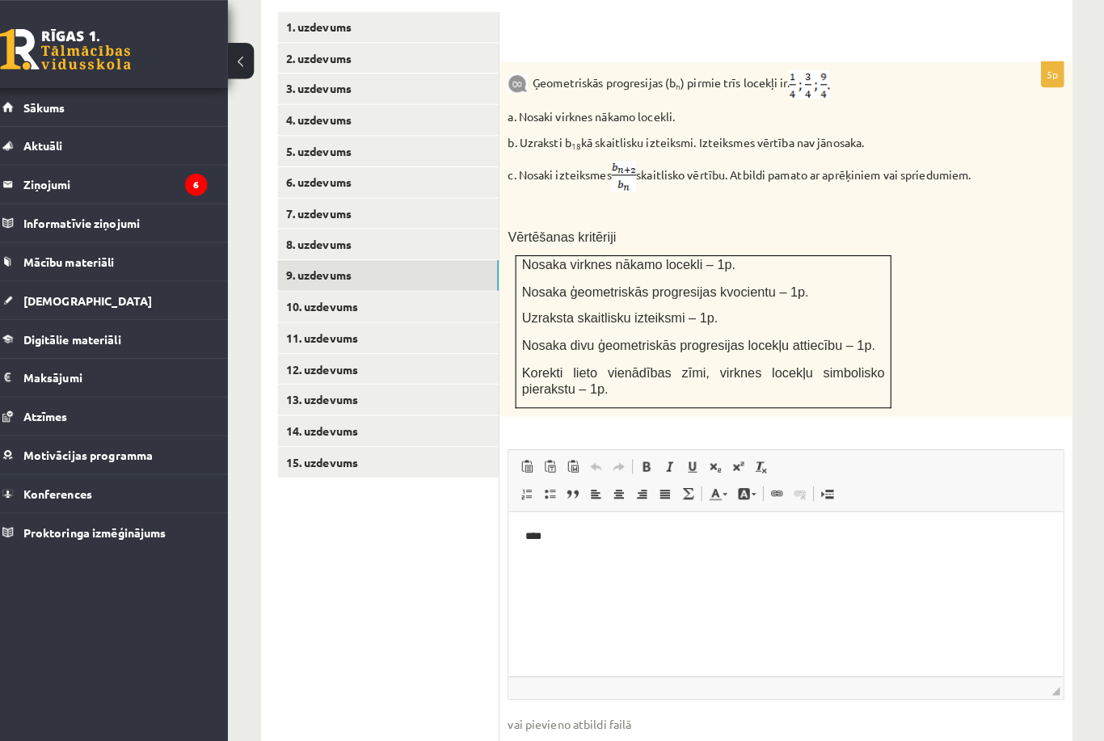
click at [317, 225] on link "8. uzdevums" at bounding box center [399, 240] width 217 height 30
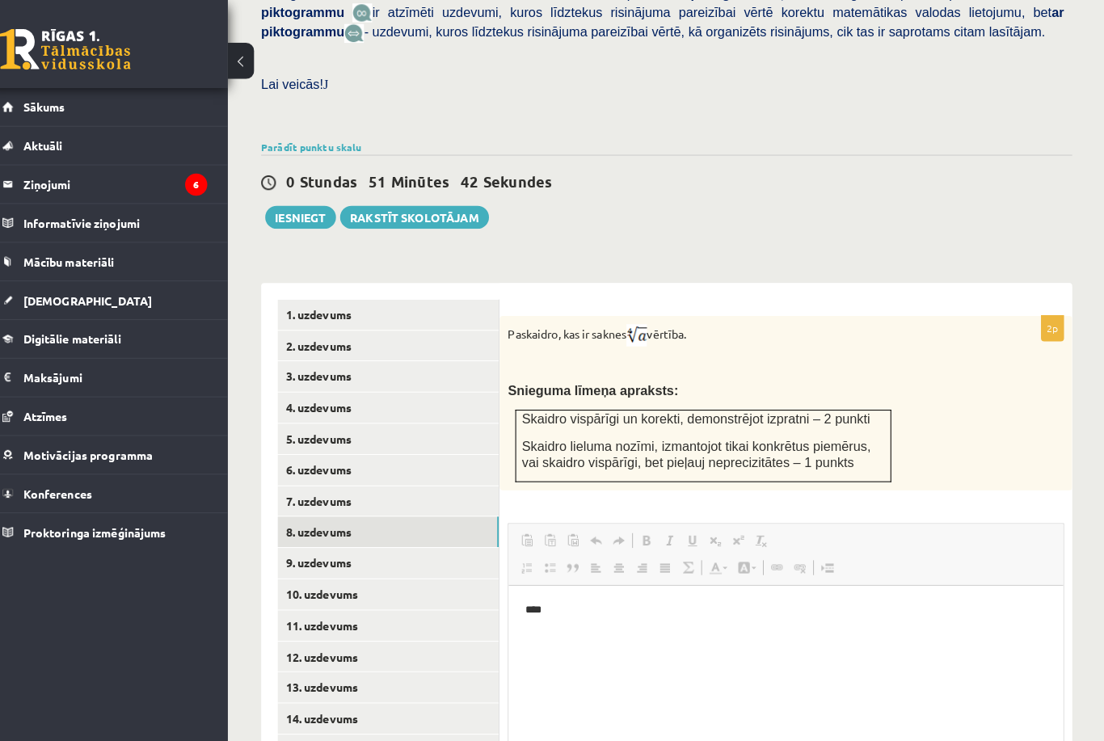
scroll to position [0, 0]
click at [301, 478] on link "7. uzdevums" at bounding box center [399, 493] width 217 height 30
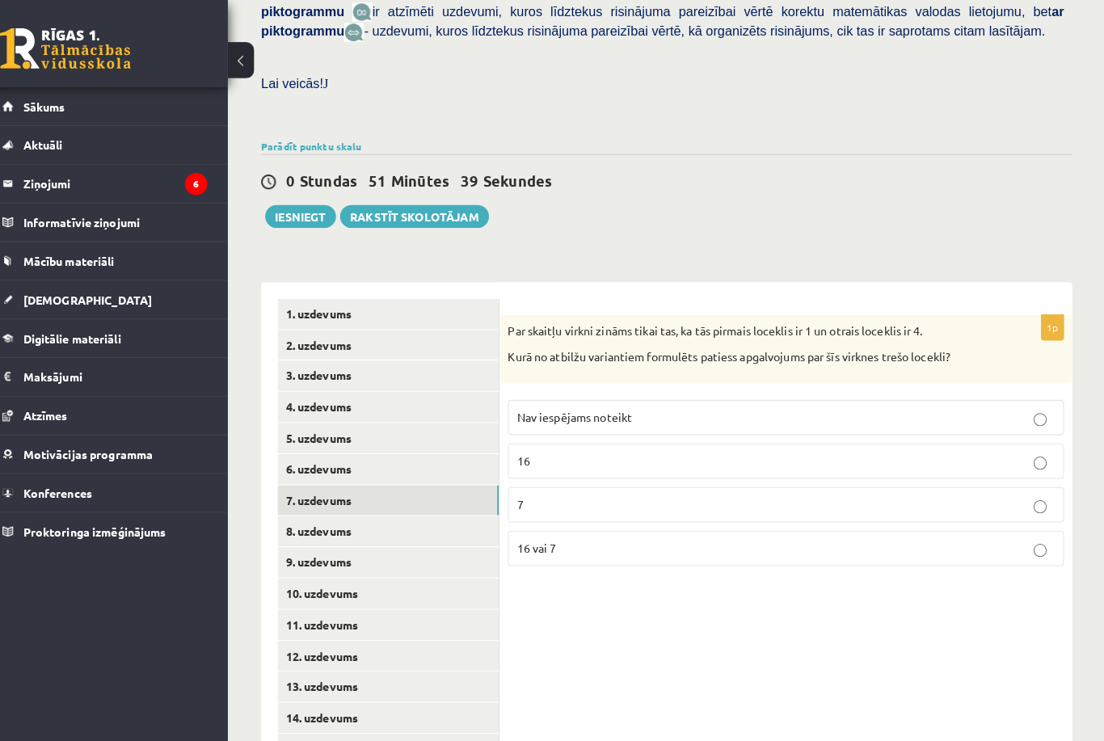
scroll to position [459, 0]
click at [284, 203] on button "Iesniegt" at bounding box center [314, 213] width 70 height 23
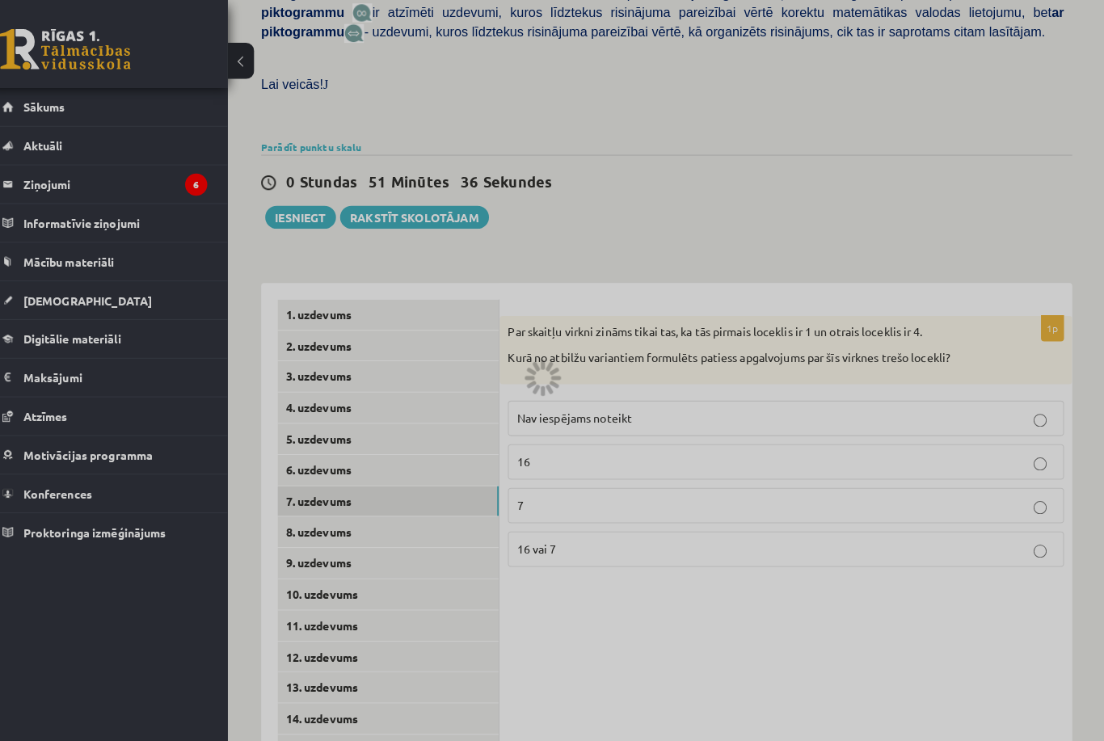
scroll to position [497, 0]
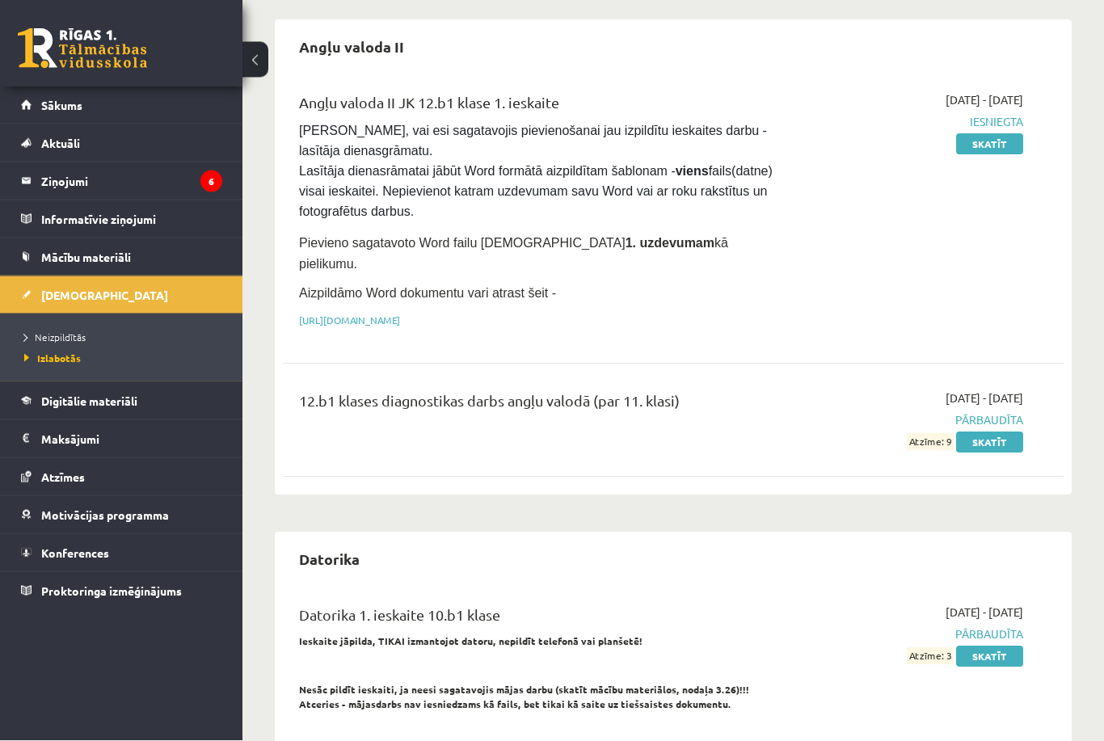
scroll to position [129, 0]
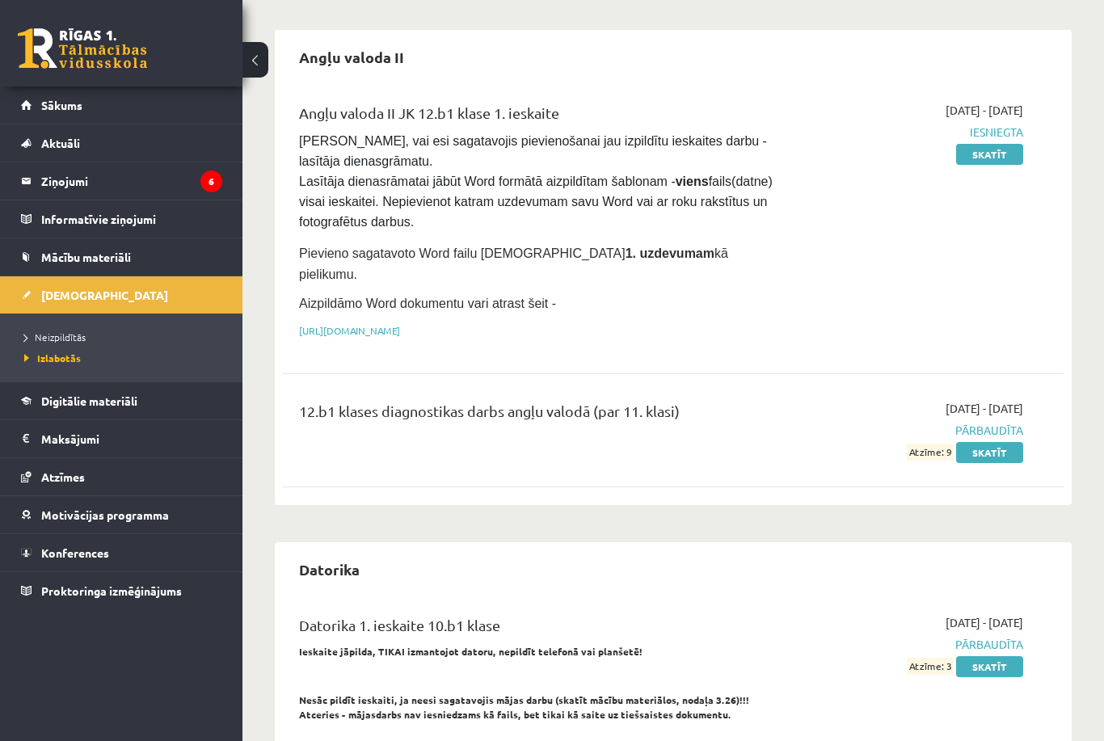
click at [131, 354] on link "Izlabotās" at bounding box center [125, 358] width 202 height 15
click at [125, 334] on link "Neizpildītās" at bounding box center [125, 337] width 202 height 15
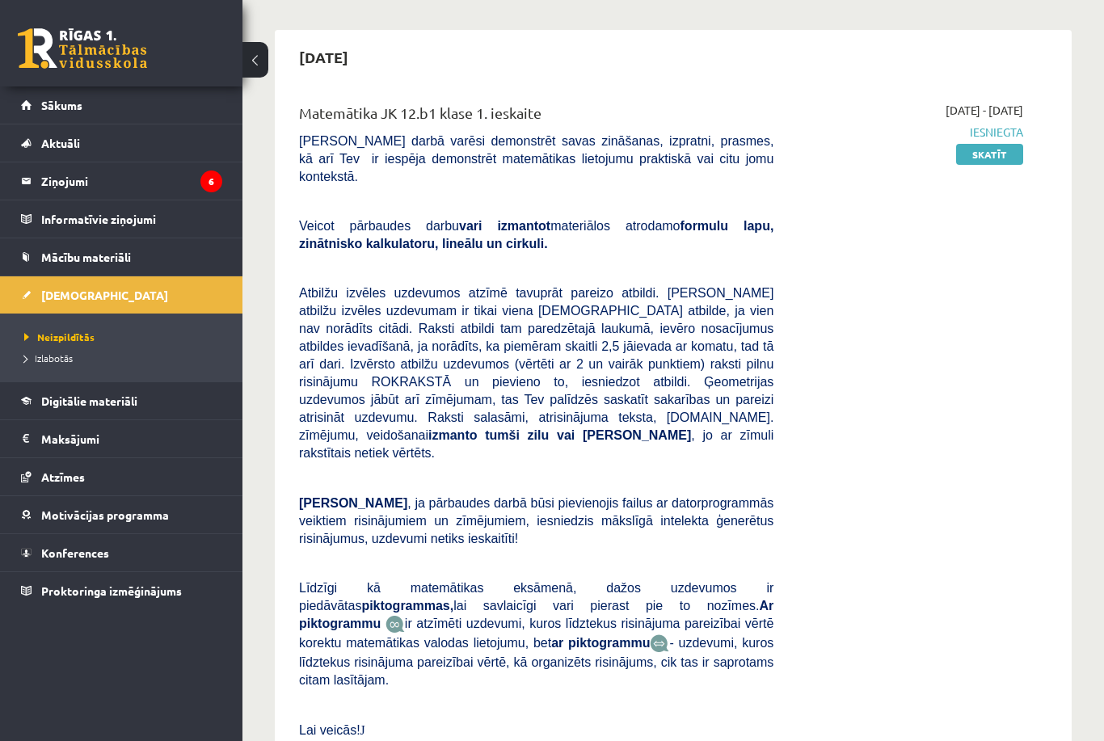
click at [1004, 156] on link "Skatīt" at bounding box center [989, 154] width 67 height 21
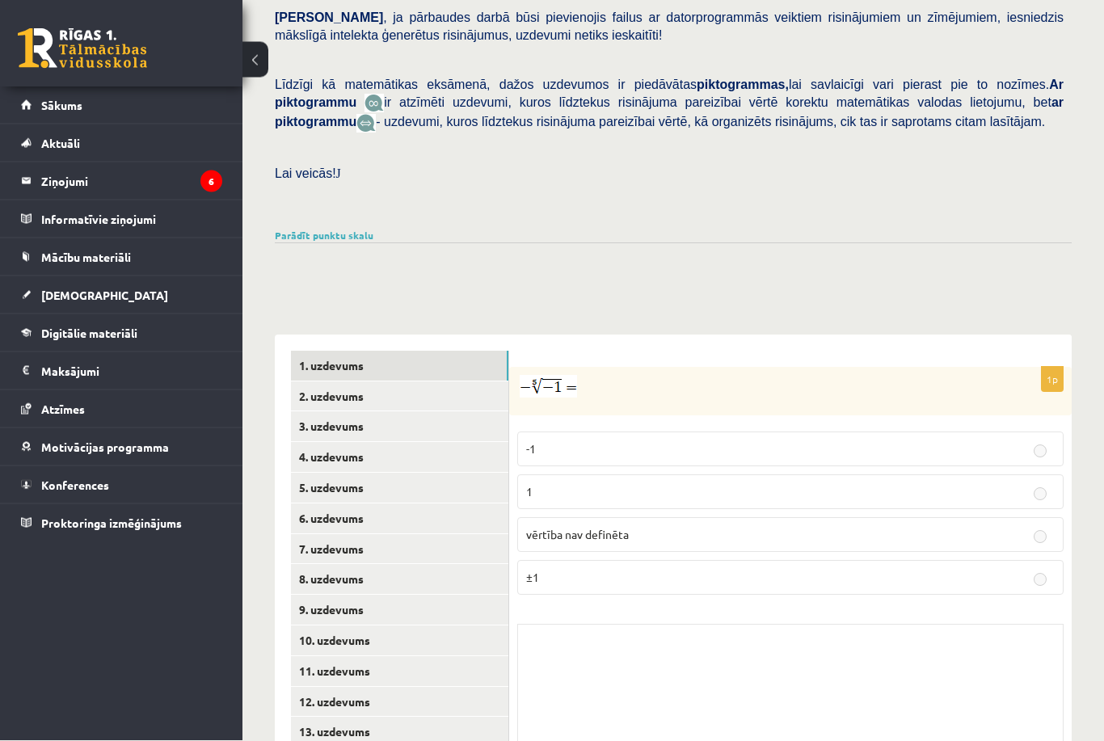
scroll to position [411, 0]
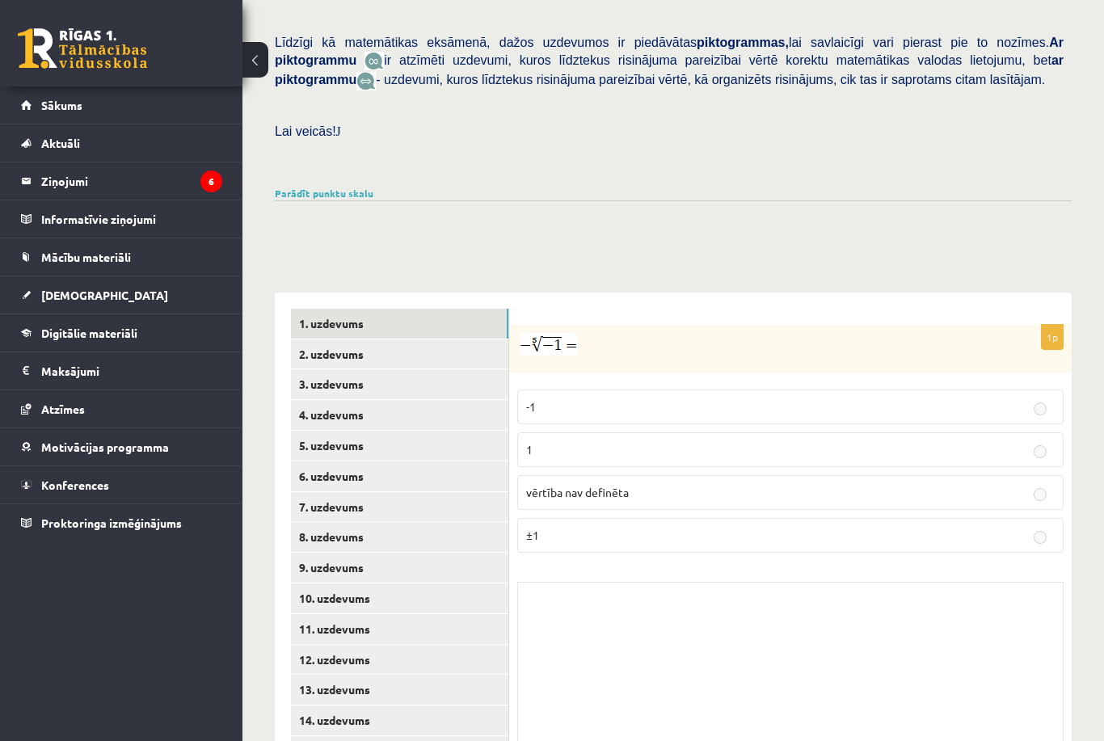
click at [419, 340] on link "2. uzdevums" at bounding box center [399, 355] width 217 height 30
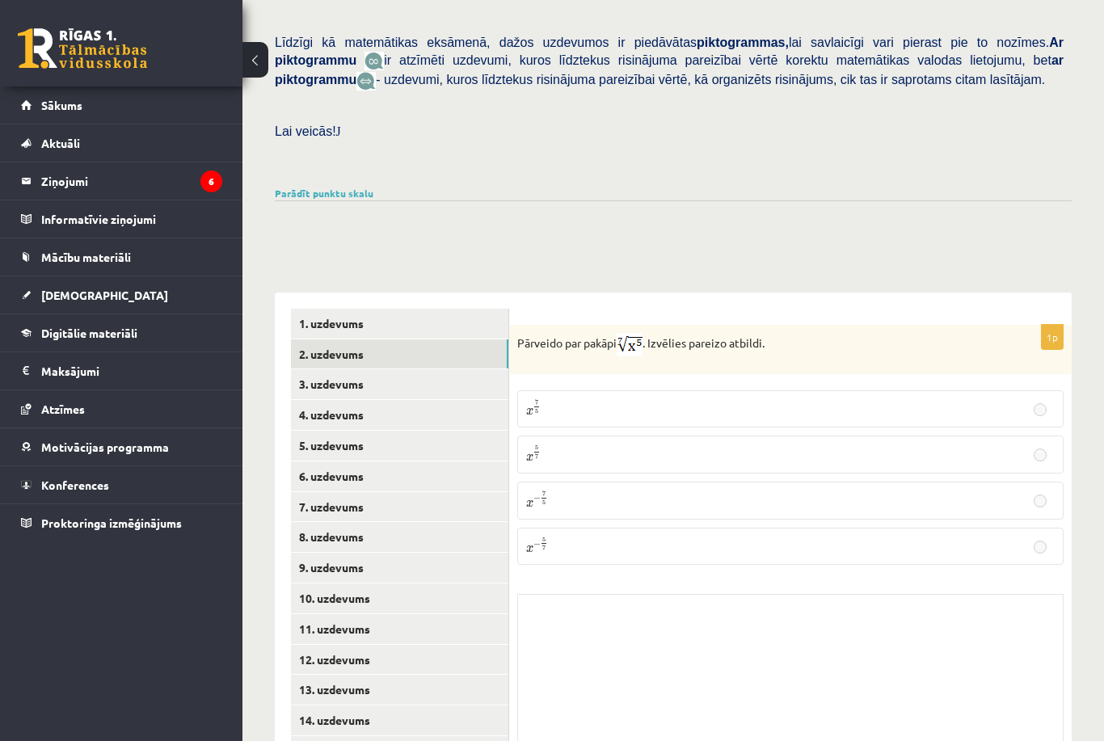
click at [431, 369] on link "3. uzdevums" at bounding box center [399, 384] width 217 height 30
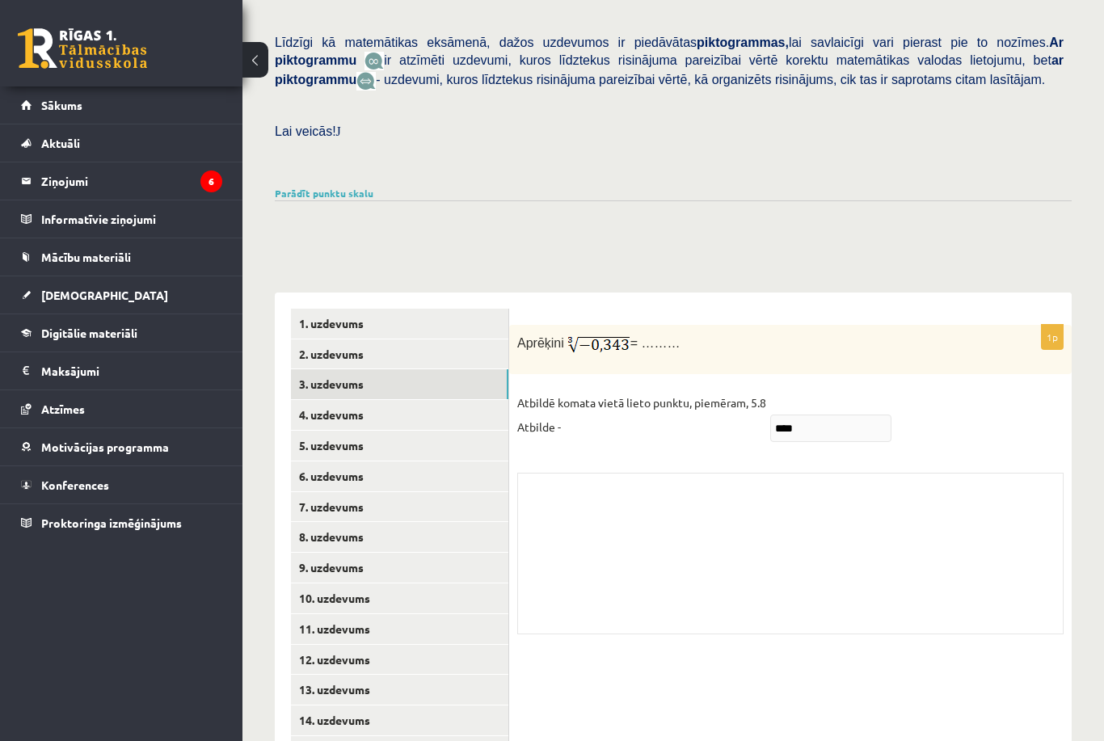
click at [432, 400] on link "4. uzdevums" at bounding box center [399, 415] width 217 height 30
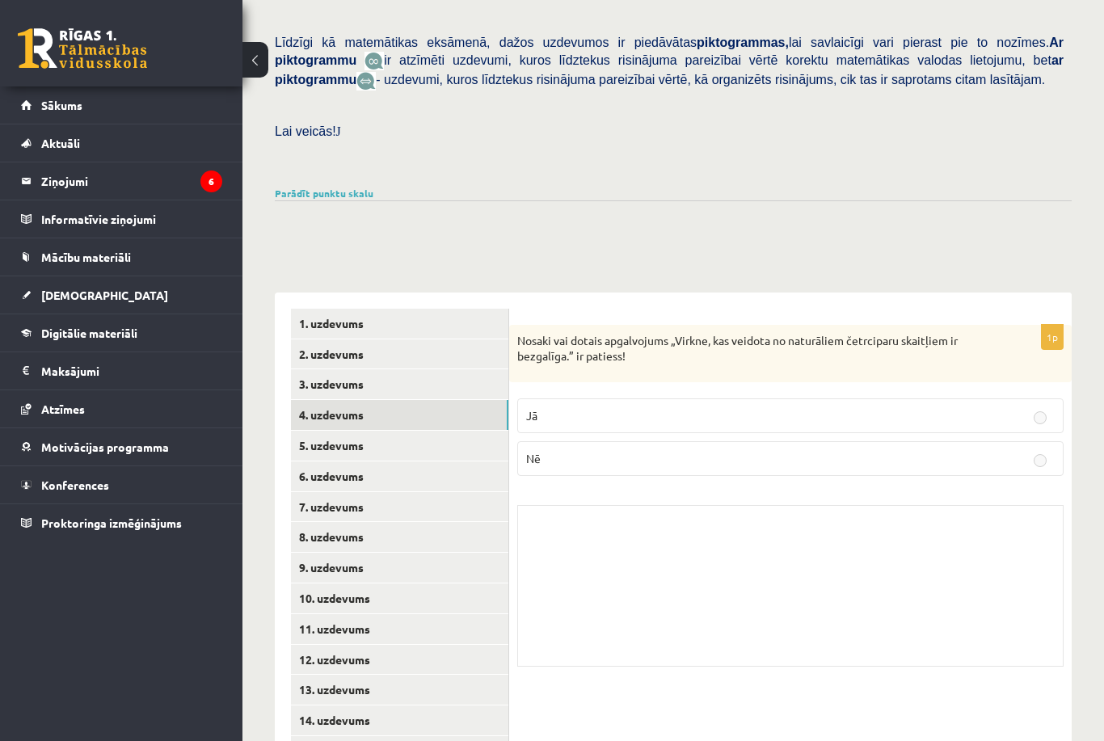
click at [434, 445] on link "5. uzdevums" at bounding box center [399, 446] width 217 height 30
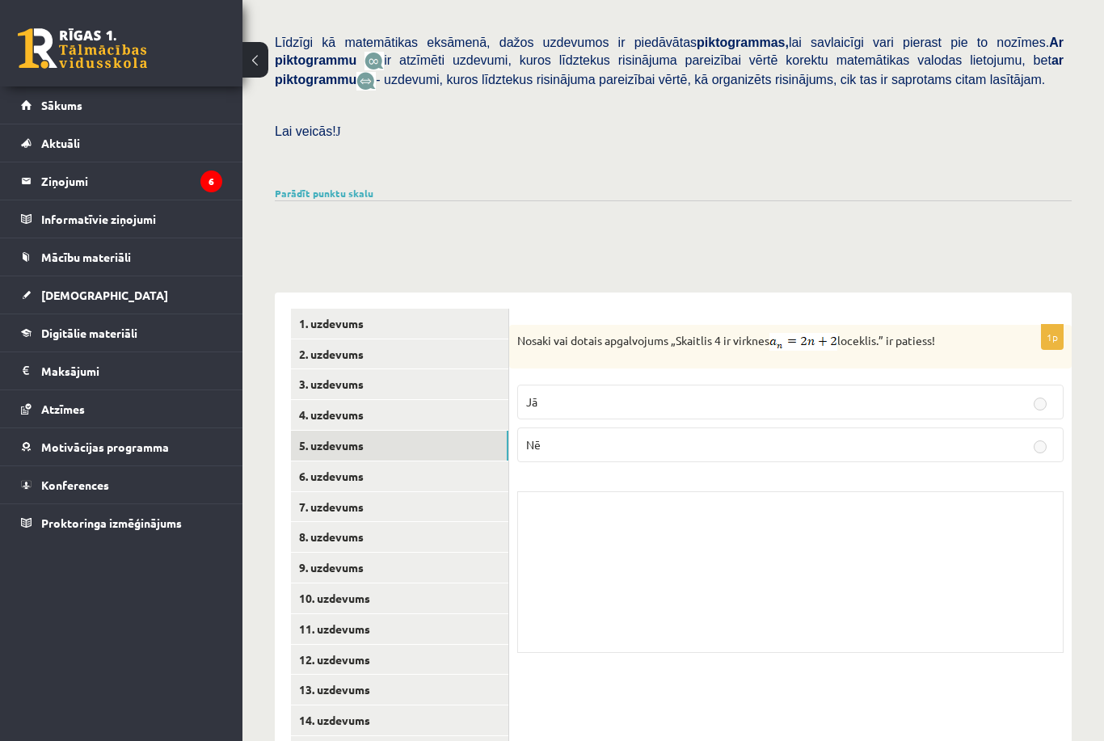
click at [418, 462] on link "6. uzdevums" at bounding box center [399, 477] width 217 height 30
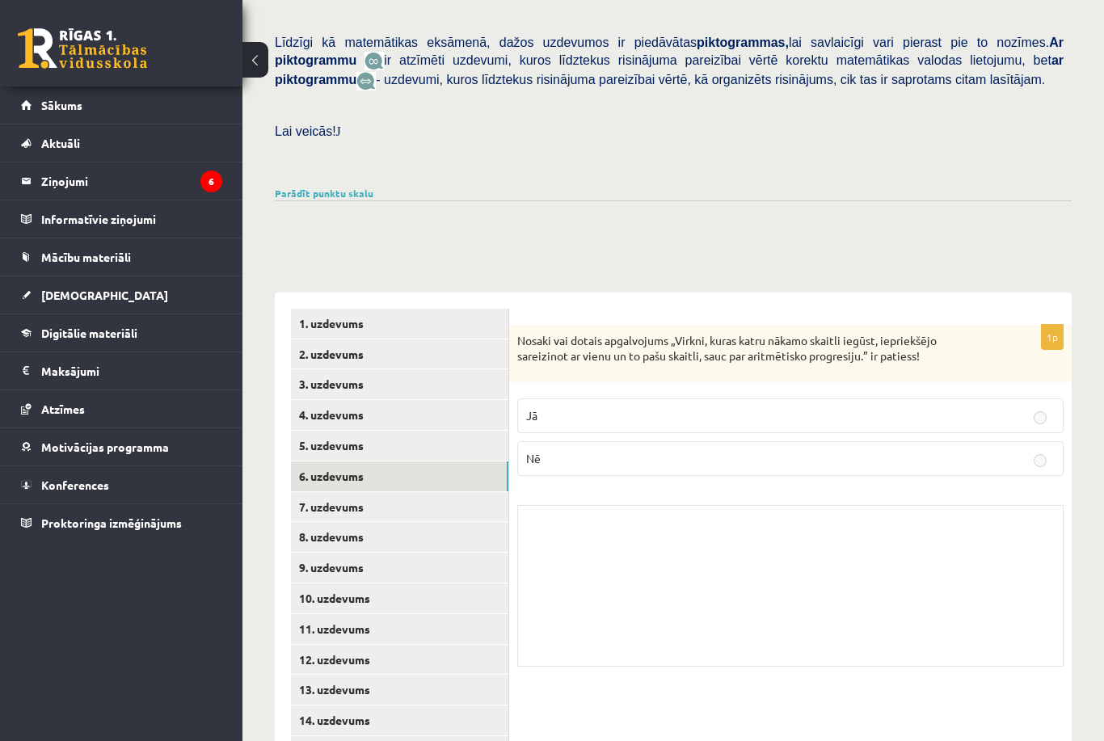
click at [446, 492] on link "7. uzdevums" at bounding box center [399, 507] width 217 height 30
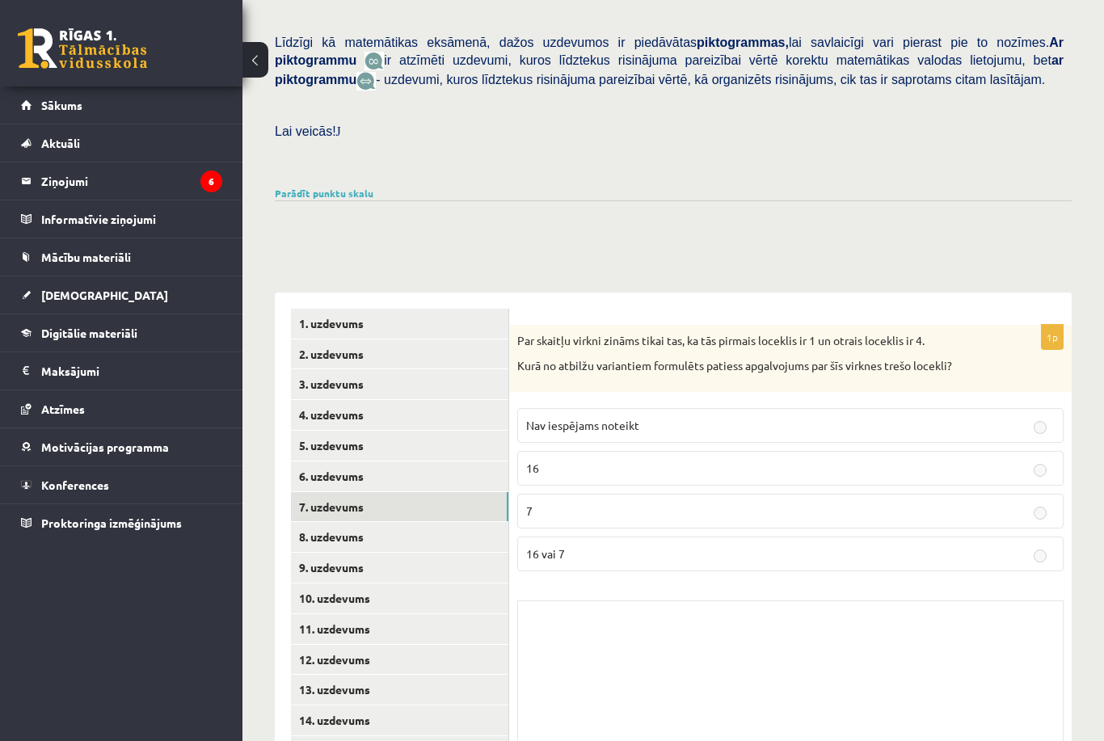
click at [445, 522] on link "8. uzdevums" at bounding box center [399, 537] width 217 height 30
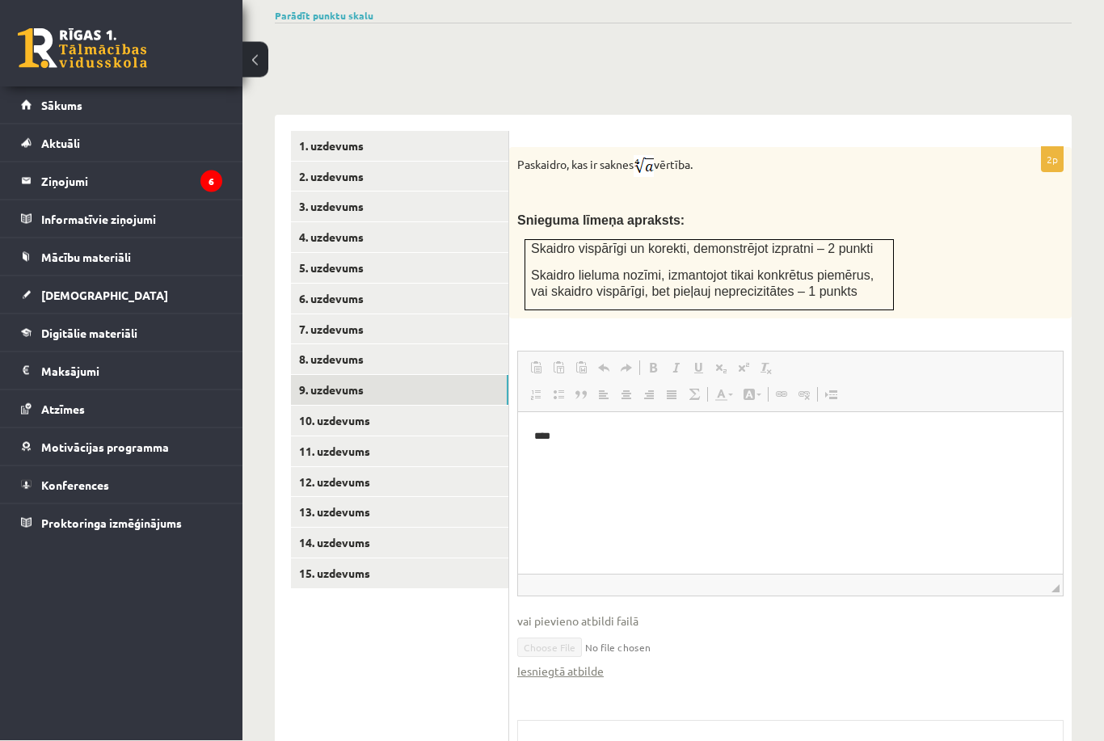
scroll to position [589, 0]
click at [568, 662] on link "Iesniegtā atbilde" at bounding box center [560, 670] width 87 height 17
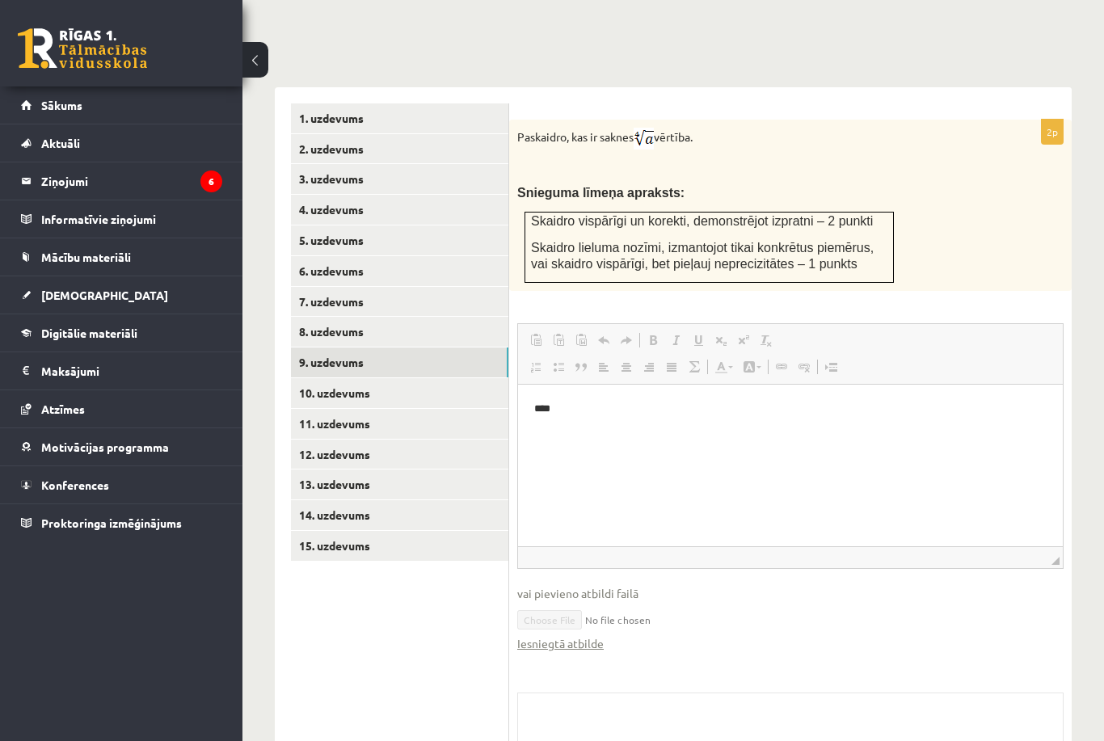
click at [394, 386] on link "10. uzdevums" at bounding box center [399, 393] width 217 height 30
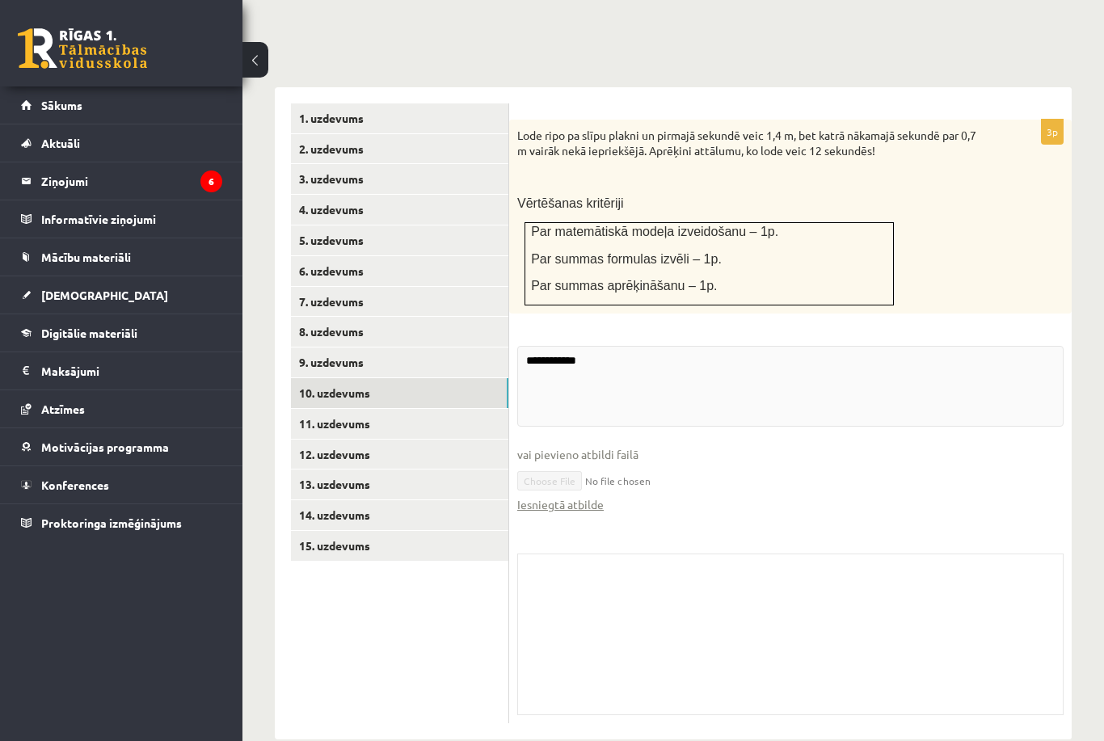
click at [572, 498] on link "Iesniegtā atbilde" at bounding box center [560, 504] width 87 height 17
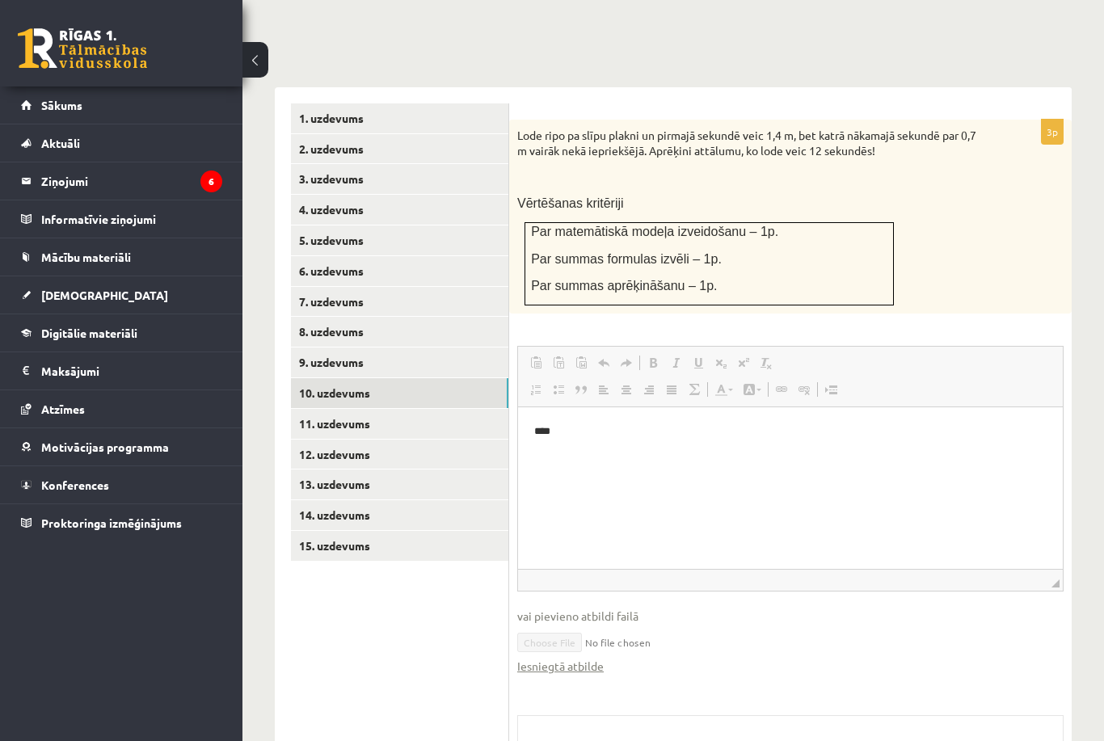
scroll to position [0, 0]
click at [421, 409] on link "11. uzdevums" at bounding box center [399, 424] width 217 height 30
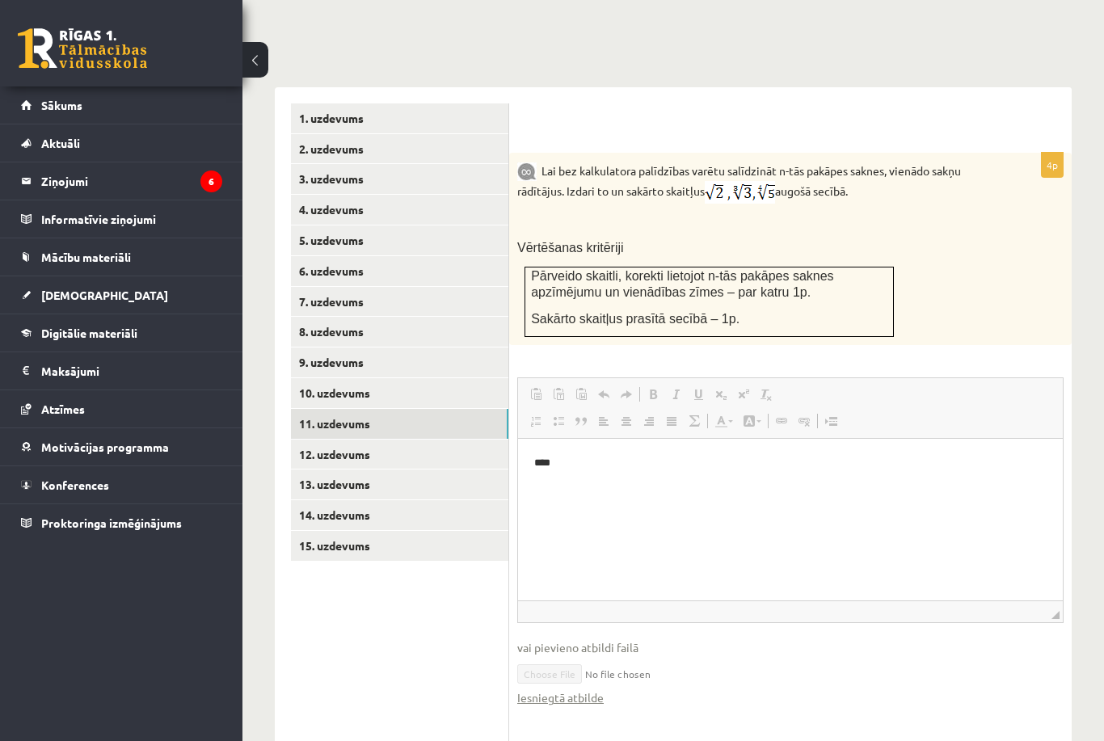
click at [577, 690] on link "Iesniegtā atbilde" at bounding box center [560, 698] width 87 height 17
click at [458, 440] on link "12. uzdevums" at bounding box center [399, 455] width 217 height 30
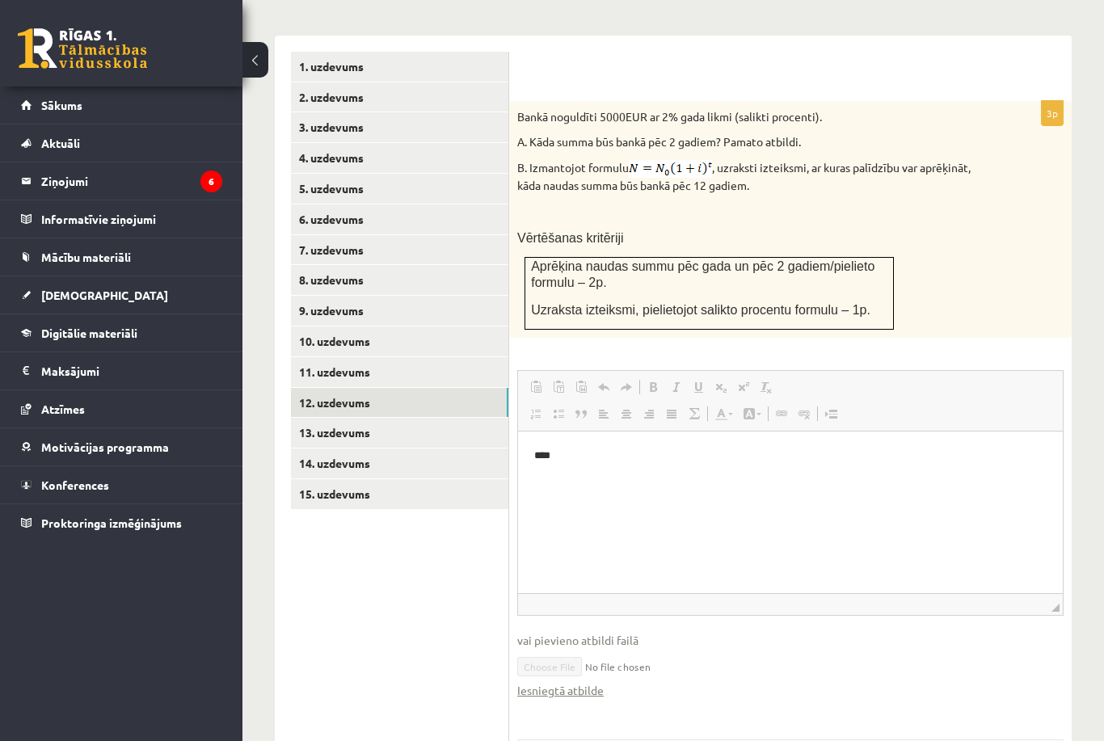
scroll to position [674, 0]
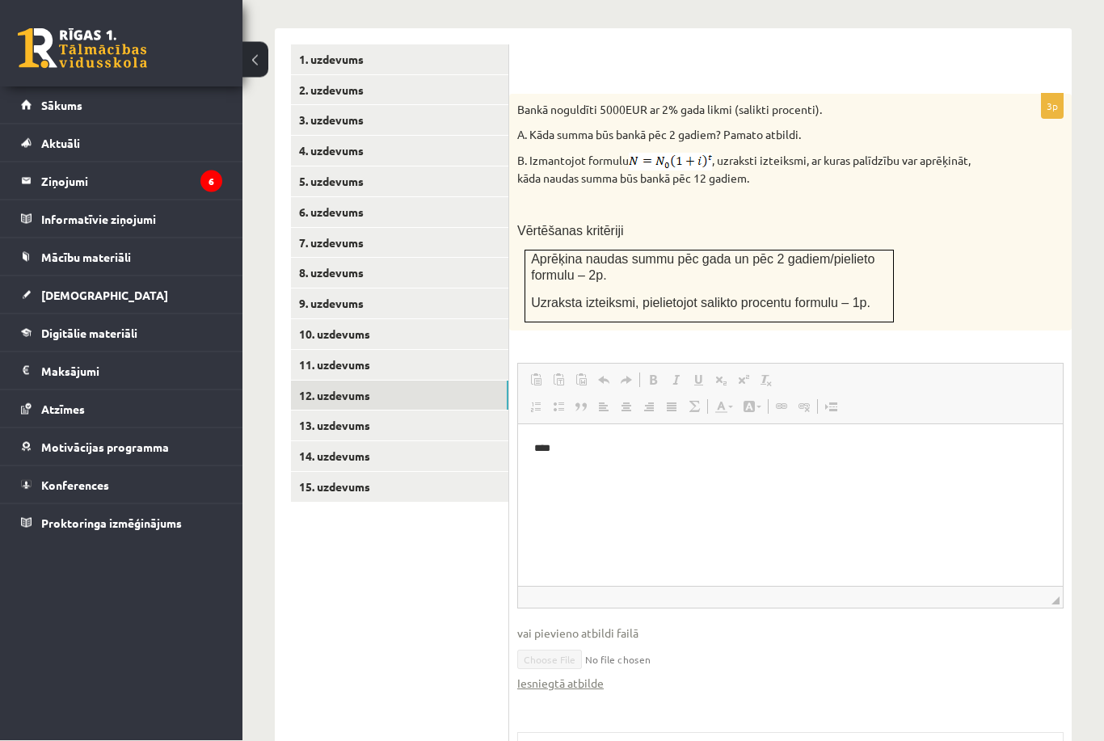
click at [564, 676] on link "Iesniegtā atbilde" at bounding box center [560, 684] width 87 height 17
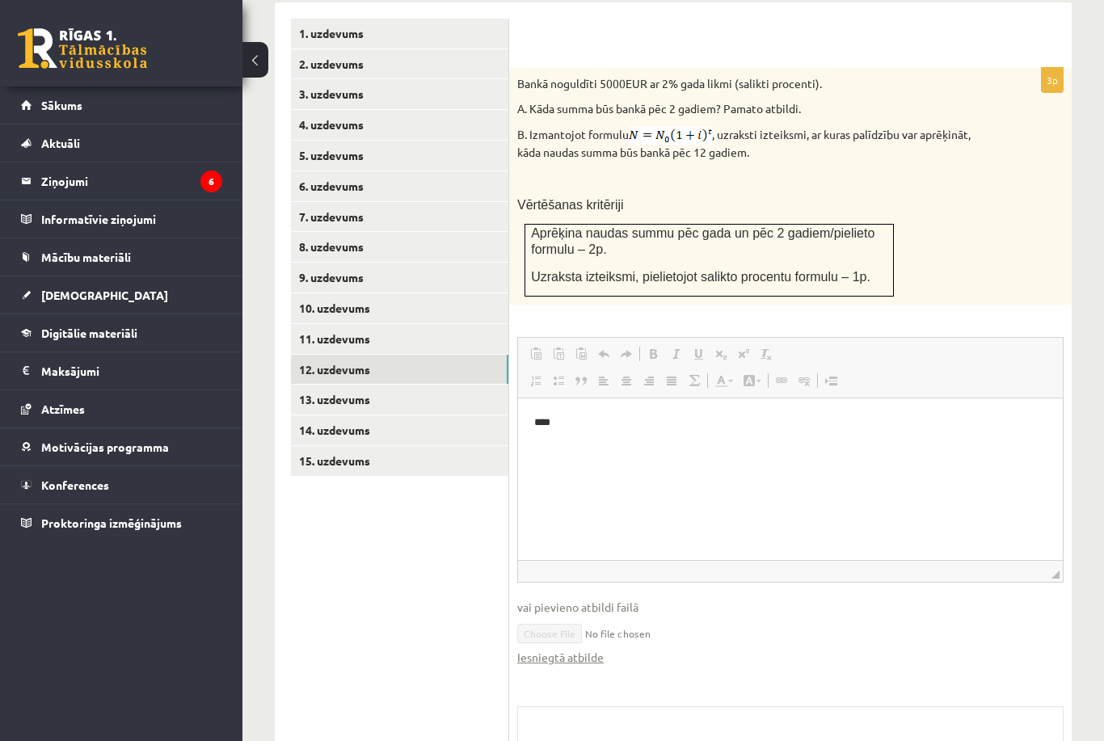
click at [451, 385] on link "13. uzdevums" at bounding box center [399, 400] width 217 height 30
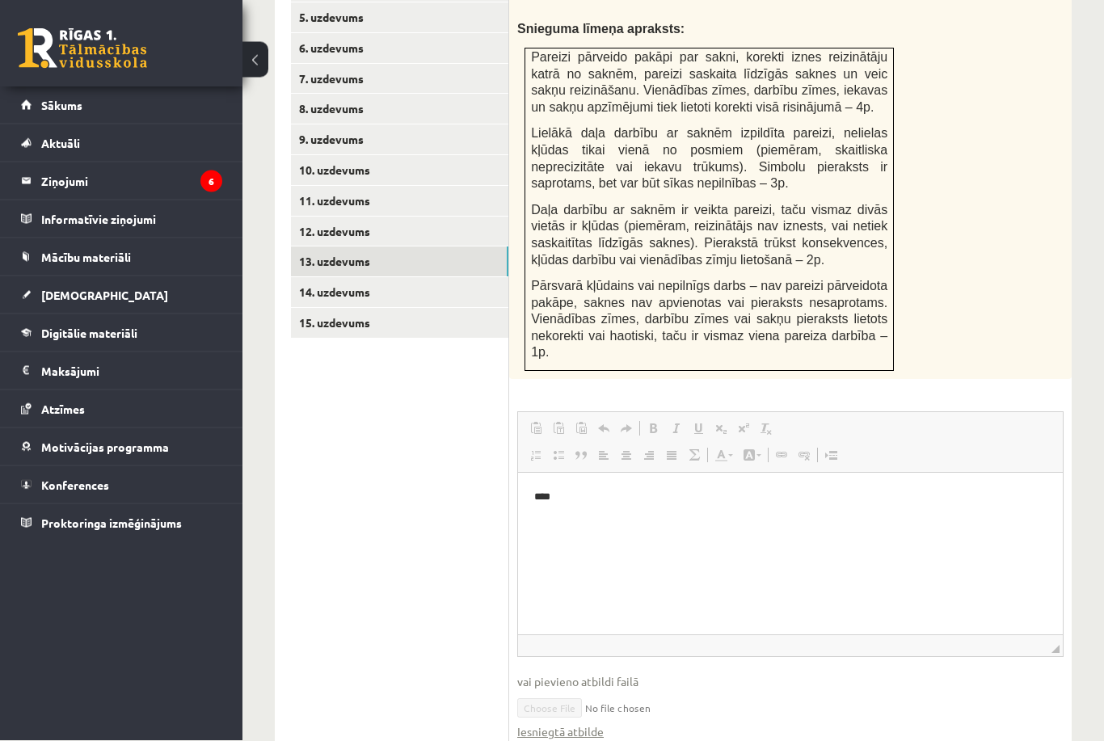
scroll to position [840, 0]
click at [571, 733] on link "Iesniegtā atbilde" at bounding box center [560, 731] width 87 height 17
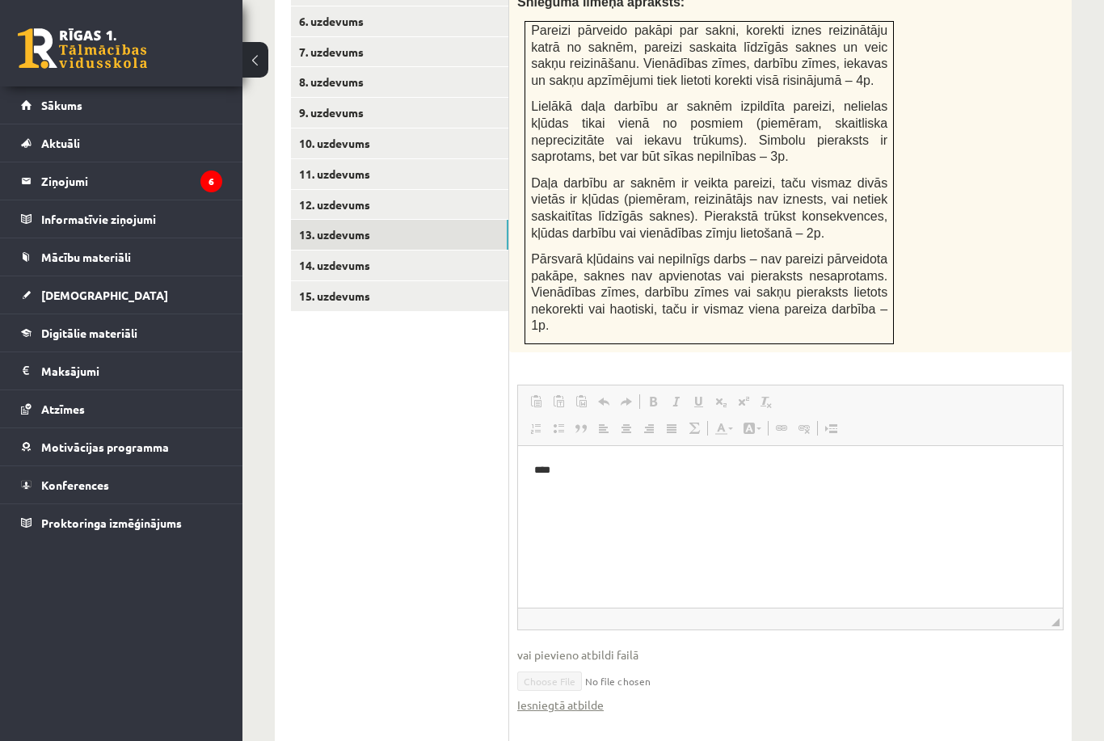
click at [449, 251] on link "14. uzdevums" at bounding box center [399, 266] width 217 height 30
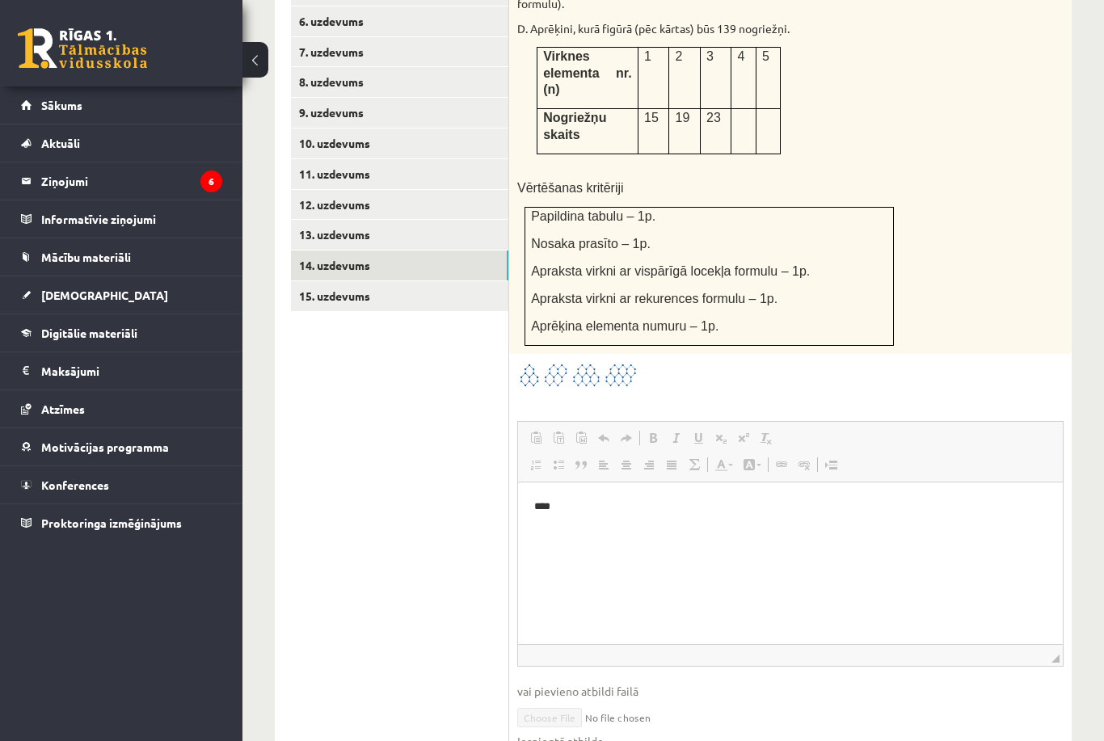
scroll to position [906, 0]
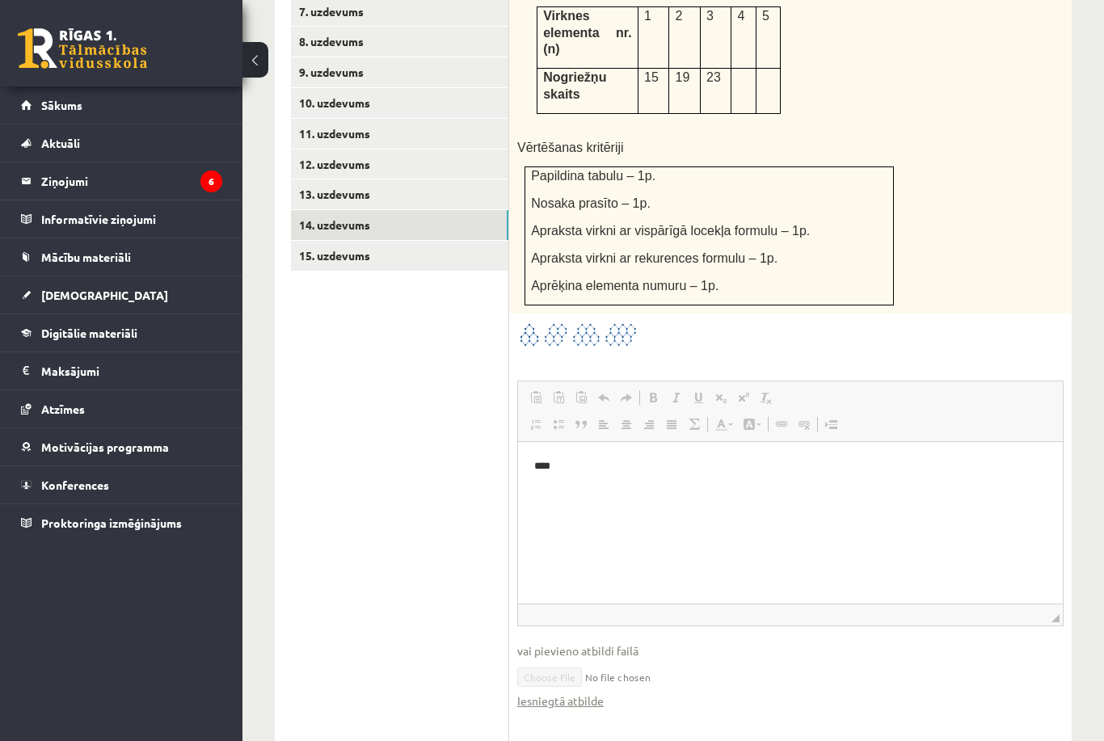
click at [577, 693] on link "Iesniegtā atbilde" at bounding box center [560, 701] width 87 height 17
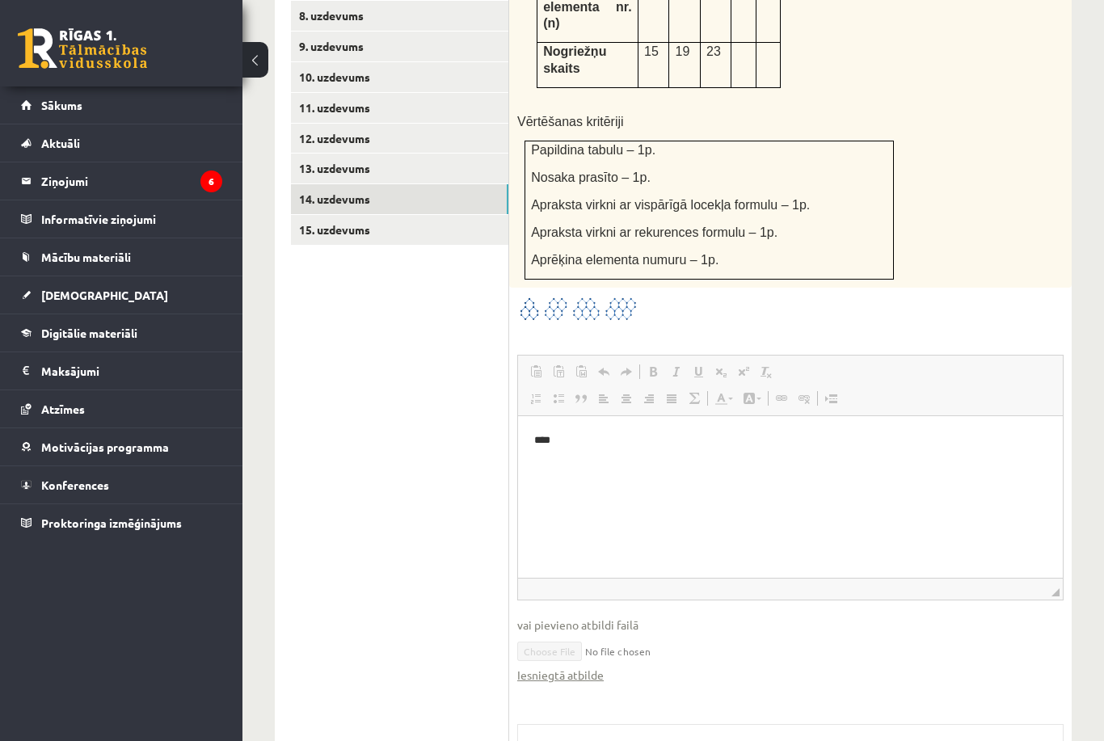
click at [452, 217] on link "15. uzdevums" at bounding box center [399, 230] width 217 height 30
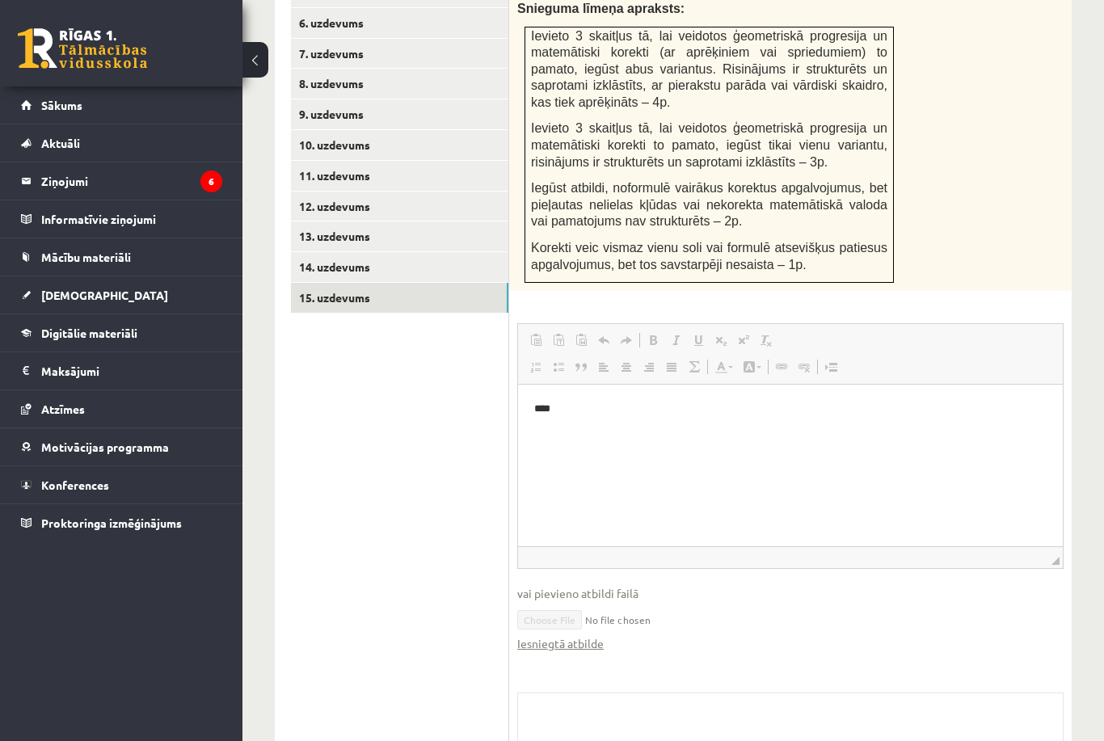
scroll to position [0, 0]
click at [557, 635] on link "Iesniegtā atbilde" at bounding box center [560, 643] width 87 height 17
